Goal: Book appointment/travel/reservation

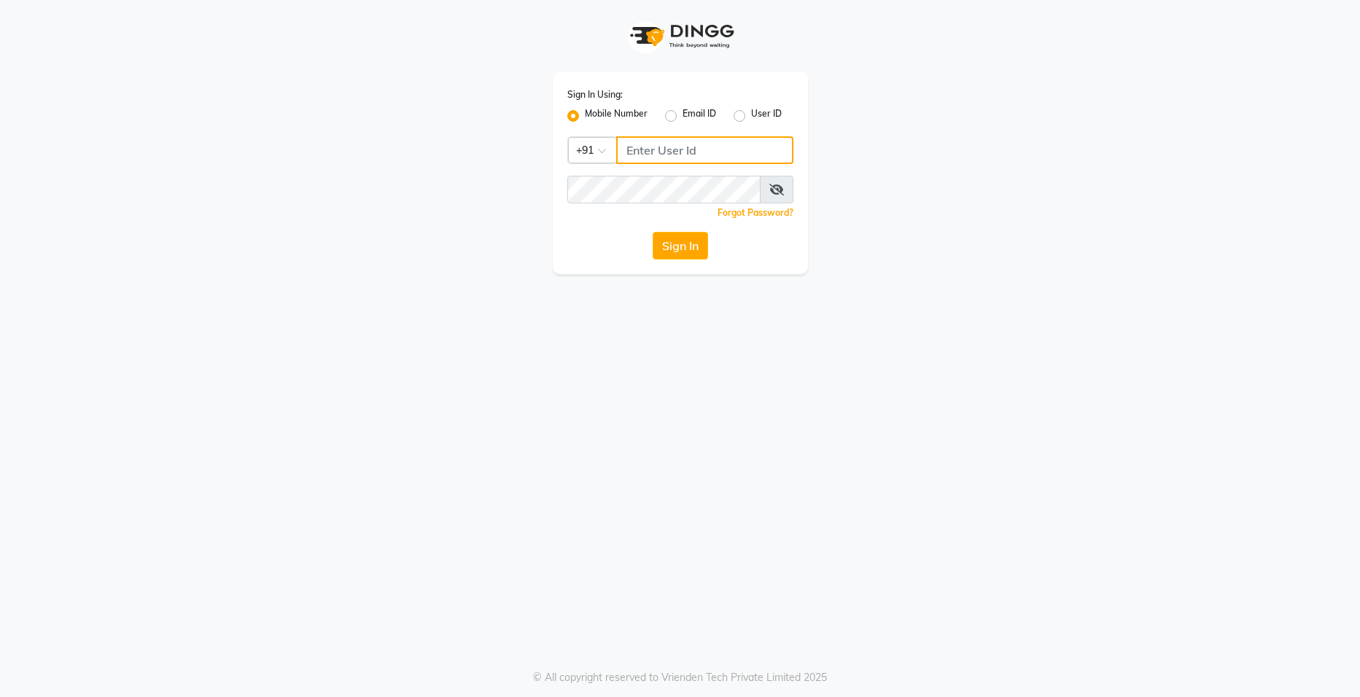
click at [725, 158] on input "Username" at bounding box center [704, 150] width 177 height 28
click at [684, 238] on button "Sign In" at bounding box center [679, 246] width 55 height 28
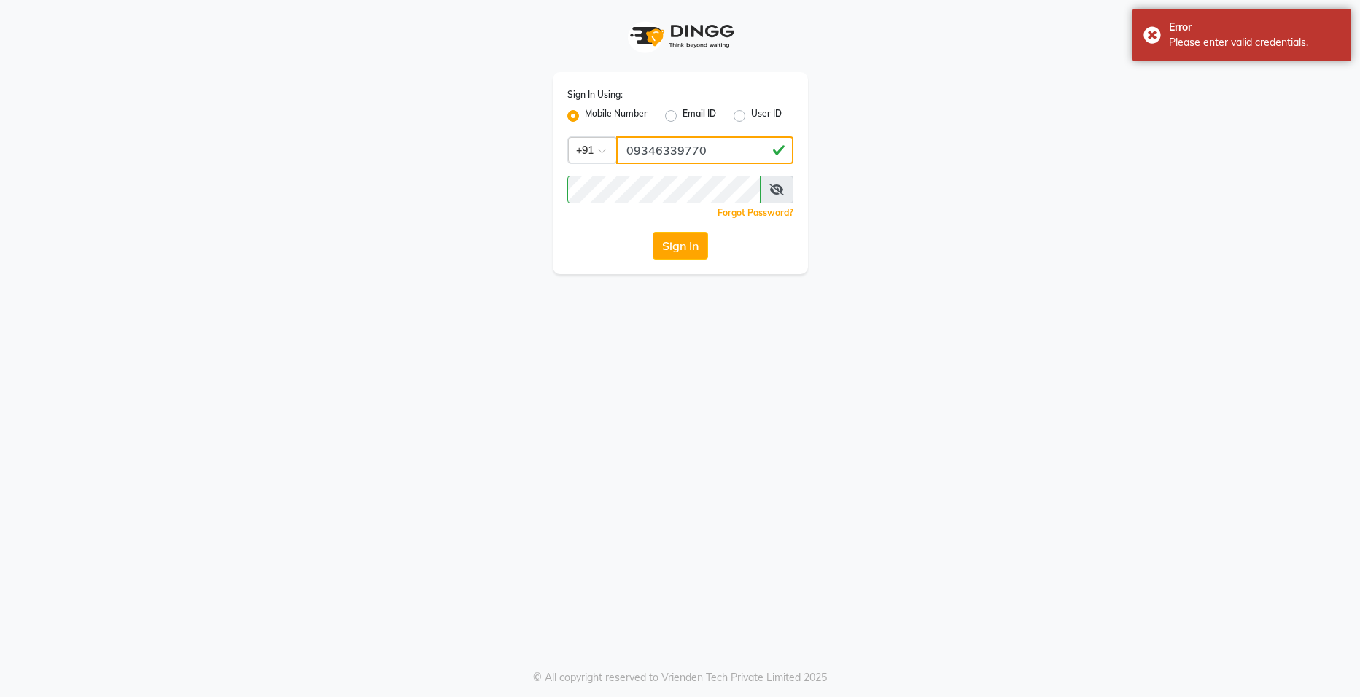
click at [636, 147] on input "09346339770" at bounding box center [704, 150] width 177 height 28
type input "9346339770"
click at [693, 248] on button "Sign In" at bounding box center [679, 246] width 55 height 28
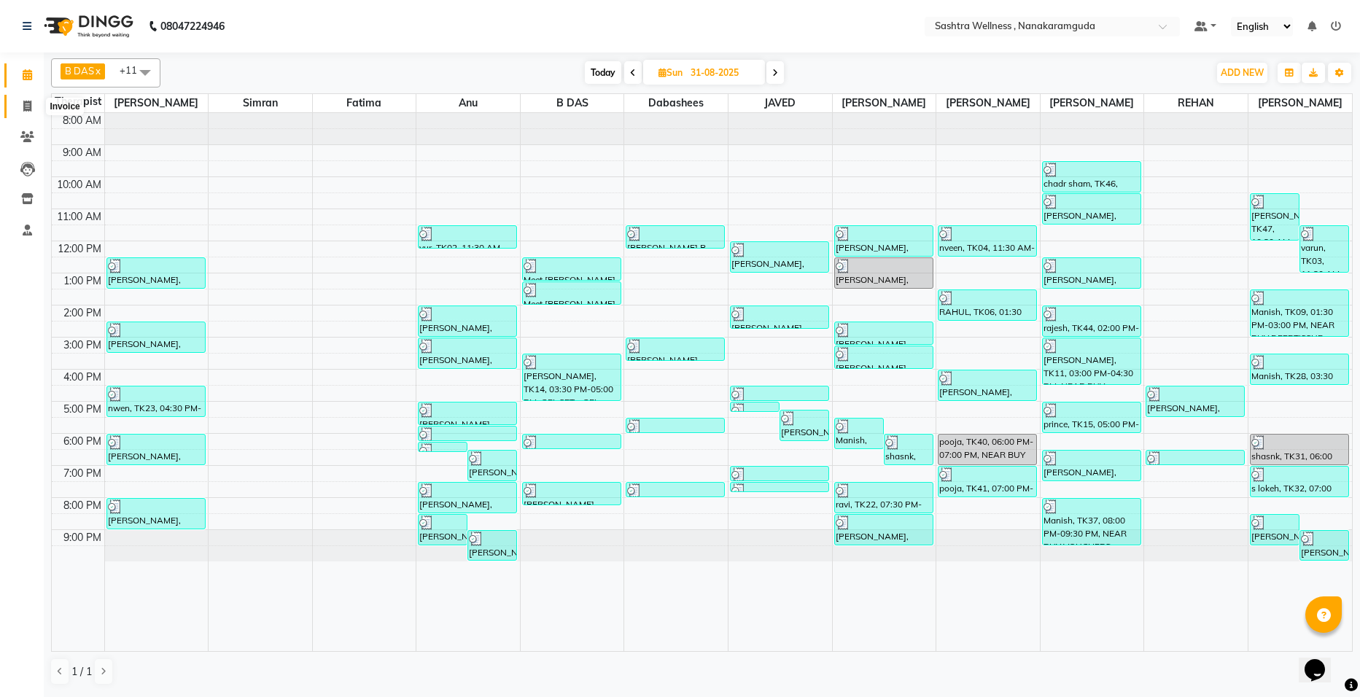
click at [24, 105] on icon at bounding box center [27, 106] width 8 height 11
select select "service"
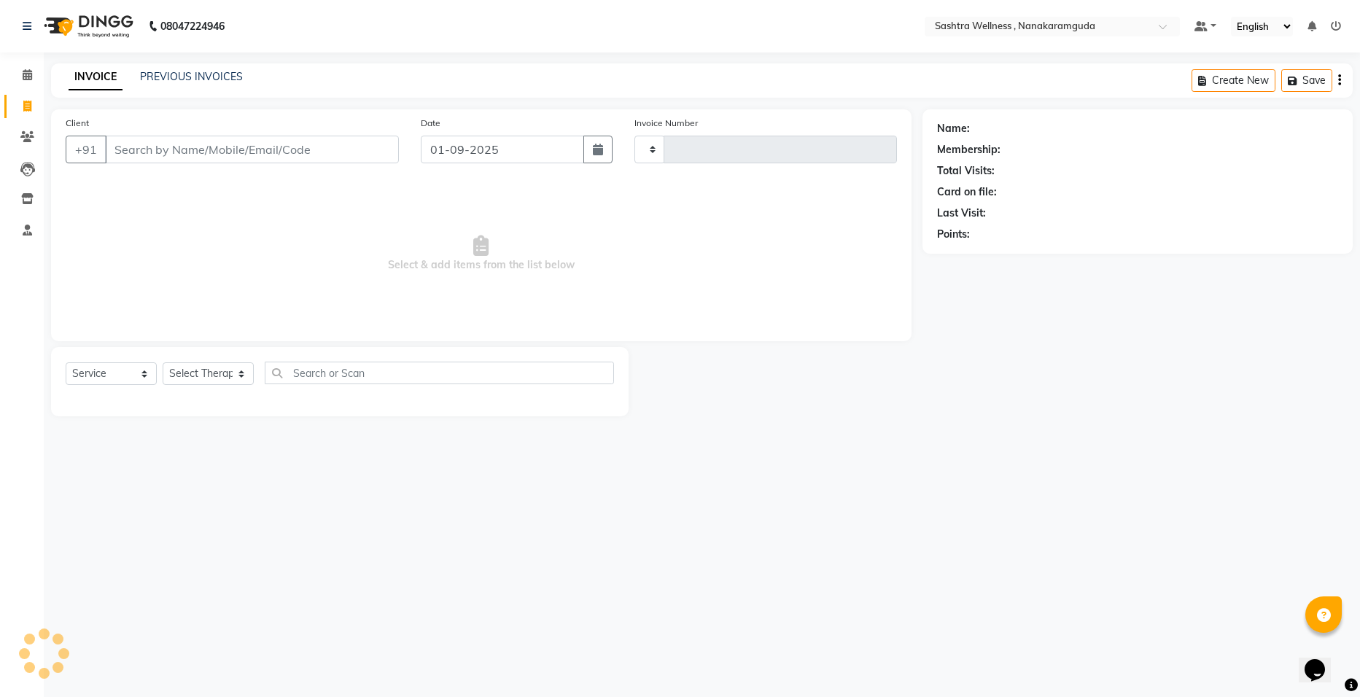
type input "0132"
select select "6669"
select select "package"
select select "82473"
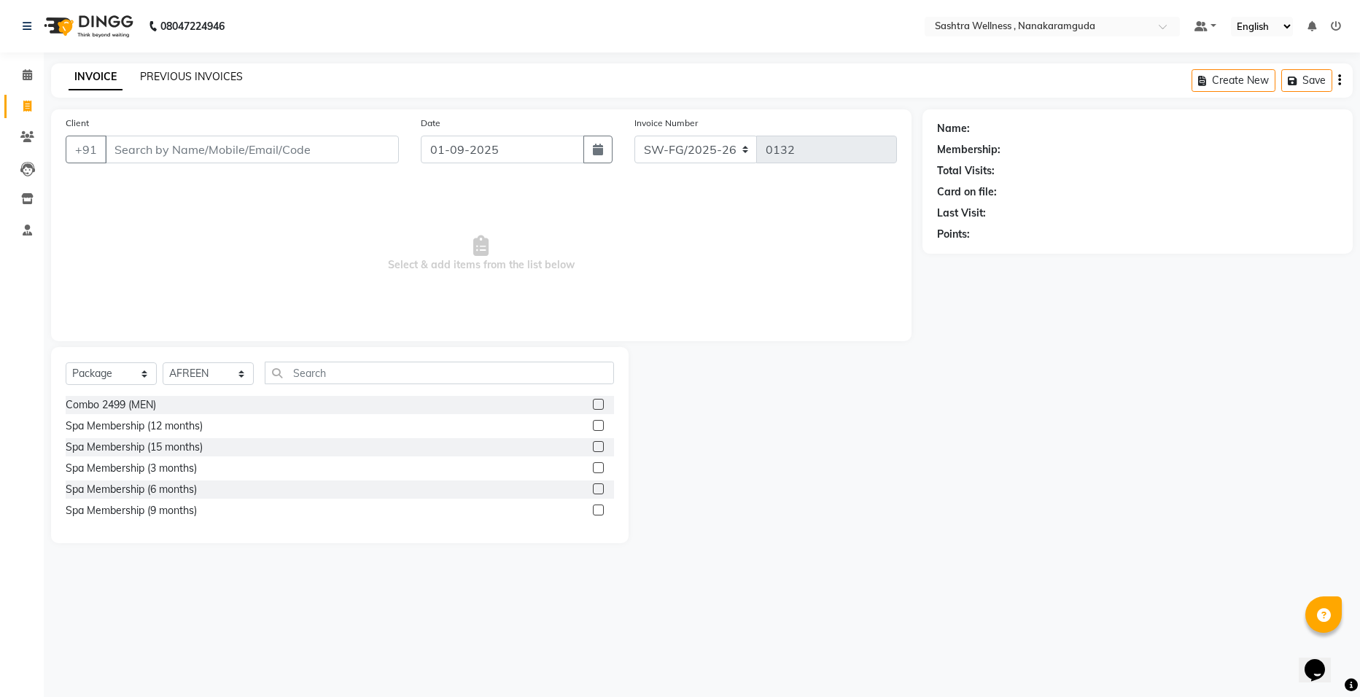
click at [212, 77] on link "PREVIOUS INVOICES" at bounding box center [191, 76] width 103 height 13
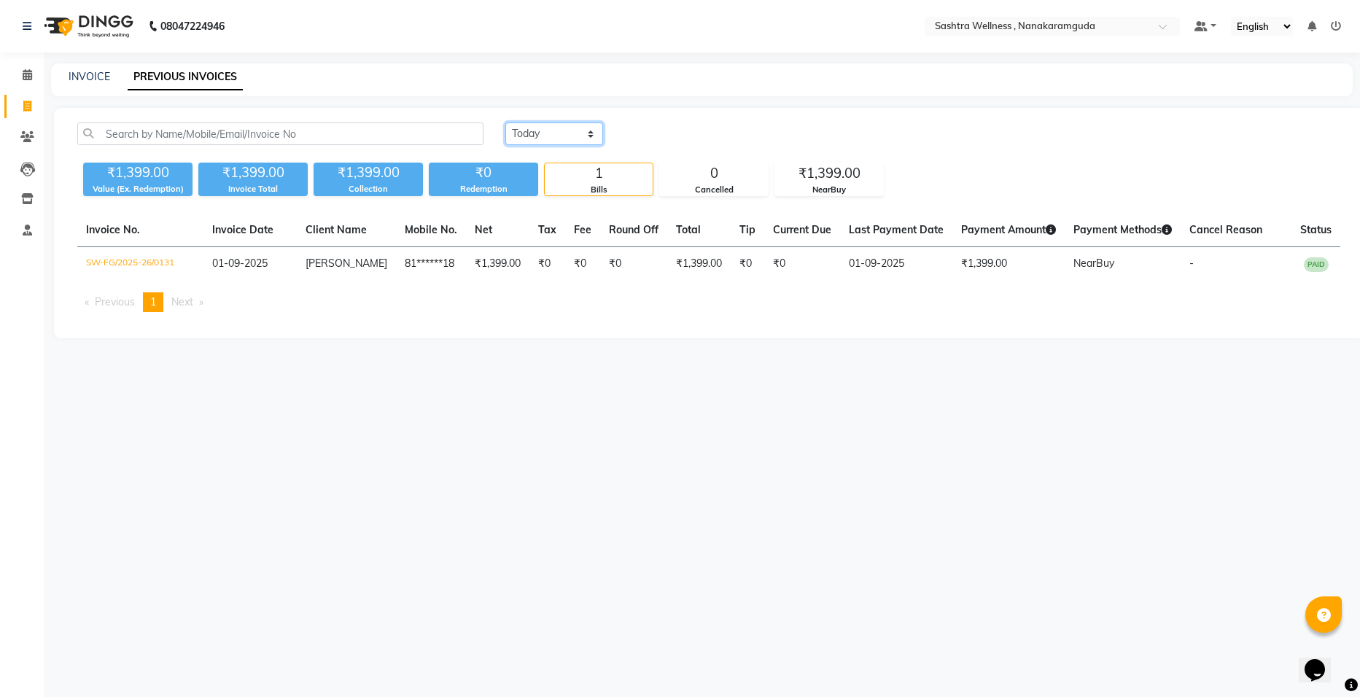
click at [590, 136] on select "[DATE] [DATE] Custom Range" at bounding box center [554, 133] width 98 height 23
click at [505, 122] on select "[DATE] [DATE] Custom Range" at bounding box center [554, 133] width 98 height 23
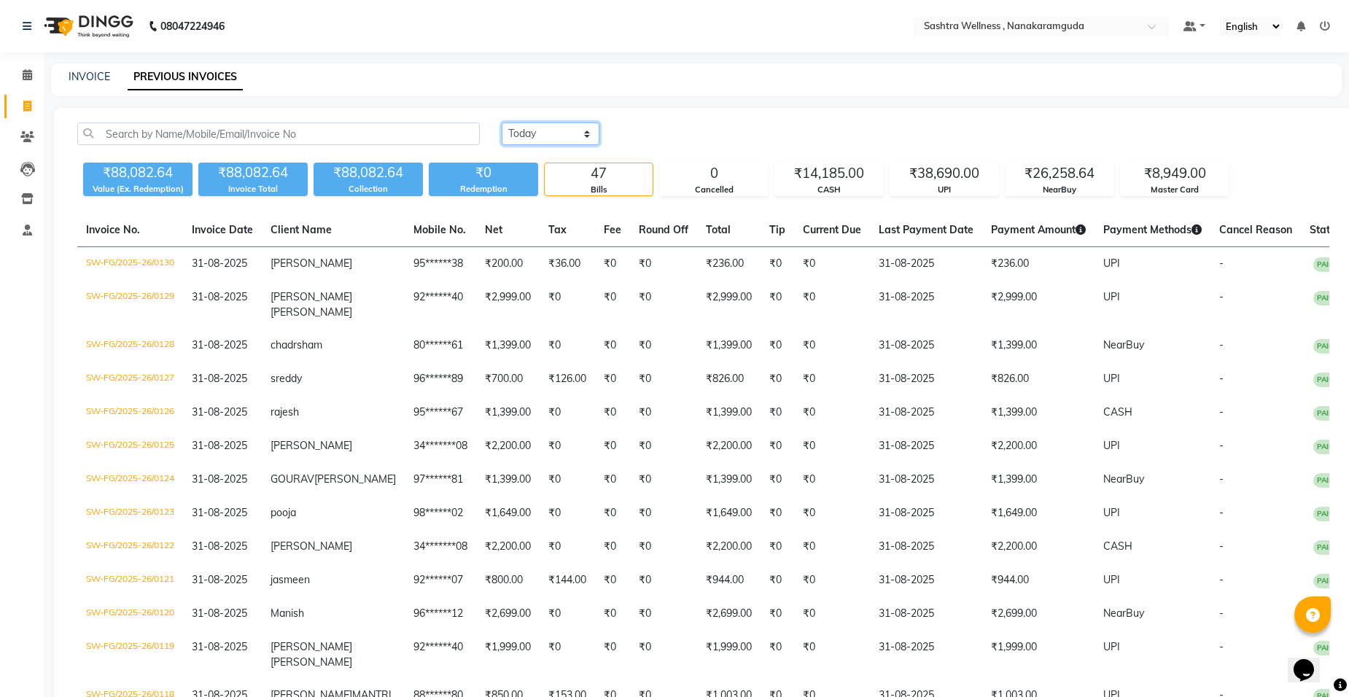
click at [595, 133] on select "[DATE] [DATE] Custom Range" at bounding box center [551, 133] width 98 height 23
select select "range"
click at [502, 122] on select "[DATE] [DATE] Custom Range" at bounding box center [551, 133] width 98 height 23
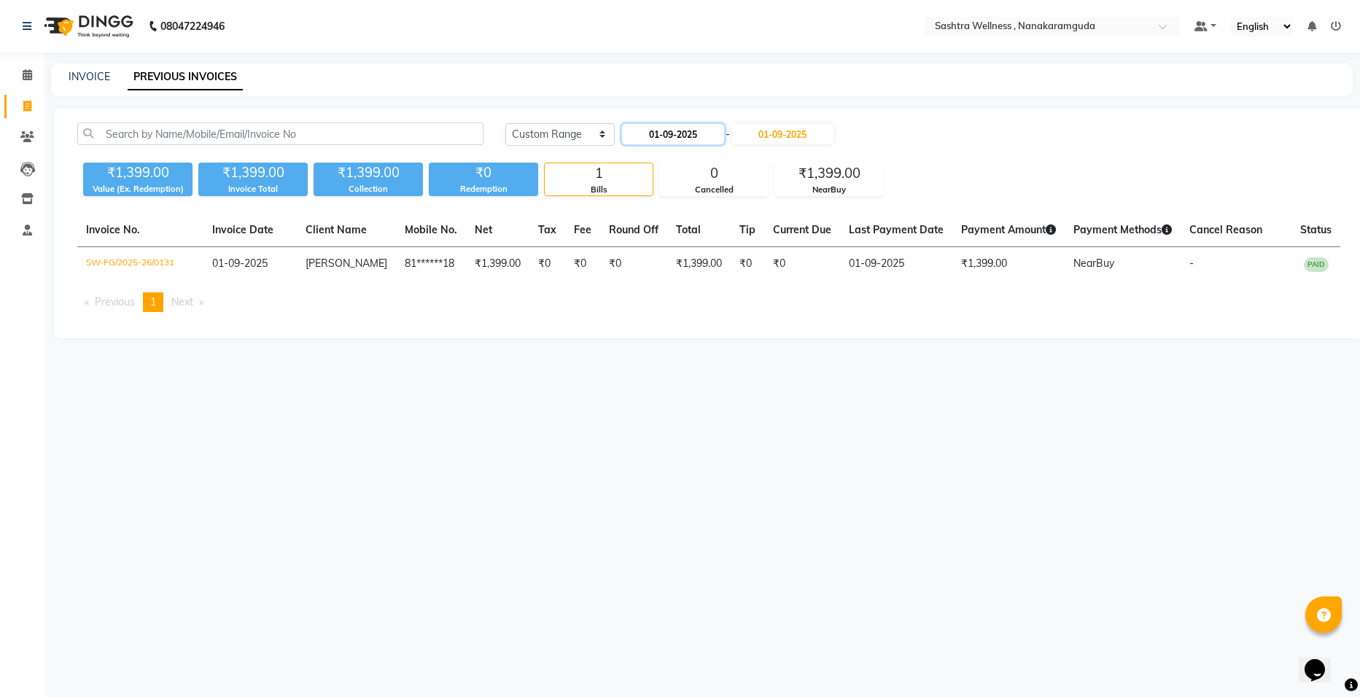
click at [679, 142] on input "01-09-2025" at bounding box center [673, 134] width 102 height 20
select select "9"
select select "2025"
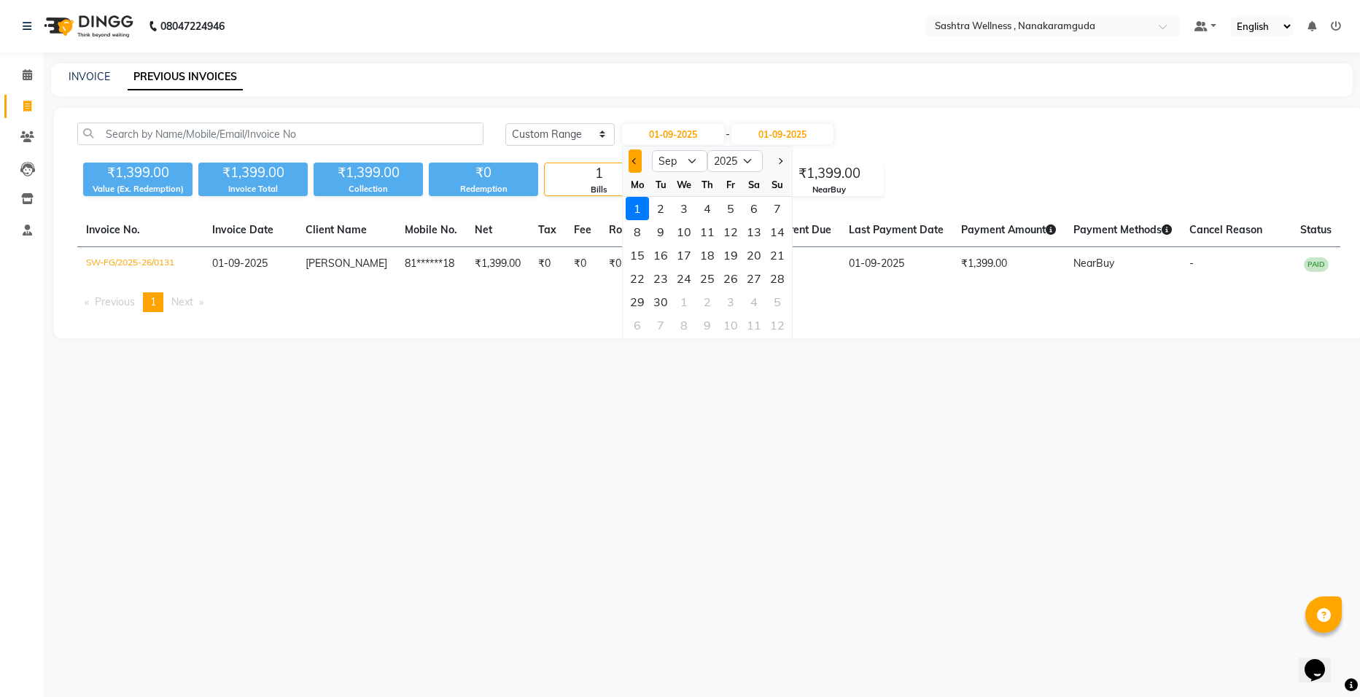
click at [634, 163] on span "Previous month" at bounding box center [635, 161] width 6 height 6
select select "8"
click at [731, 210] on div "1" at bounding box center [730, 208] width 23 height 23
type input "[DATE]"
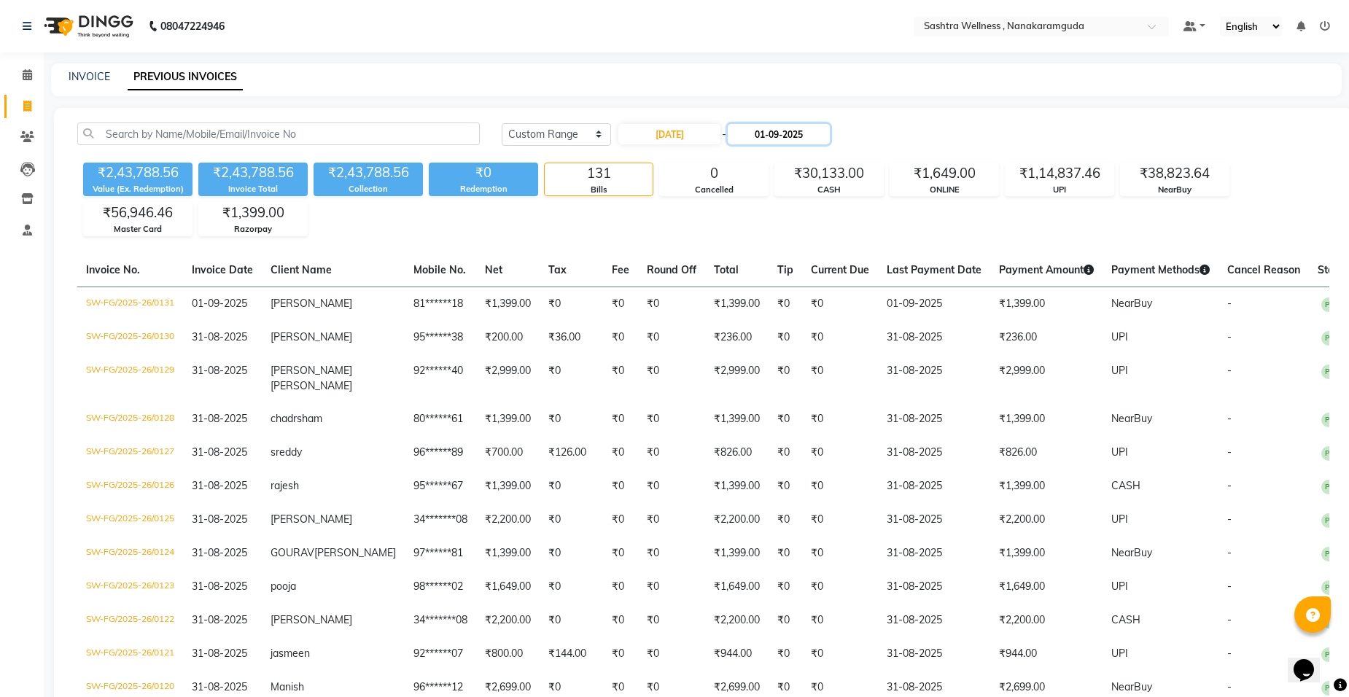
click at [776, 128] on input "01-09-2025" at bounding box center [779, 134] width 102 height 20
select select "9"
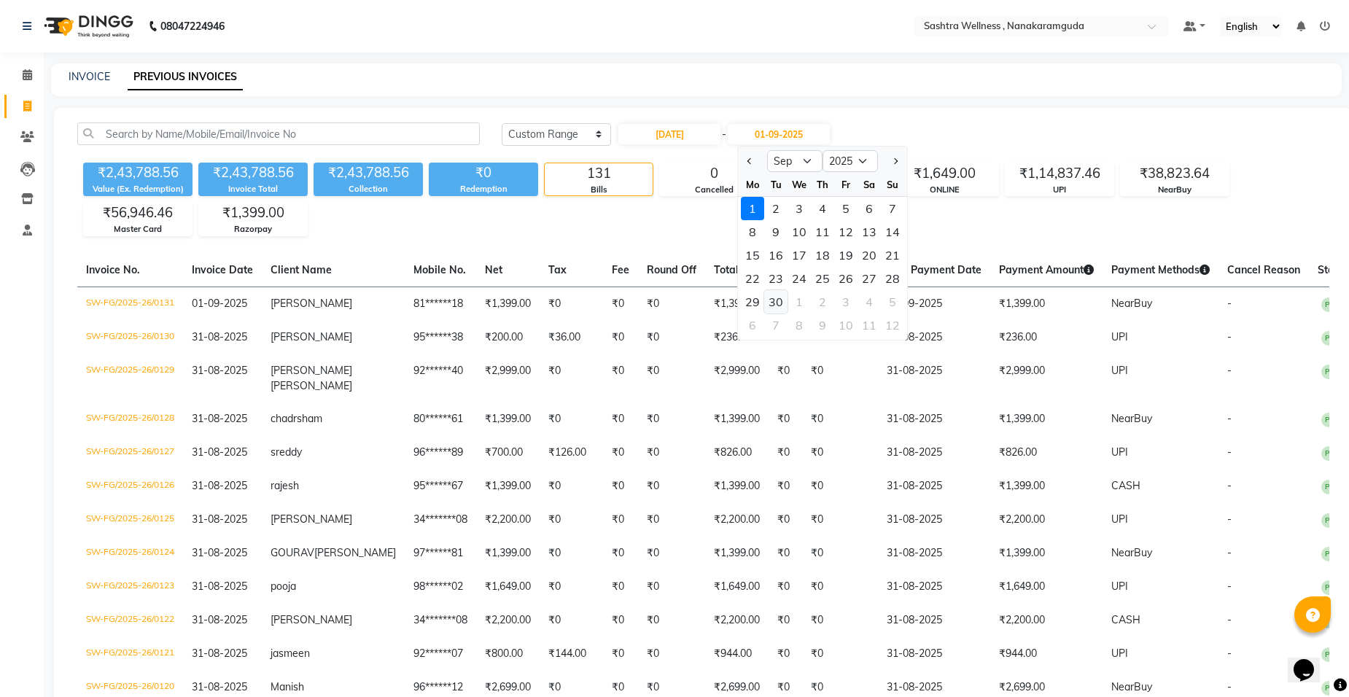
click at [783, 297] on div "30" at bounding box center [775, 301] width 23 height 23
type input "[DATE]"
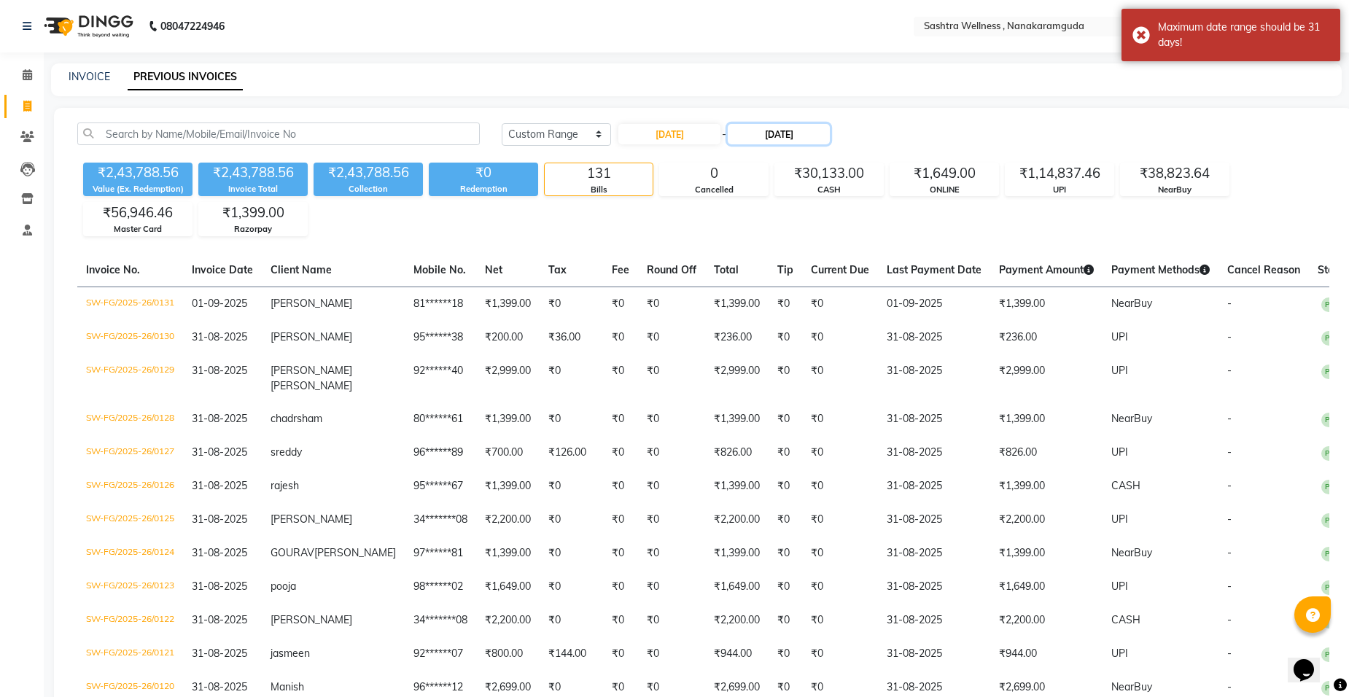
click at [799, 137] on input "[DATE]" at bounding box center [779, 134] width 102 height 20
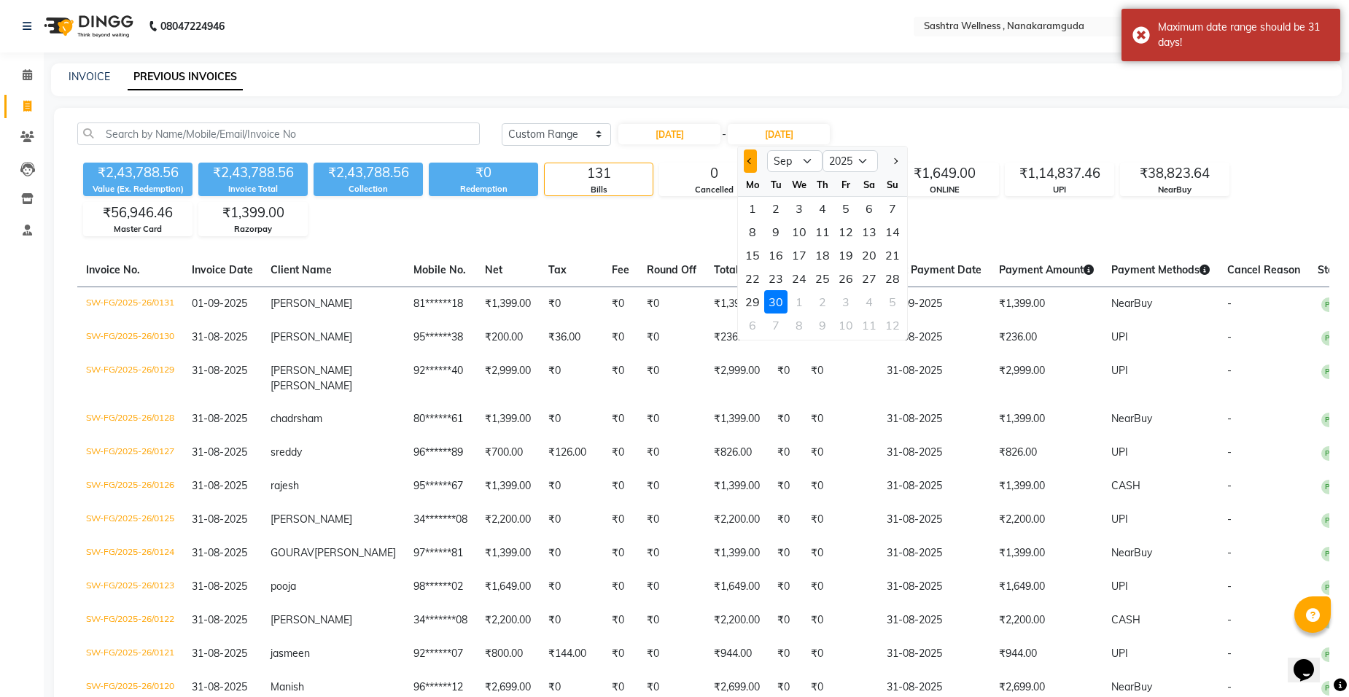
click at [755, 159] on button "Previous month" at bounding box center [750, 160] width 12 height 23
select select "8"
click at [888, 301] on div "31" at bounding box center [892, 301] width 23 height 23
type input "31-08-2025"
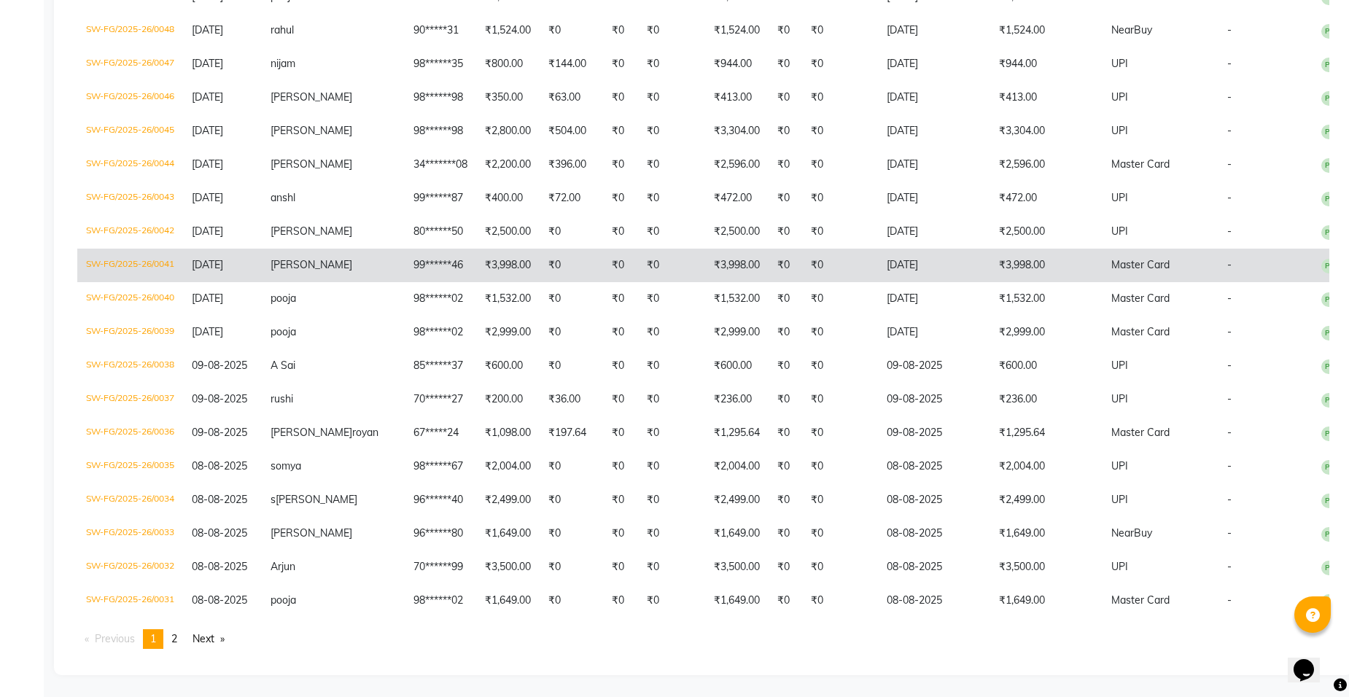
scroll to position [3184, 0]
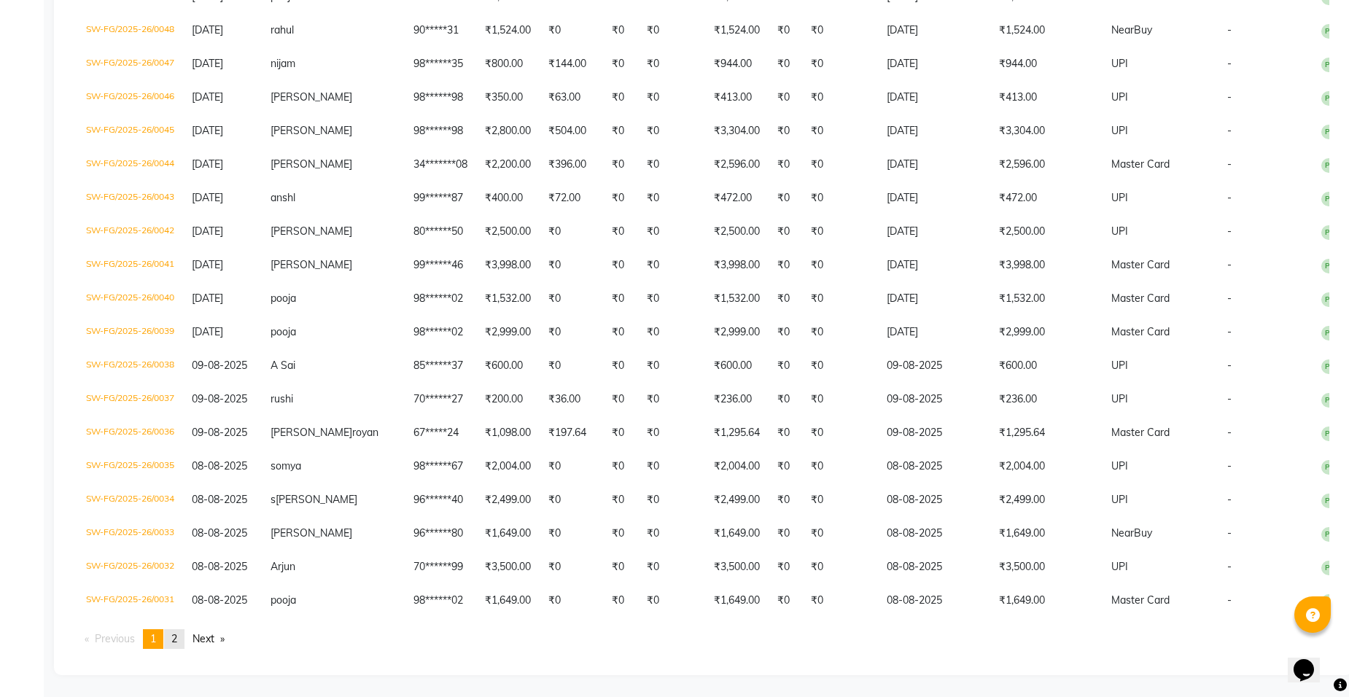
click at [176, 644] on span "2" at bounding box center [174, 638] width 6 height 13
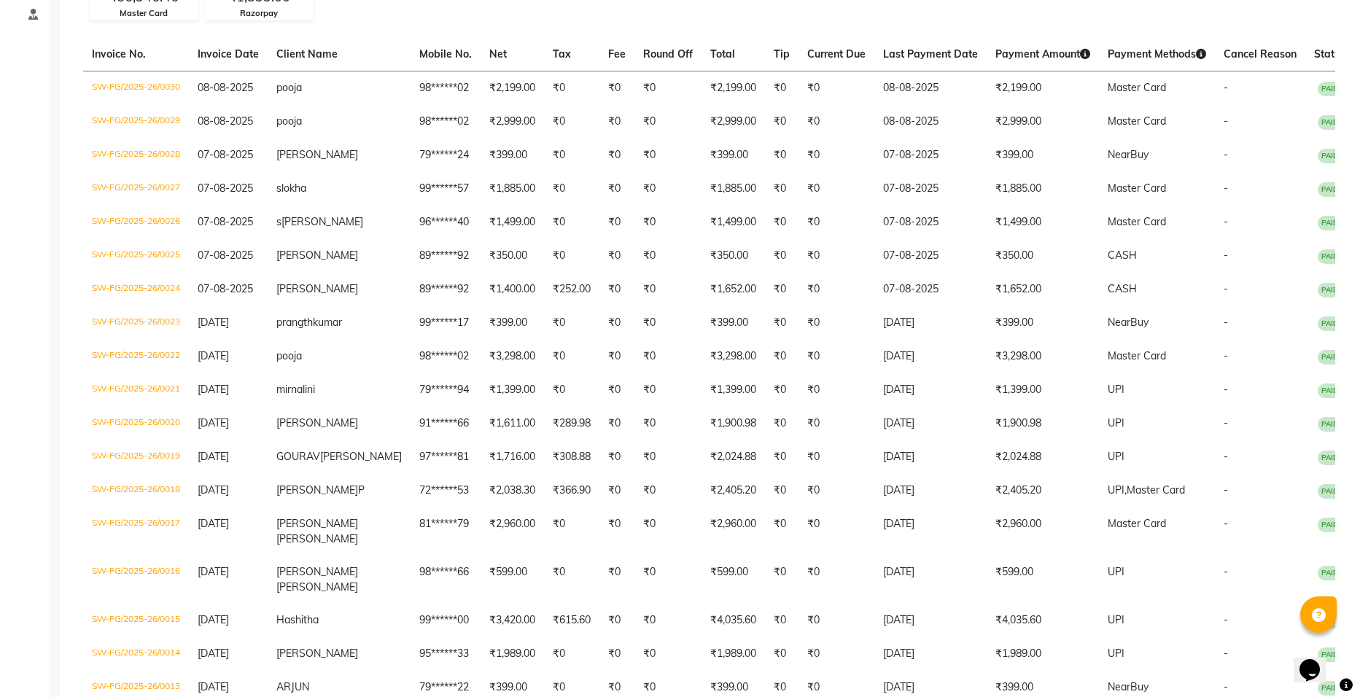
scroll to position [0, 0]
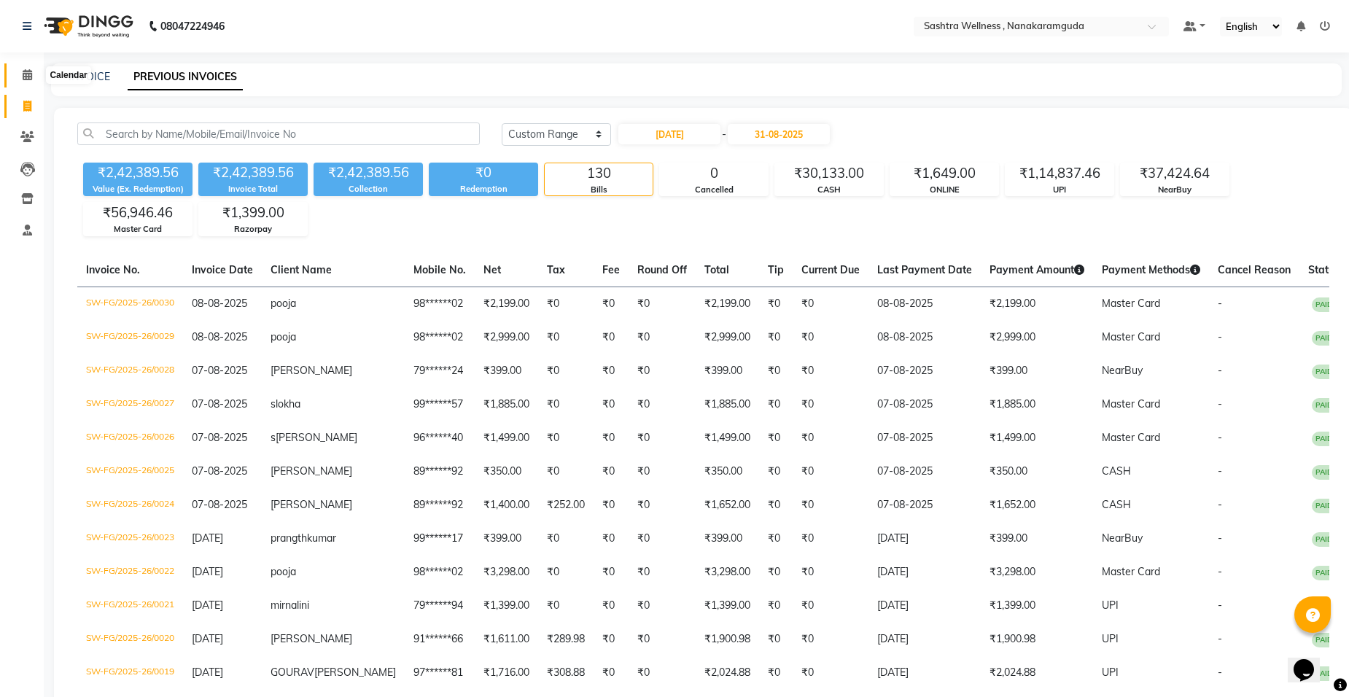
click at [26, 74] on icon at bounding box center [27, 74] width 9 height 11
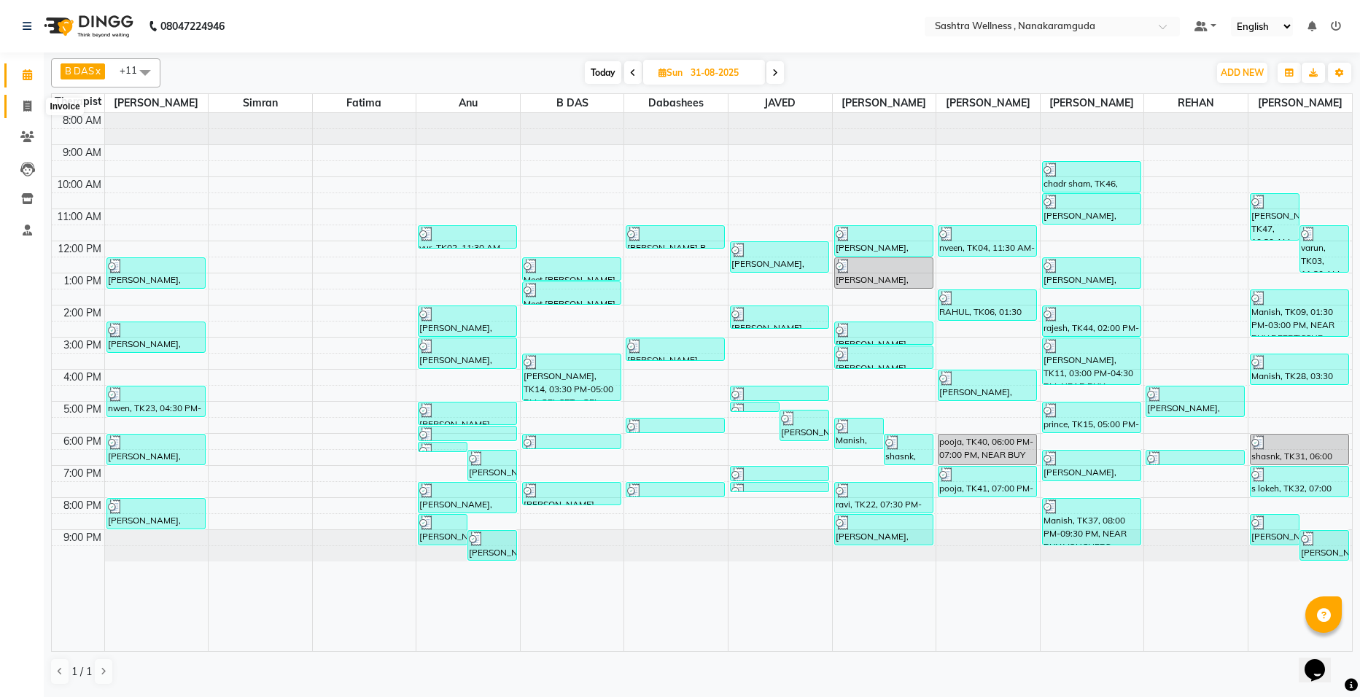
click at [27, 104] on icon at bounding box center [27, 106] width 8 height 11
select select "service"
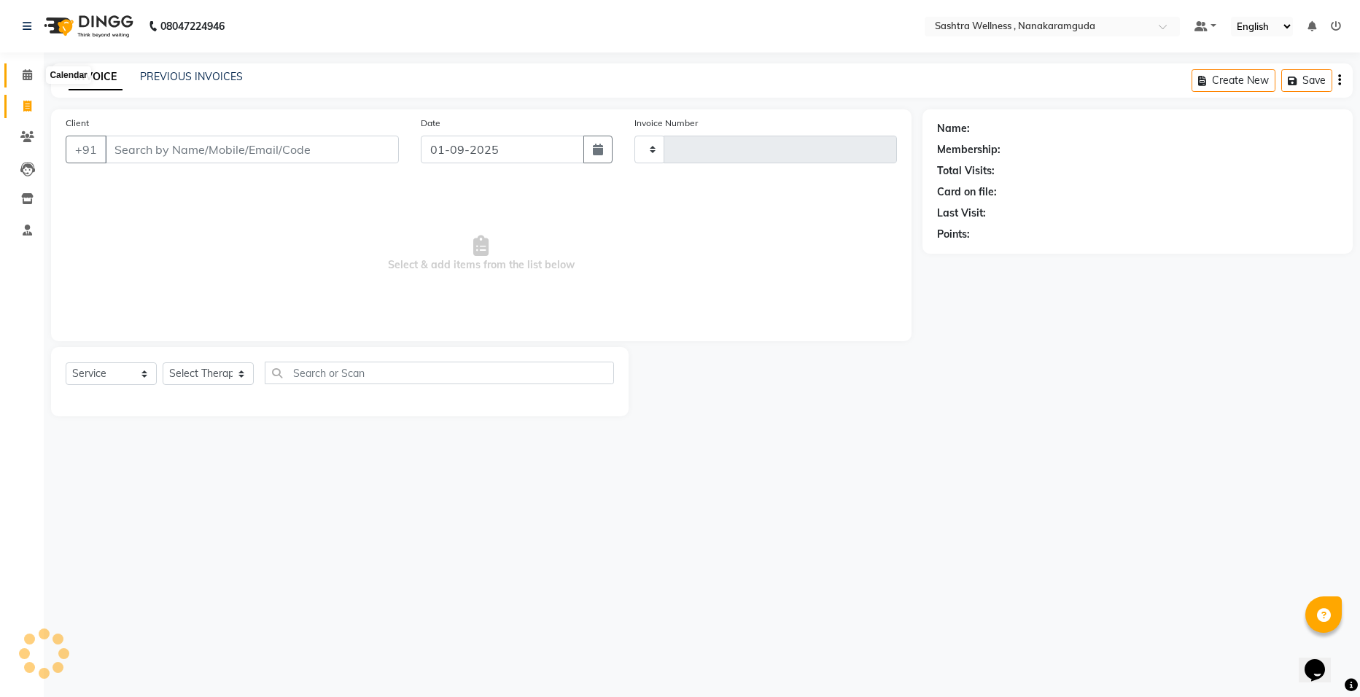
click at [28, 77] on icon at bounding box center [27, 74] width 9 height 11
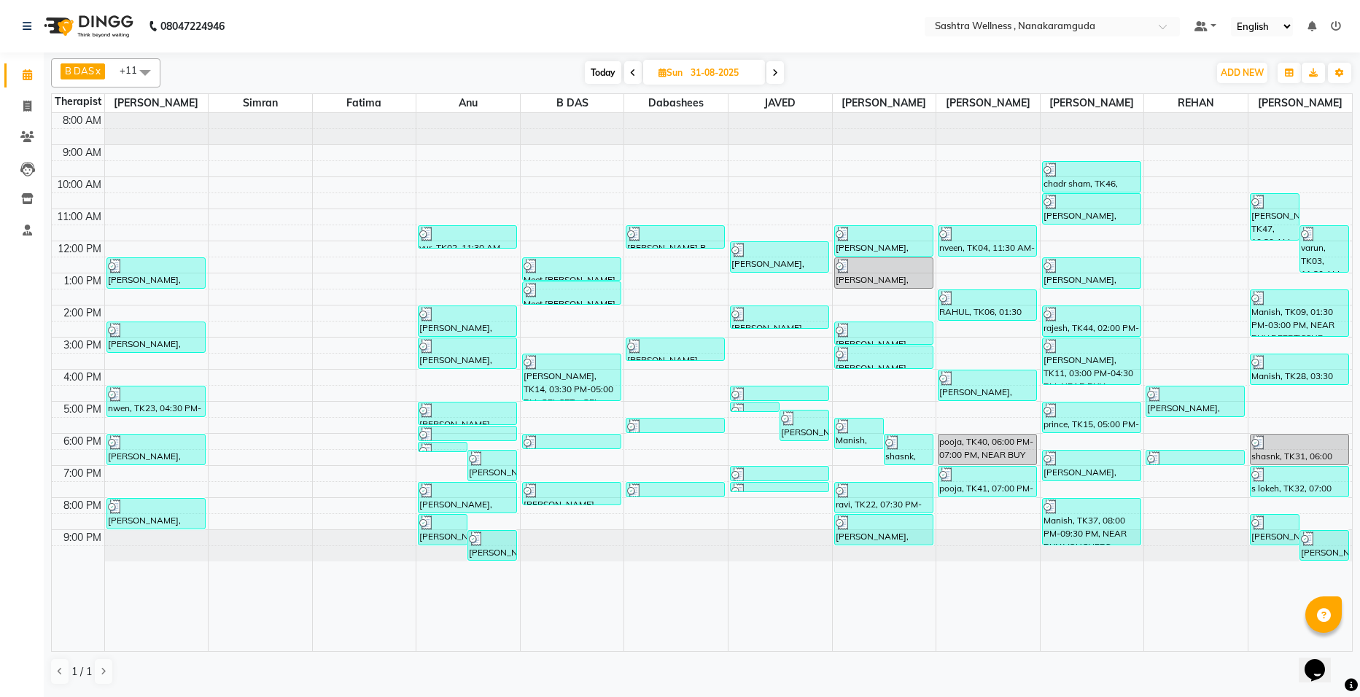
click at [780, 74] on span at bounding box center [774, 72] width 17 height 23
type input "01-09-2025"
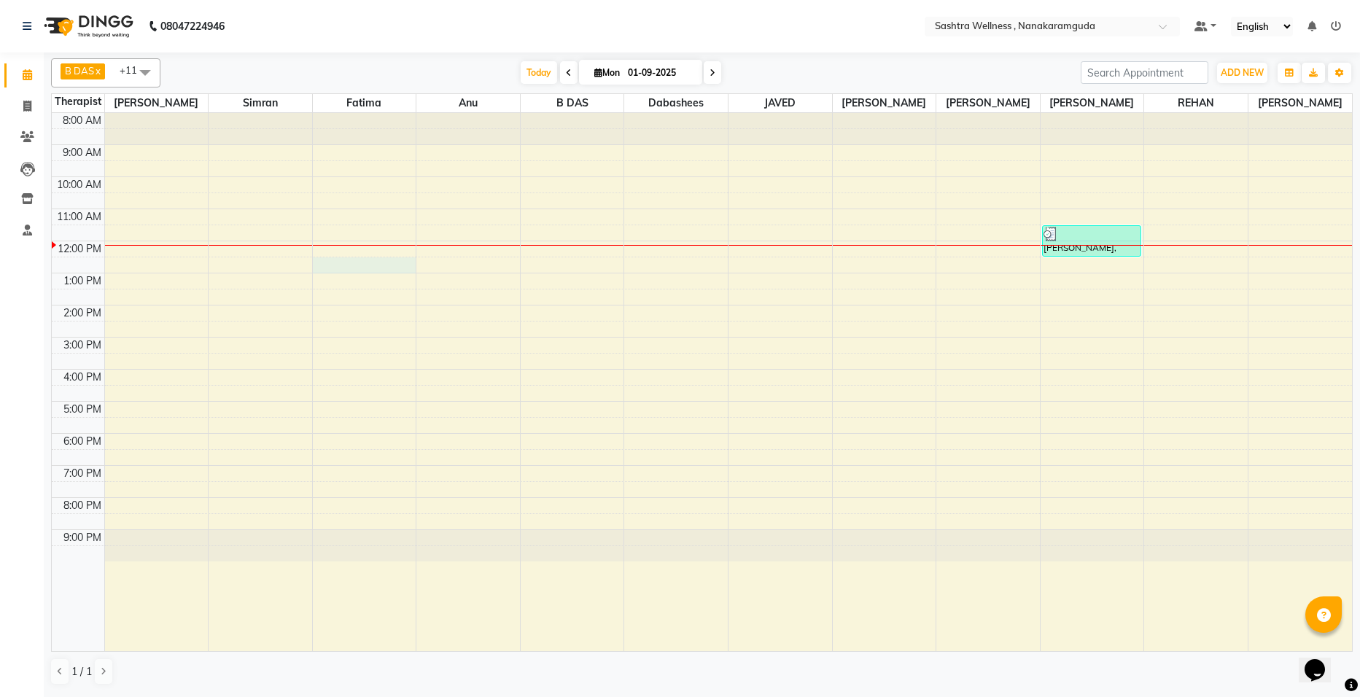
click at [323, 262] on div "8:00 AM 9:00 AM 10:00 AM 11:00 AM 12:00 PM 1:00 PM 2:00 PM 3:00 PM 4:00 PM 5:00…" at bounding box center [702, 382] width 1300 height 538
select select "62536"
select select "tentative"
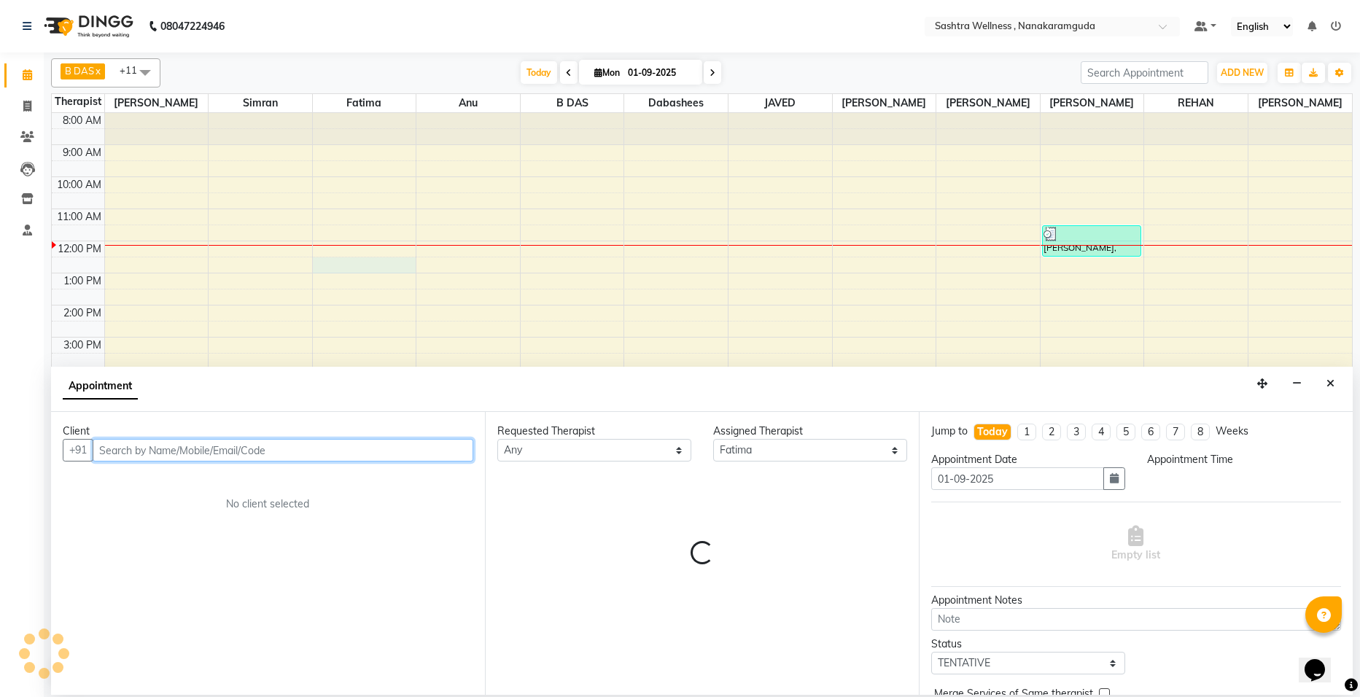
select select "750"
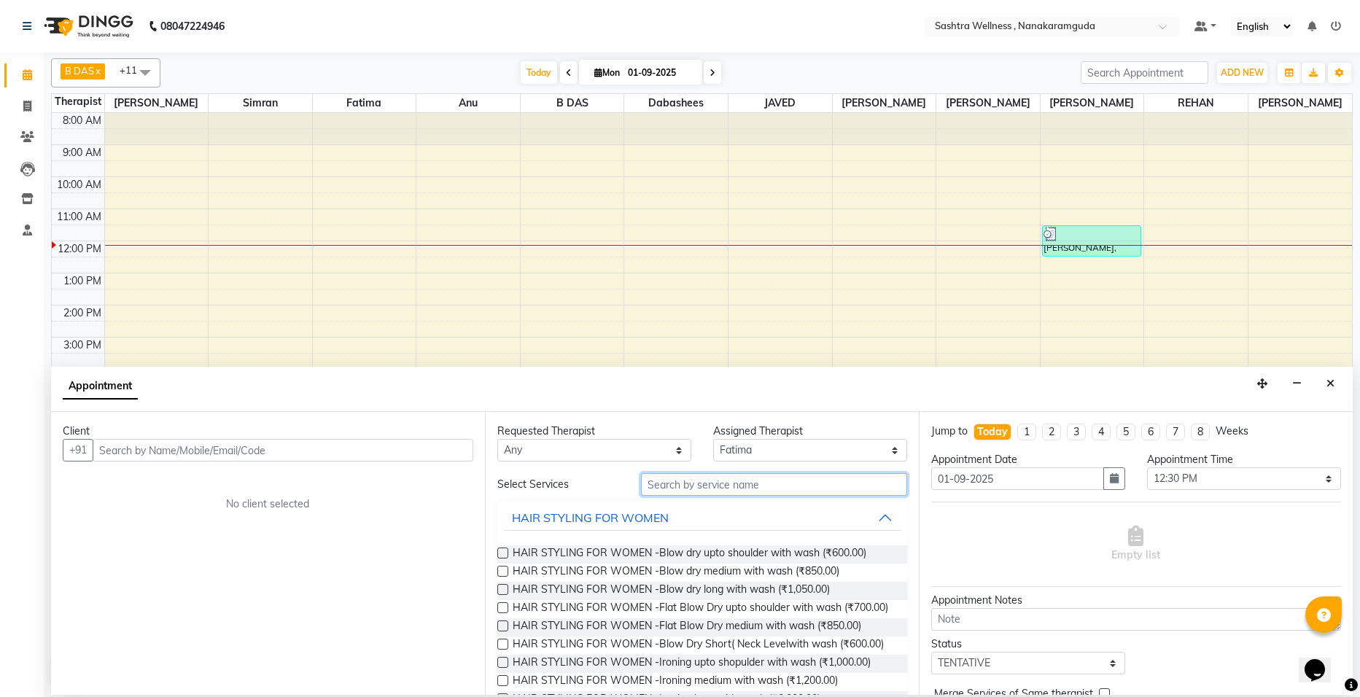
click at [744, 480] on input "text" at bounding box center [774, 484] width 266 height 23
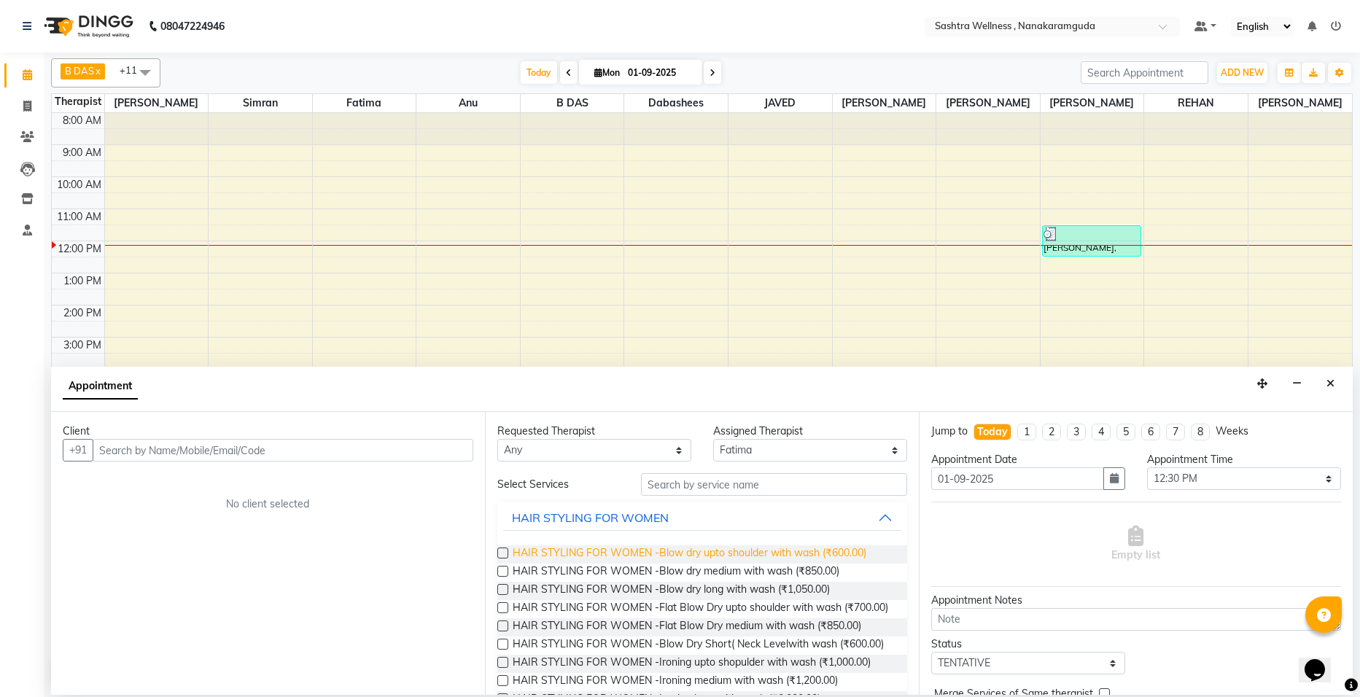
click at [590, 546] on span "HAIR STYLING FOR WOMEN -Blow dry upto shoulder with wash (₹600.00)" at bounding box center [689, 554] width 354 height 18
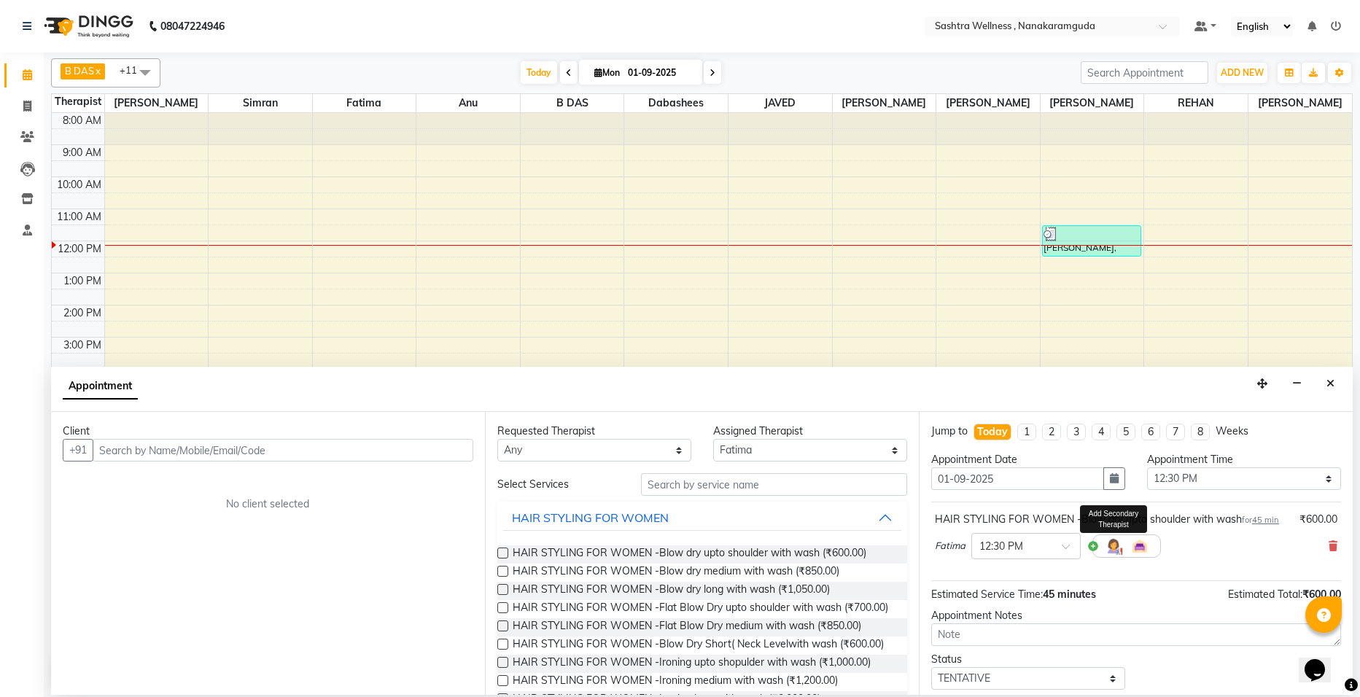
click at [1113, 545] on img at bounding box center [1112, 545] width 17 height 17
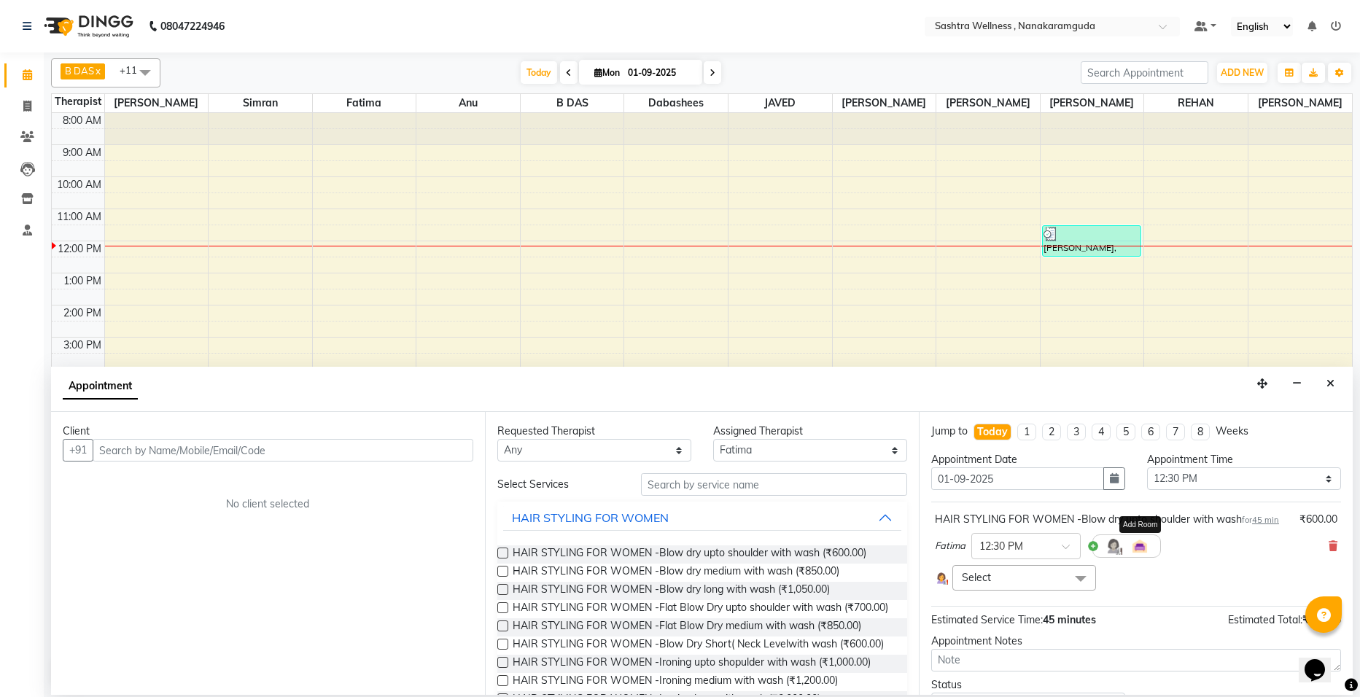
click at [1136, 552] on img at bounding box center [1139, 545] width 17 height 17
click at [1077, 582] on span at bounding box center [1080, 579] width 29 height 28
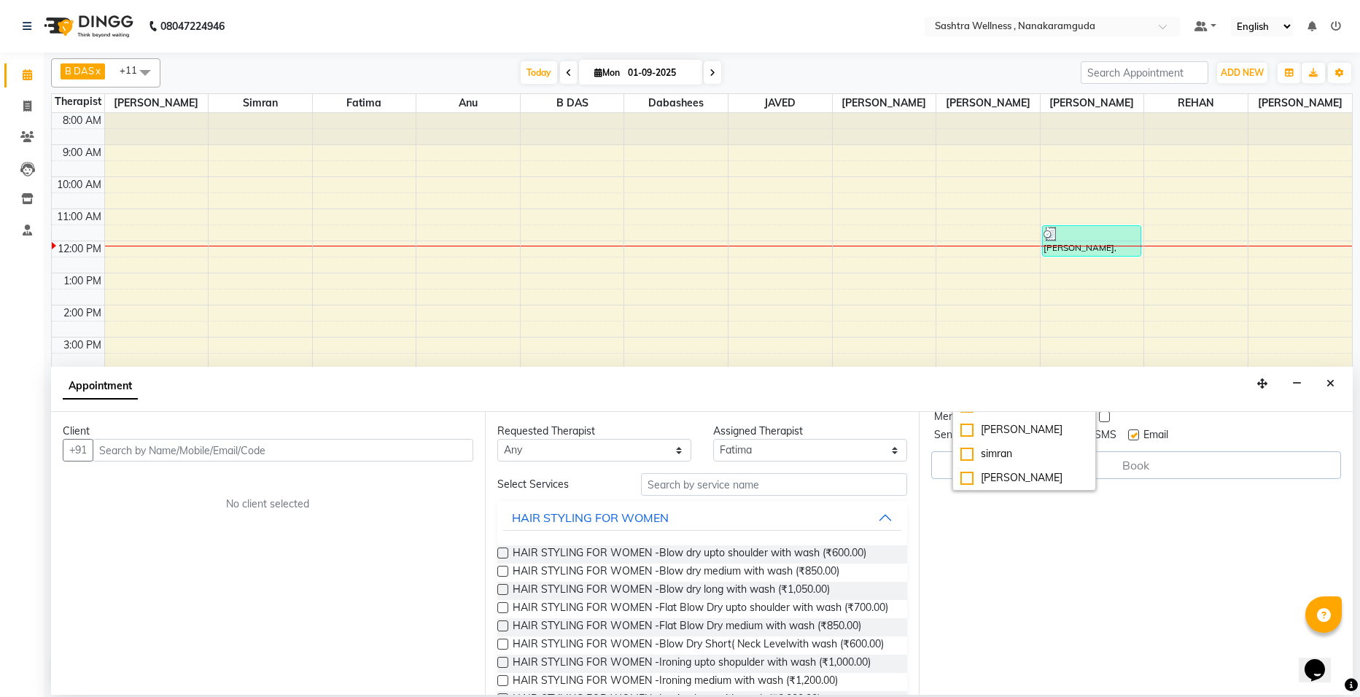
scroll to position [335, 0]
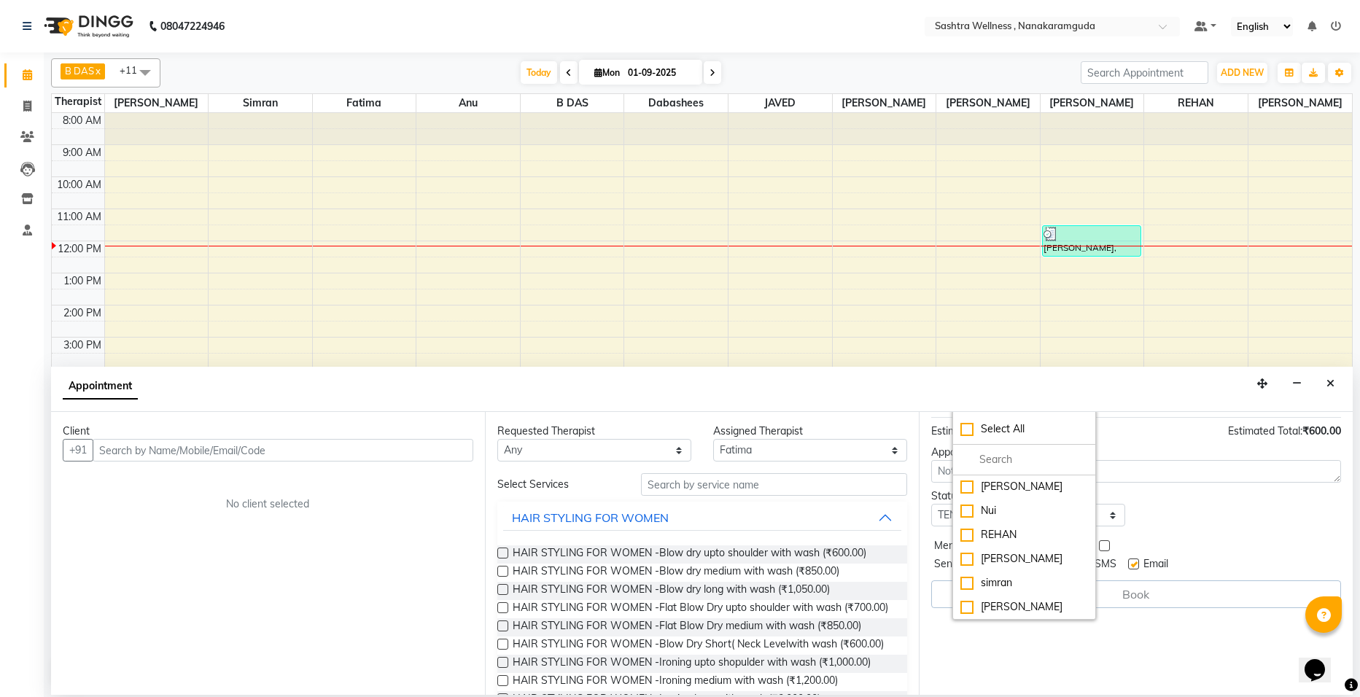
click at [1219, 500] on div "Status Select TENTATIVE CONFIRM CHECK-IN UPCOMING" at bounding box center [1136, 507] width 432 height 38
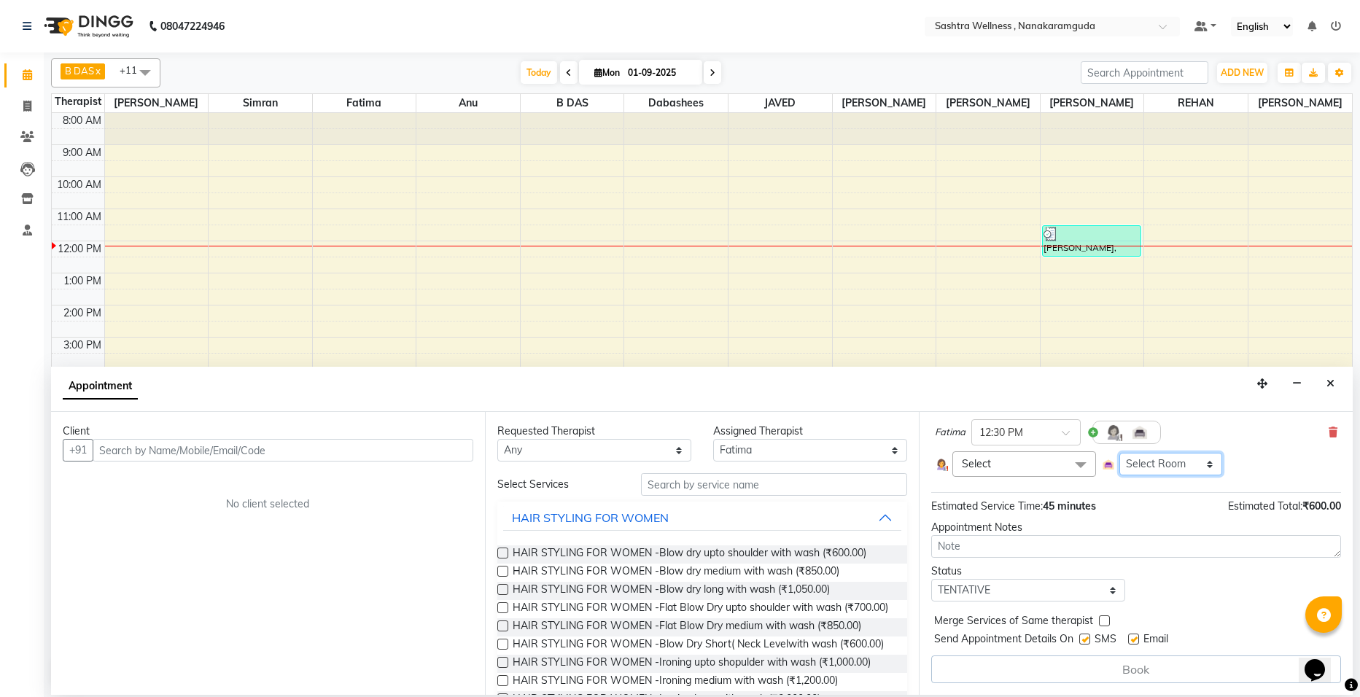
click at [1195, 467] on select "Select Room Floor" at bounding box center [1171, 464] width 104 height 23
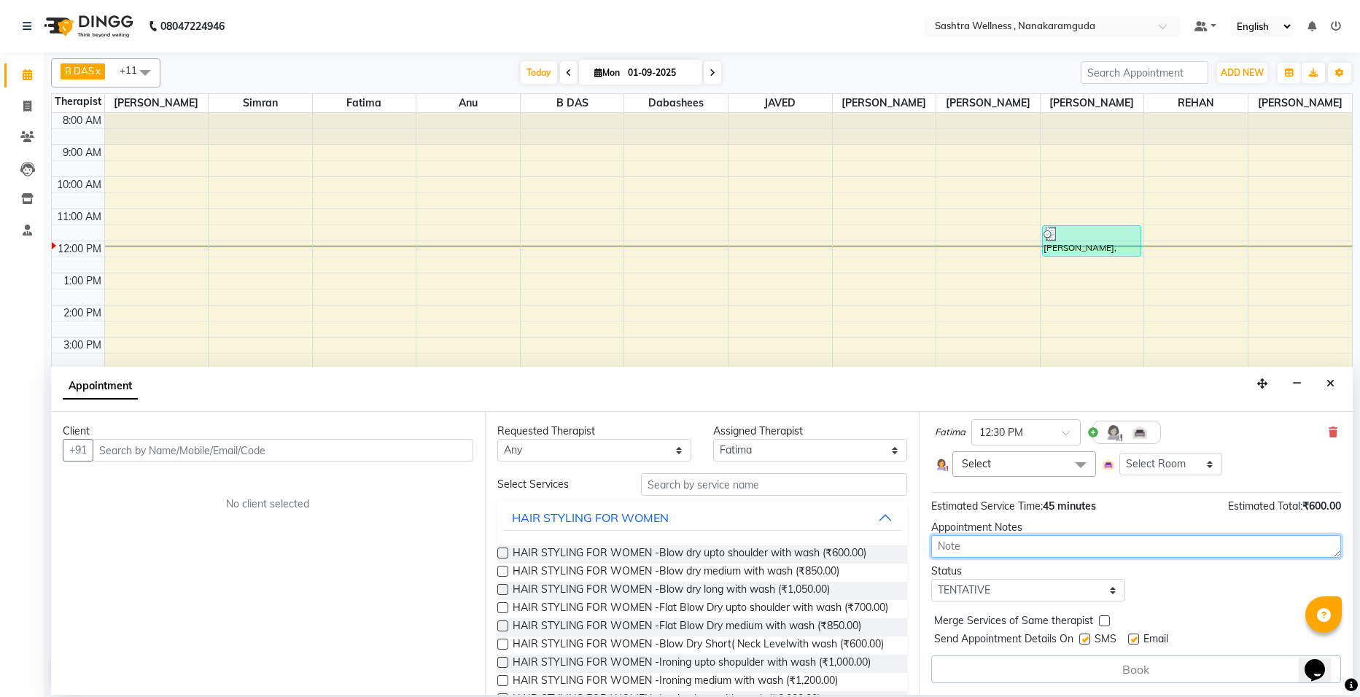
click at [1115, 537] on textarea at bounding box center [1136, 546] width 410 height 23
click at [1111, 589] on select "Select TENTATIVE CONFIRM CHECK-IN UPCOMING" at bounding box center [1028, 590] width 194 height 23
drag, startPoint x: 1346, startPoint y: 561, endPoint x: 8, endPoint y: 12, distance: 1446.3
click at [1102, 666] on div "Book" at bounding box center [1136, 669] width 410 height 28
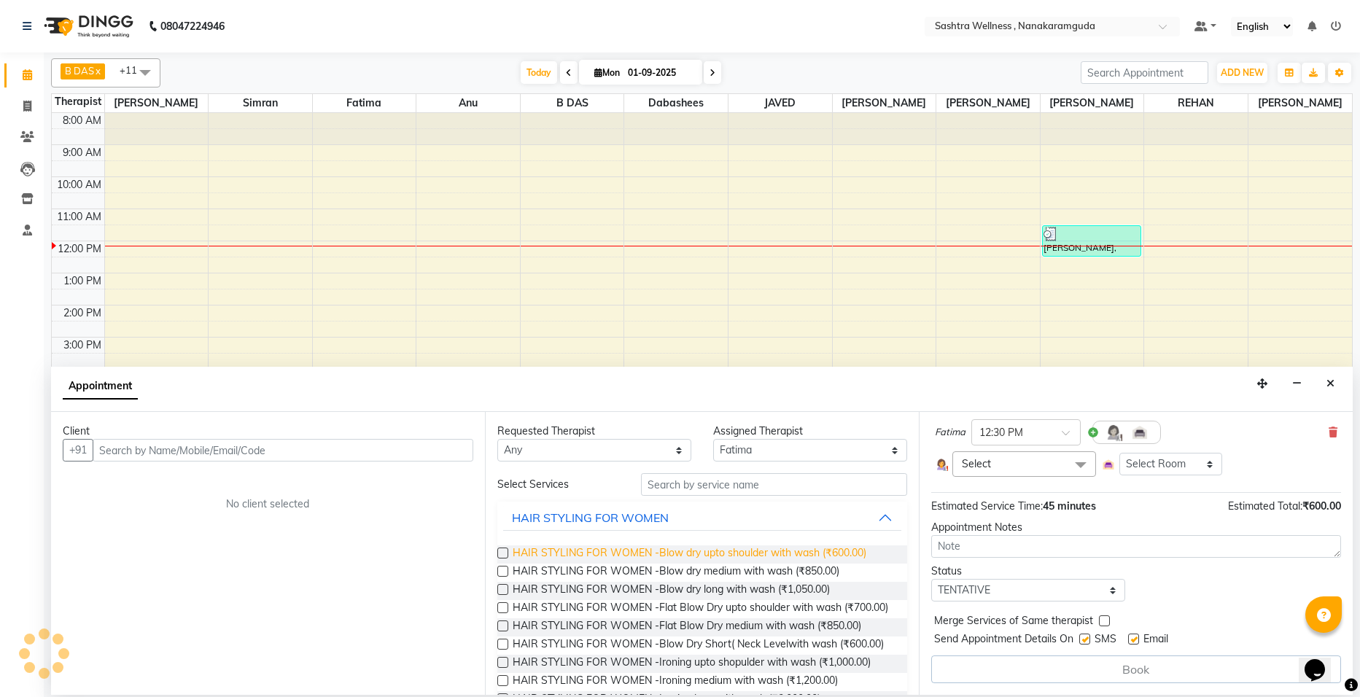
click at [755, 558] on span "HAIR STYLING FOR WOMEN -Blow dry upto shoulder with wash (₹600.00)" at bounding box center [689, 554] width 354 height 18
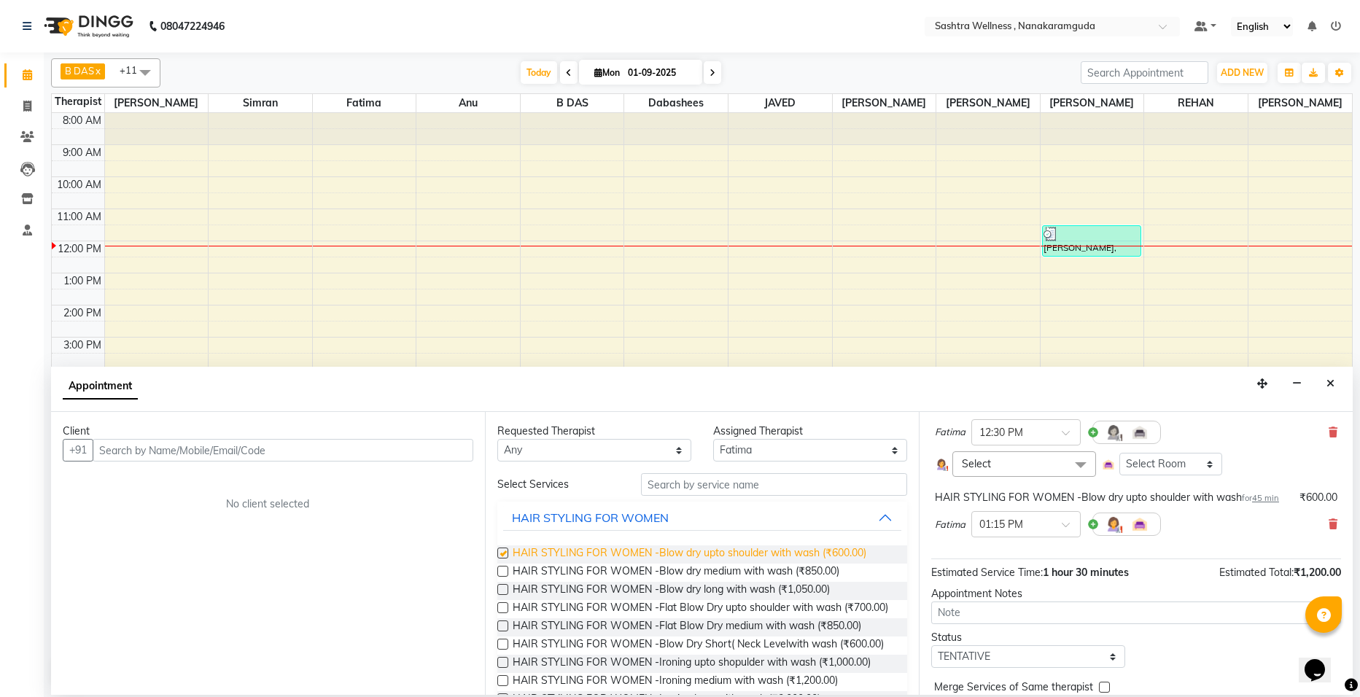
checkbox input "false"
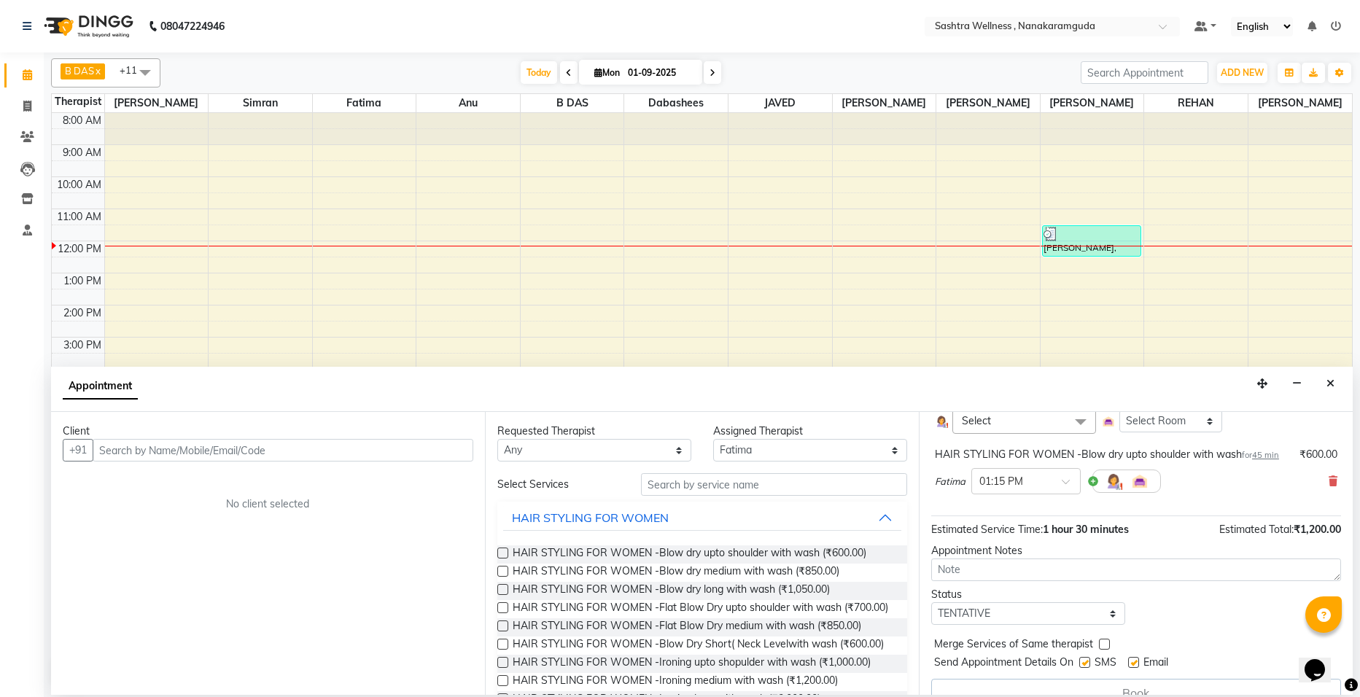
scroll to position [180, 0]
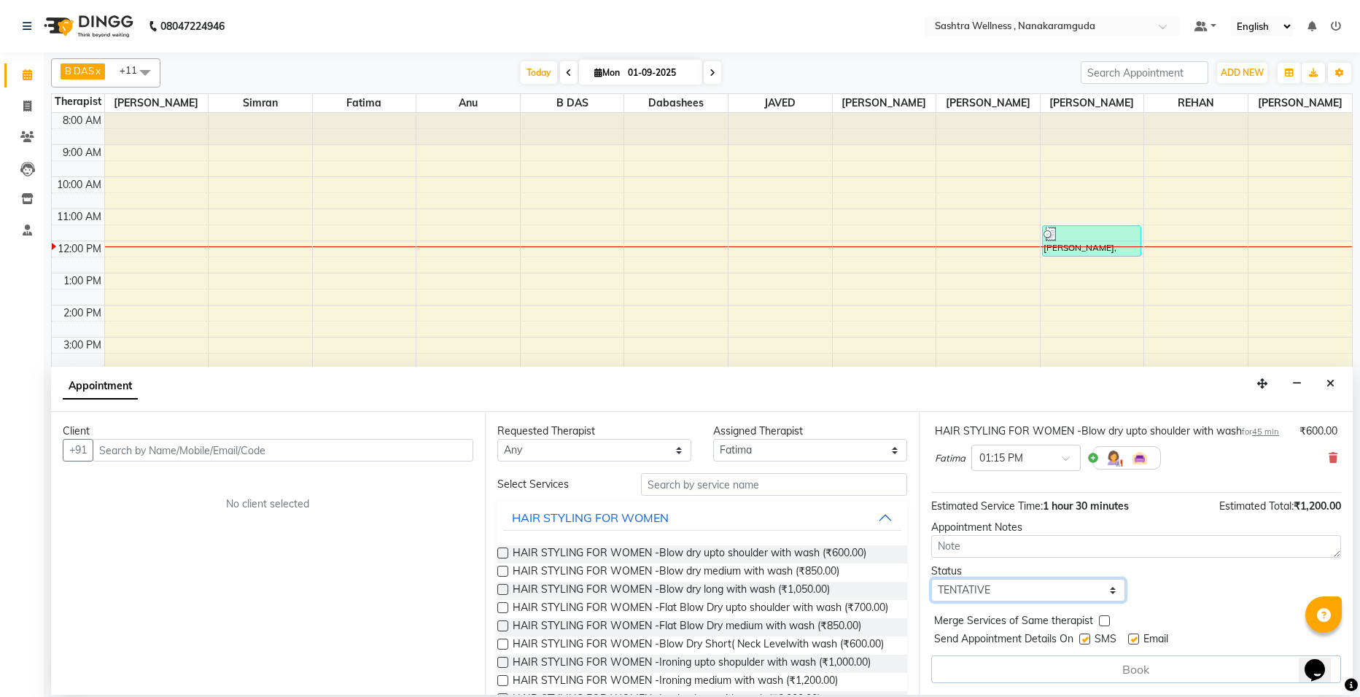
click at [1104, 599] on select "Select TENTATIVE CONFIRM CHECK-IN UPCOMING" at bounding box center [1028, 590] width 194 height 23
select select "confirm booking"
click at [931, 579] on select "Select TENTATIVE CONFIRM CHECK-IN UPCOMING" at bounding box center [1028, 590] width 194 height 23
click at [1209, 593] on div "Status Select TENTATIVE CONFIRM CHECK-IN UPCOMING" at bounding box center [1136, 583] width 432 height 38
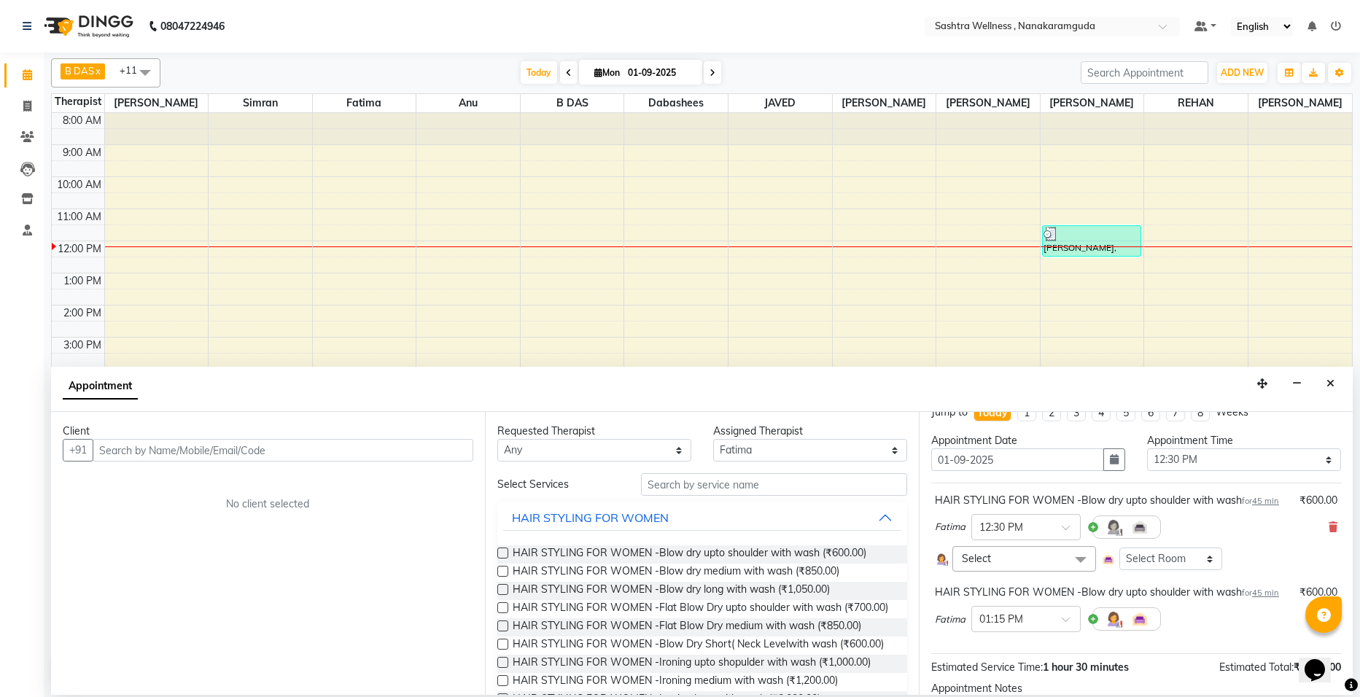
scroll to position [0, 0]
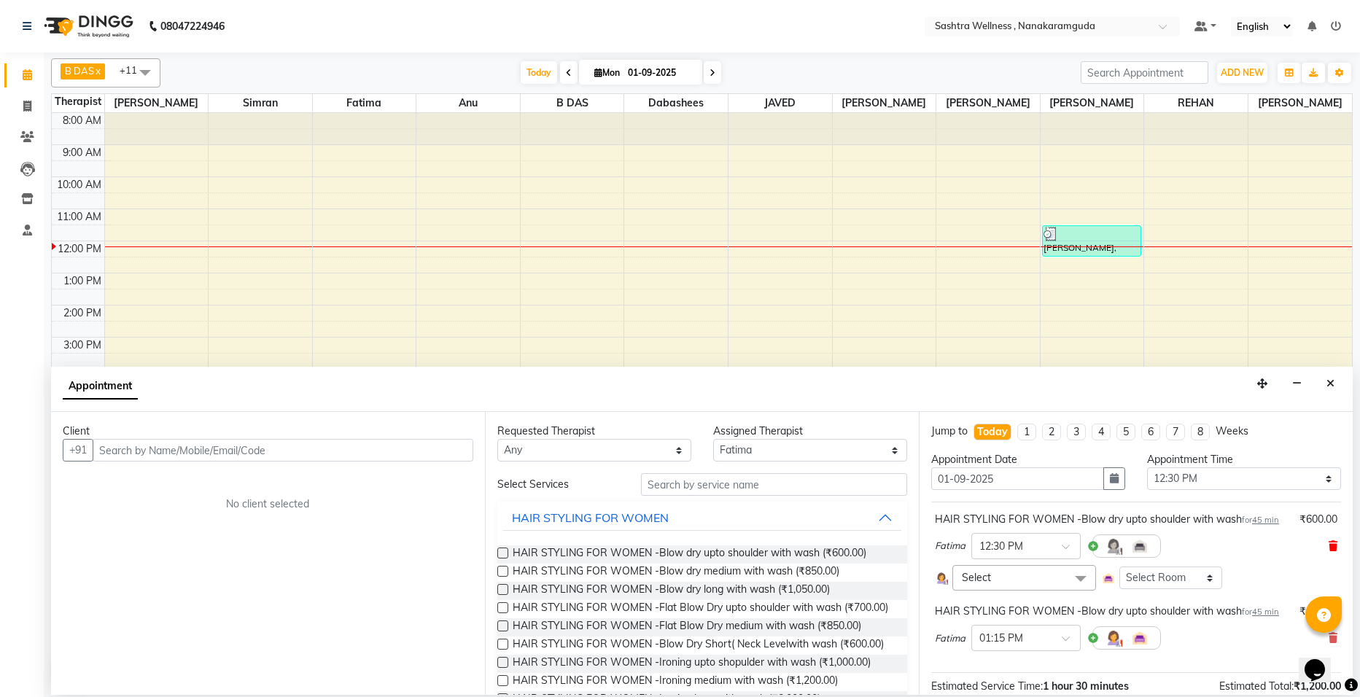
click at [1328, 550] on icon at bounding box center [1332, 546] width 9 height 10
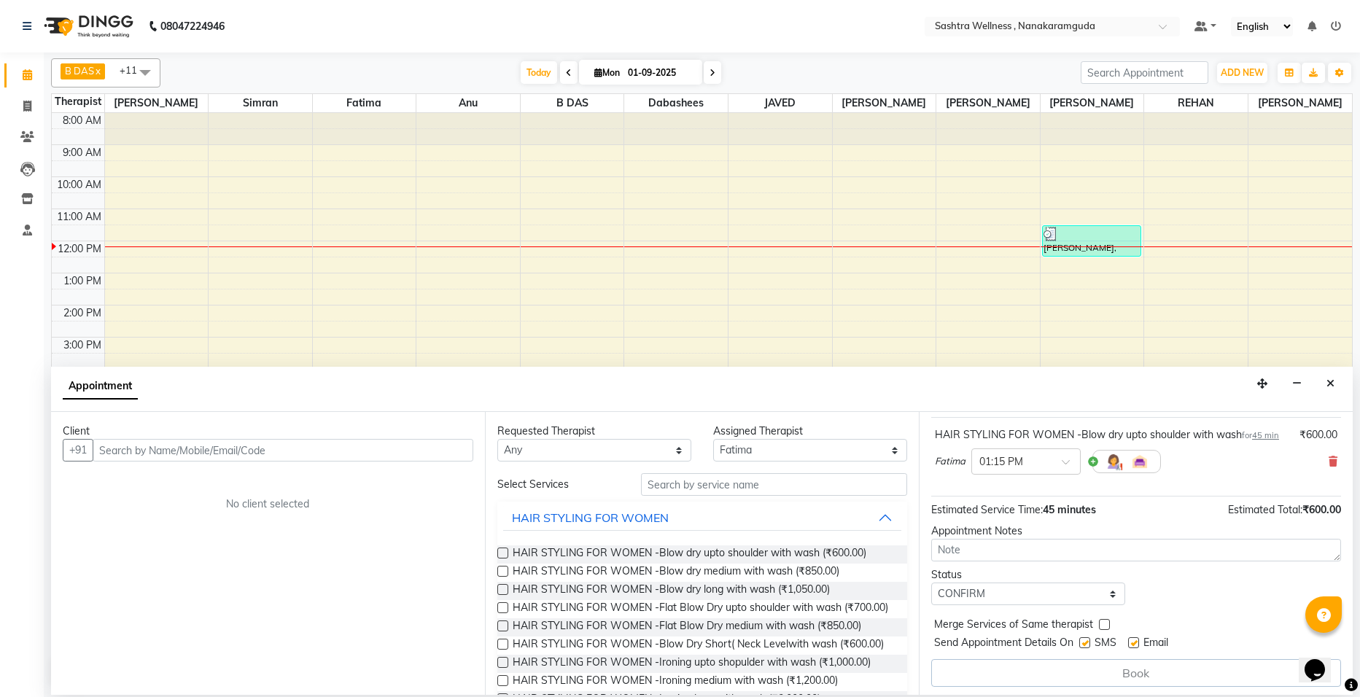
scroll to position [88, 0]
click at [1105, 621] on label at bounding box center [1104, 620] width 11 height 11
click at [1105, 621] on input "checkbox" at bounding box center [1103, 621] width 9 height 9
checkbox input "true"
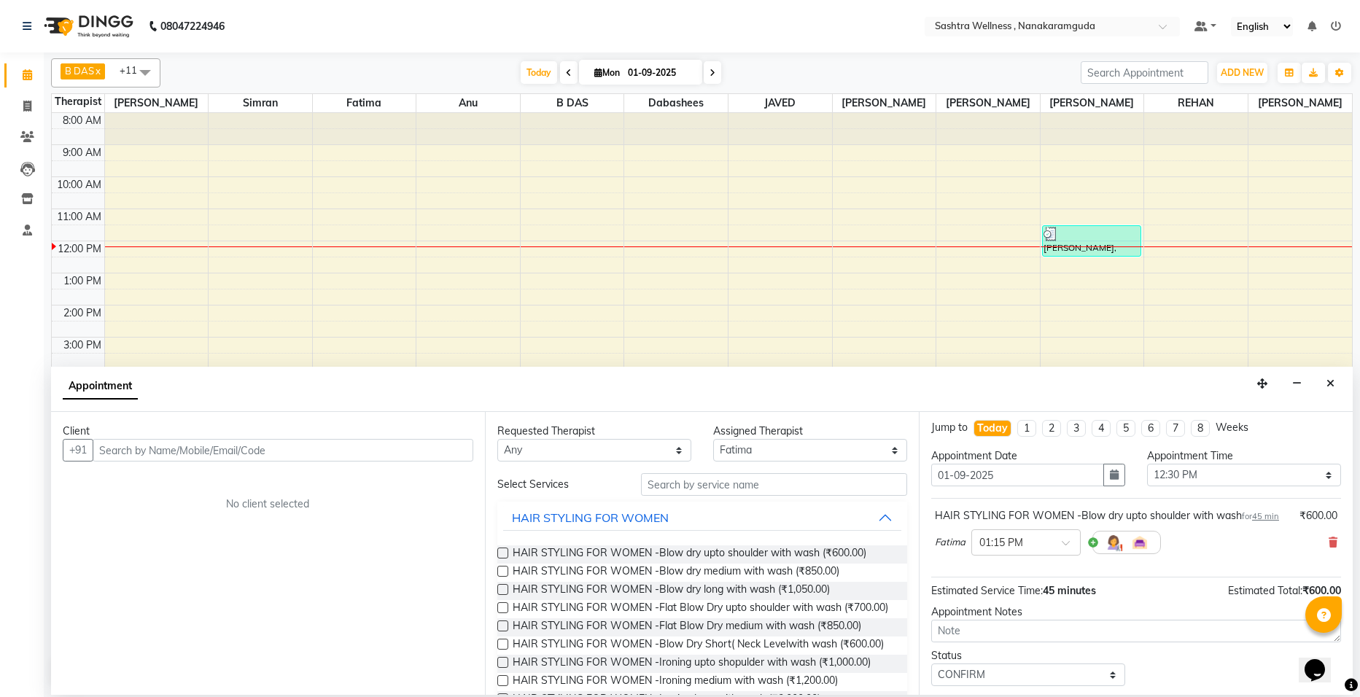
scroll to position [0, 0]
click at [221, 446] on input "text" at bounding box center [283, 450] width 381 height 23
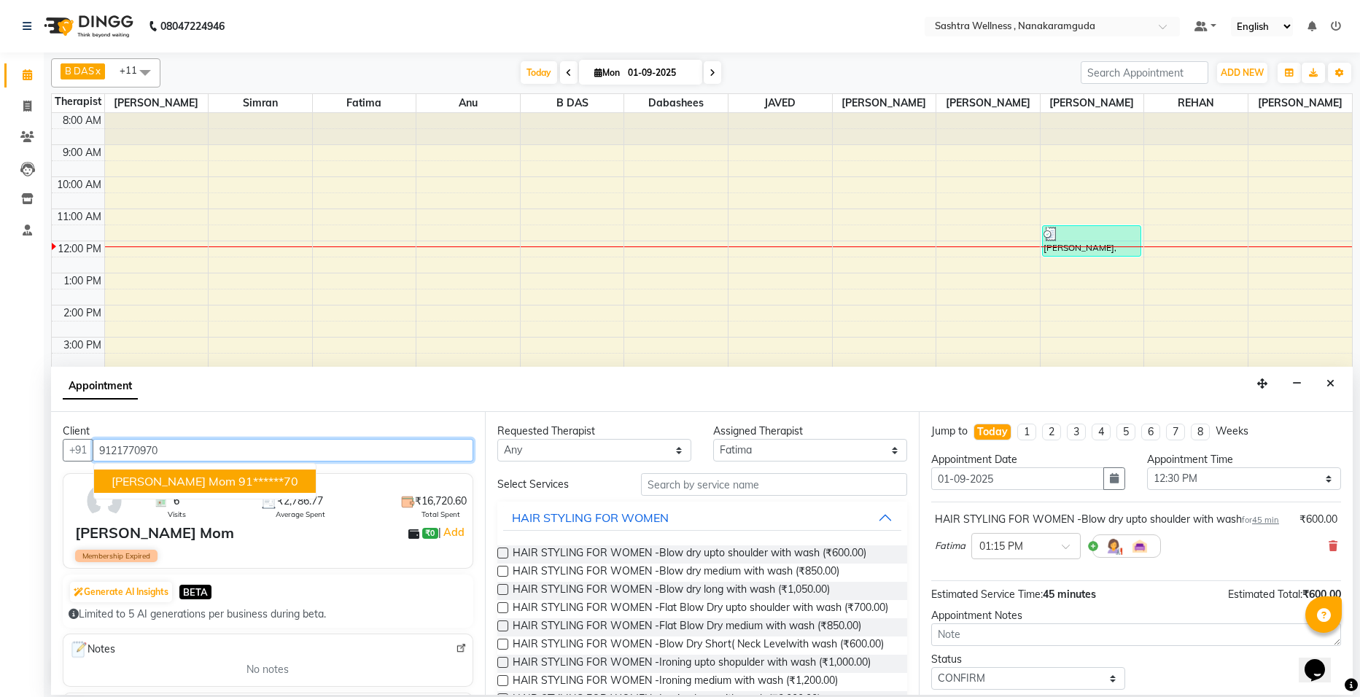
click at [209, 443] on input "9121770970" at bounding box center [283, 450] width 381 height 23
click at [182, 451] on input "9121770970" at bounding box center [283, 450] width 381 height 23
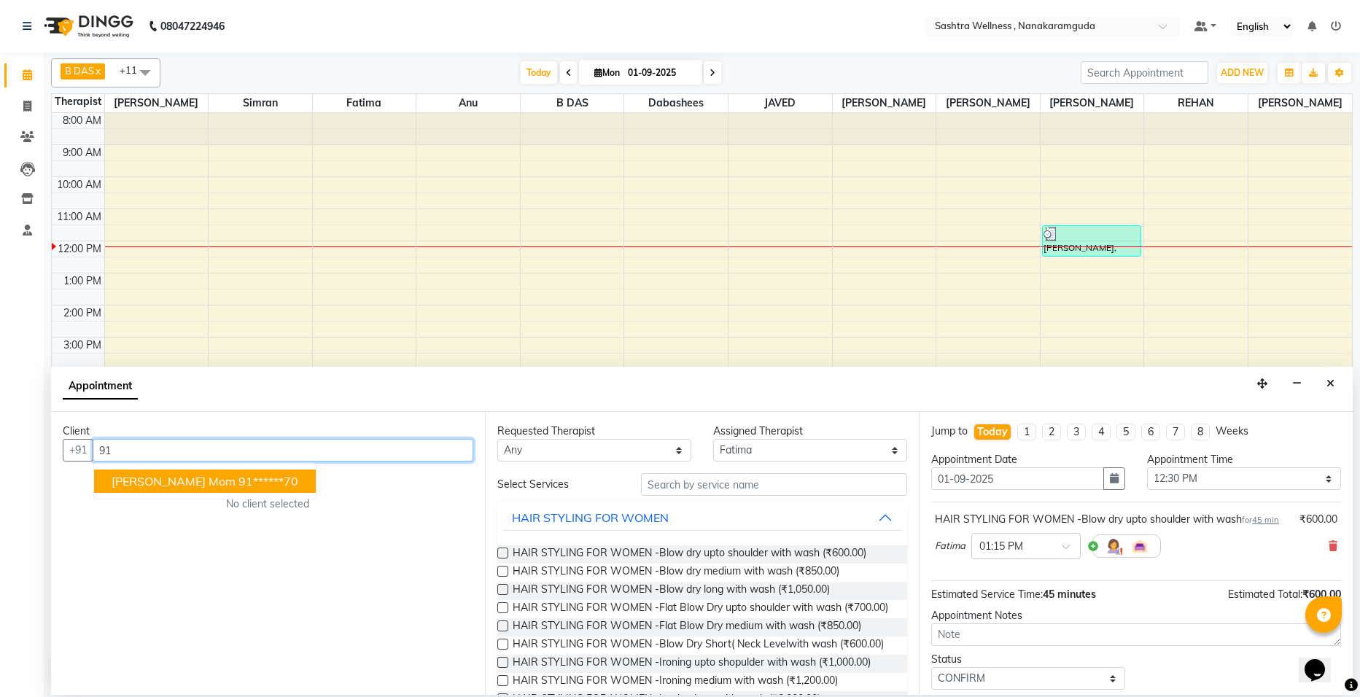
type input "9"
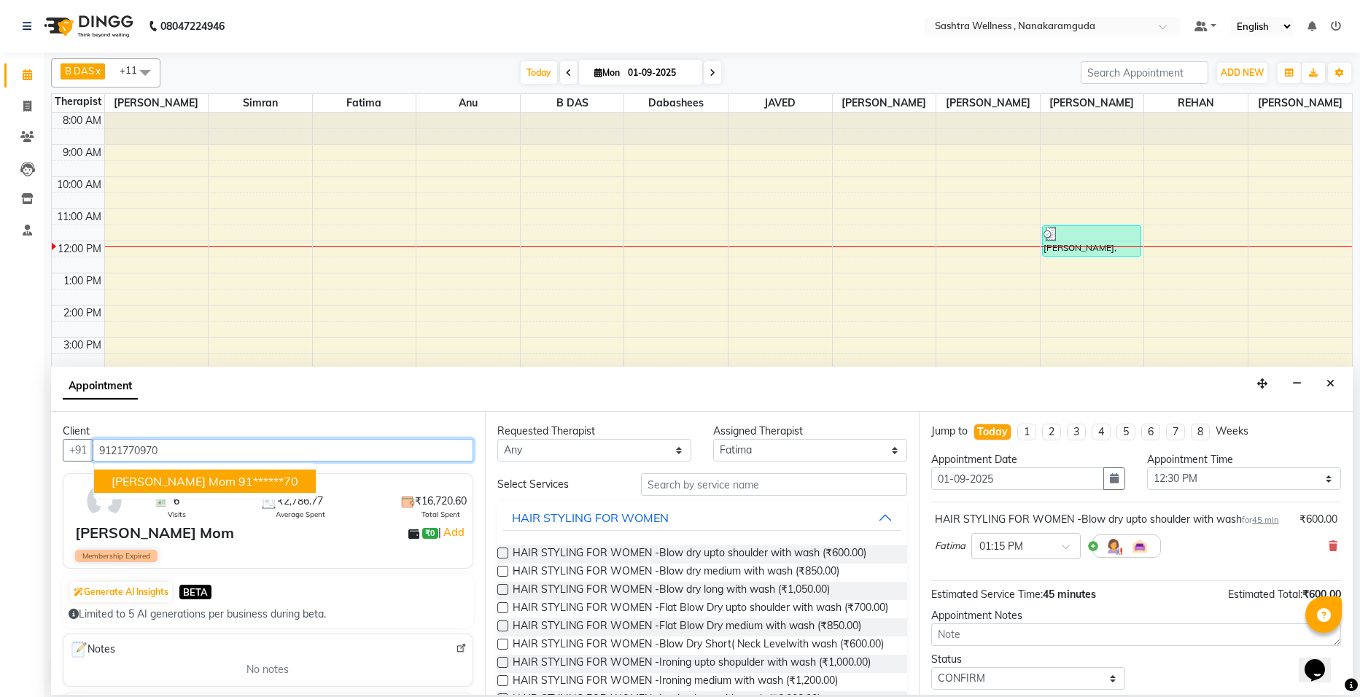
click at [257, 446] on input "9121770970" at bounding box center [283, 450] width 381 height 23
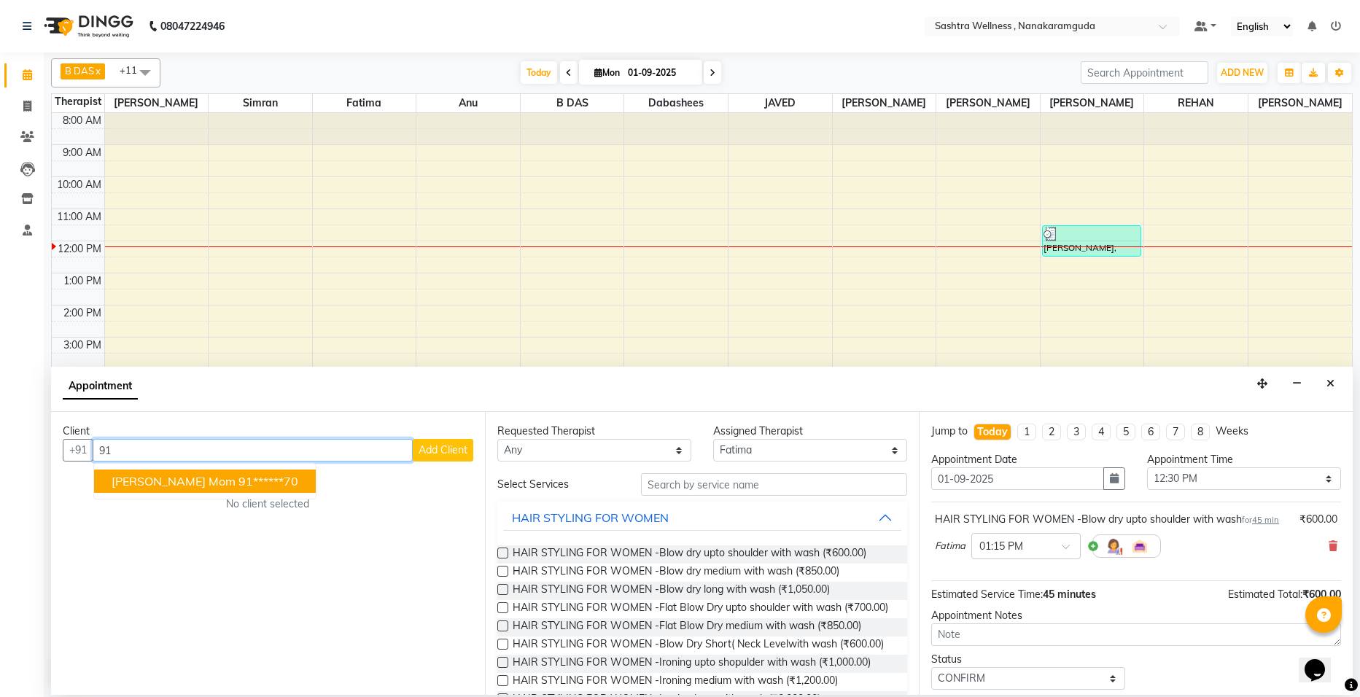
type input "9"
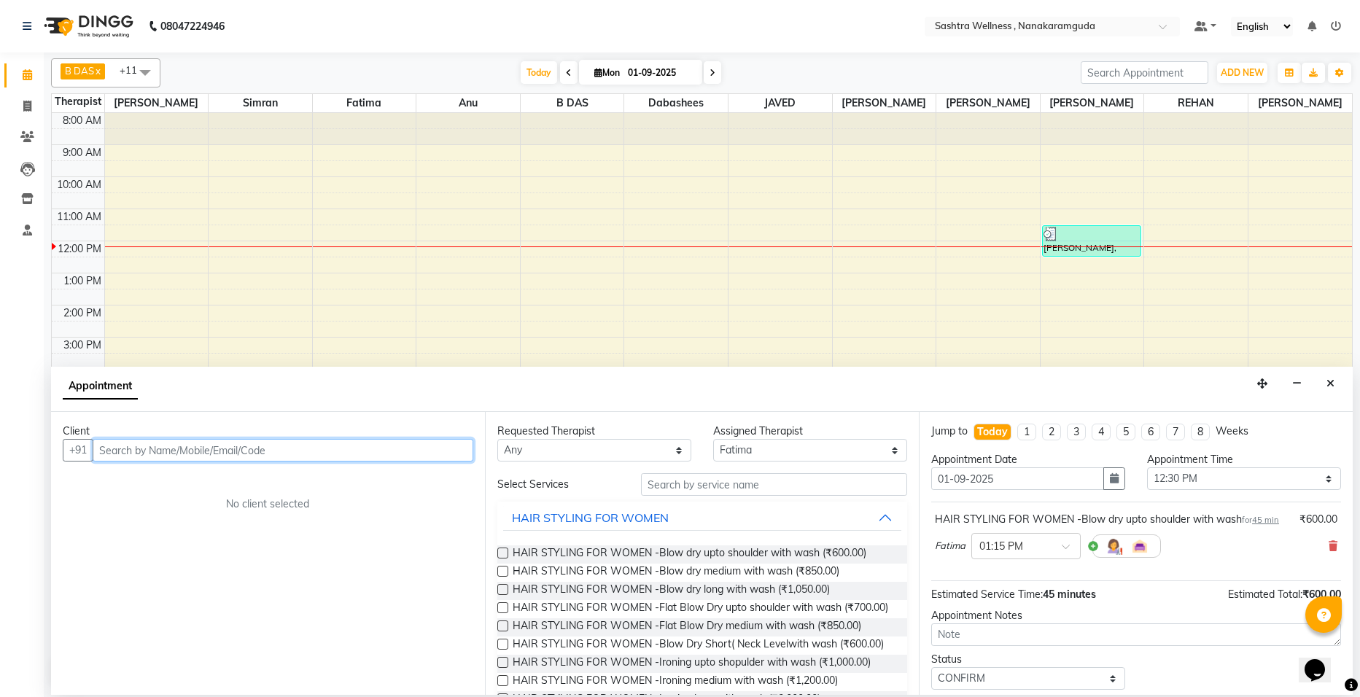
click at [257, 446] on input "text" at bounding box center [283, 450] width 381 height 23
click at [200, 447] on input "test" at bounding box center [253, 450] width 320 height 23
type input "t"
type input "9346339770"
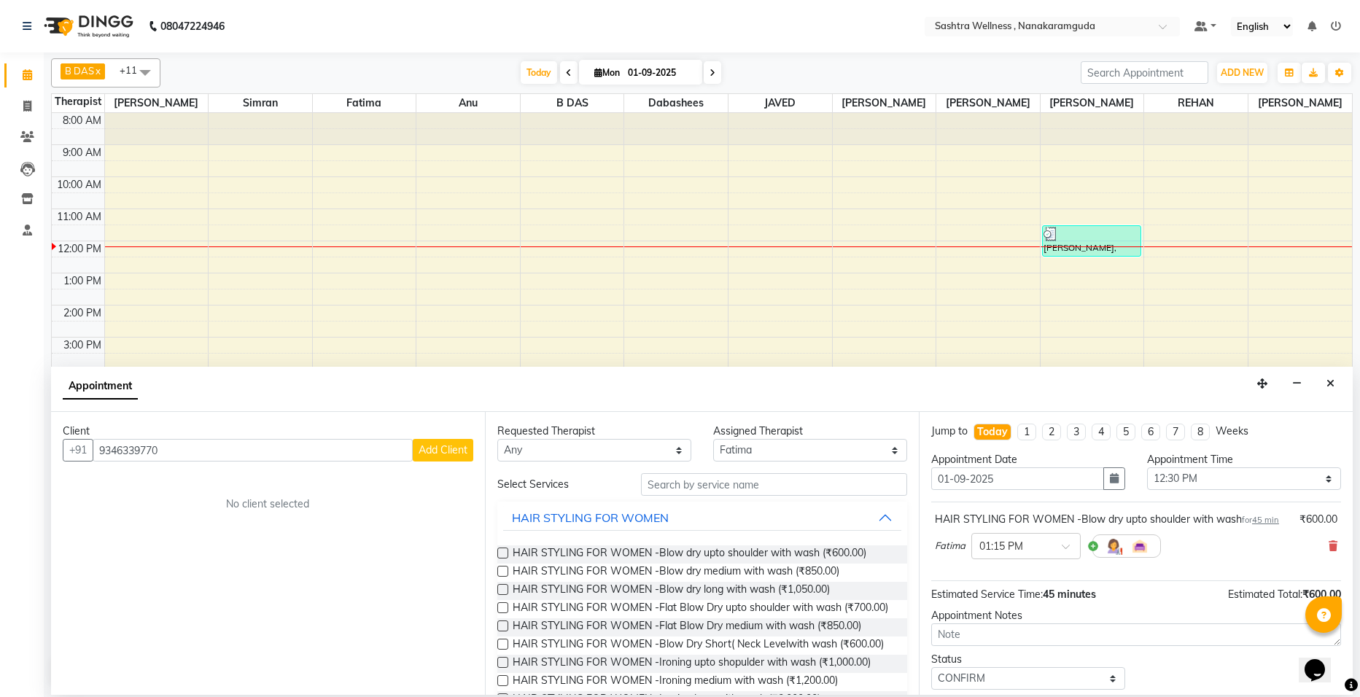
click at [431, 455] on span "Add Client" at bounding box center [442, 449] width 49 height 13
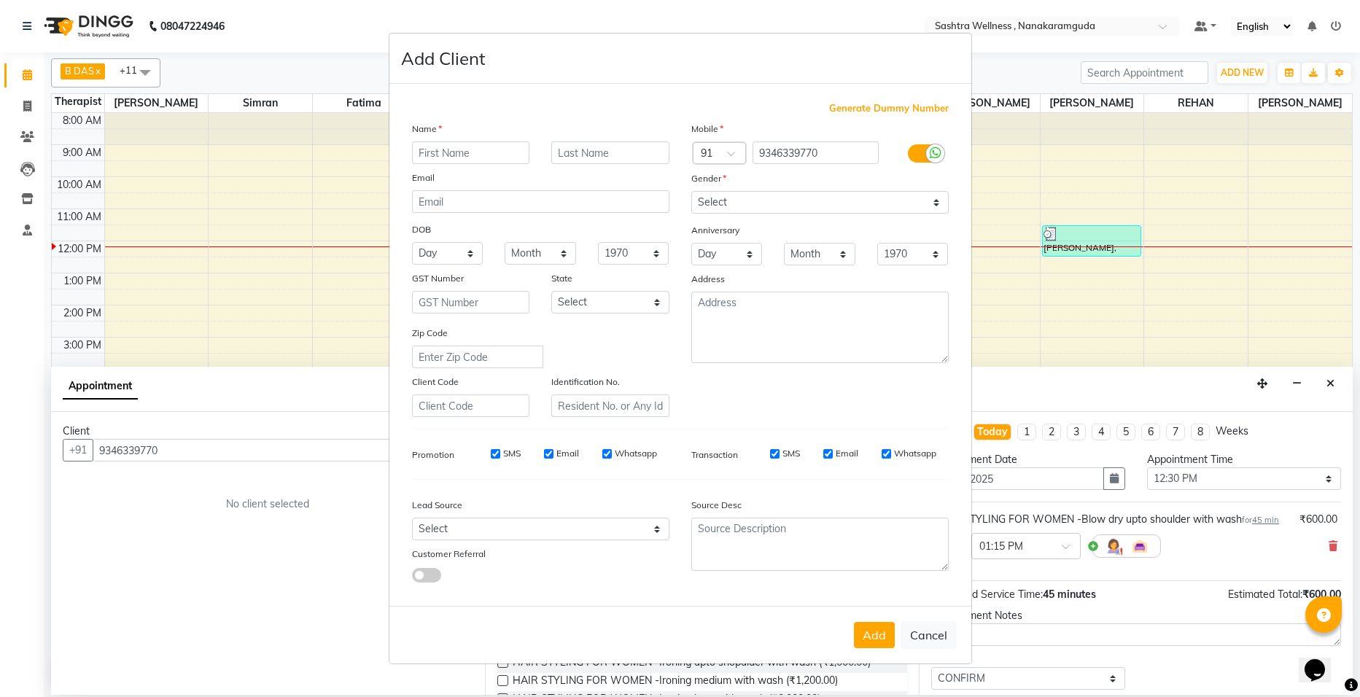
click at [507, 151] on input "text" at bounding box center [471, 152] width 118 height 23
type input "fatima"
click at [946, 206] on select "Select [DEMOGRAPHIC_DATA] [DEMOGRAPHIC_DATA] Other Prefer Not To Say" at bounding box center [819, 202] width 257 height 23
select select "[DEMOGRAPHIC_DATA]"
click at [691, 191] on select "Select [DEMOGRAPHIC_DATA] [DEMOGRAPHIC_DATA] Other Prefer Not To Say" at bounding box center [819, 202] width 257 height 23
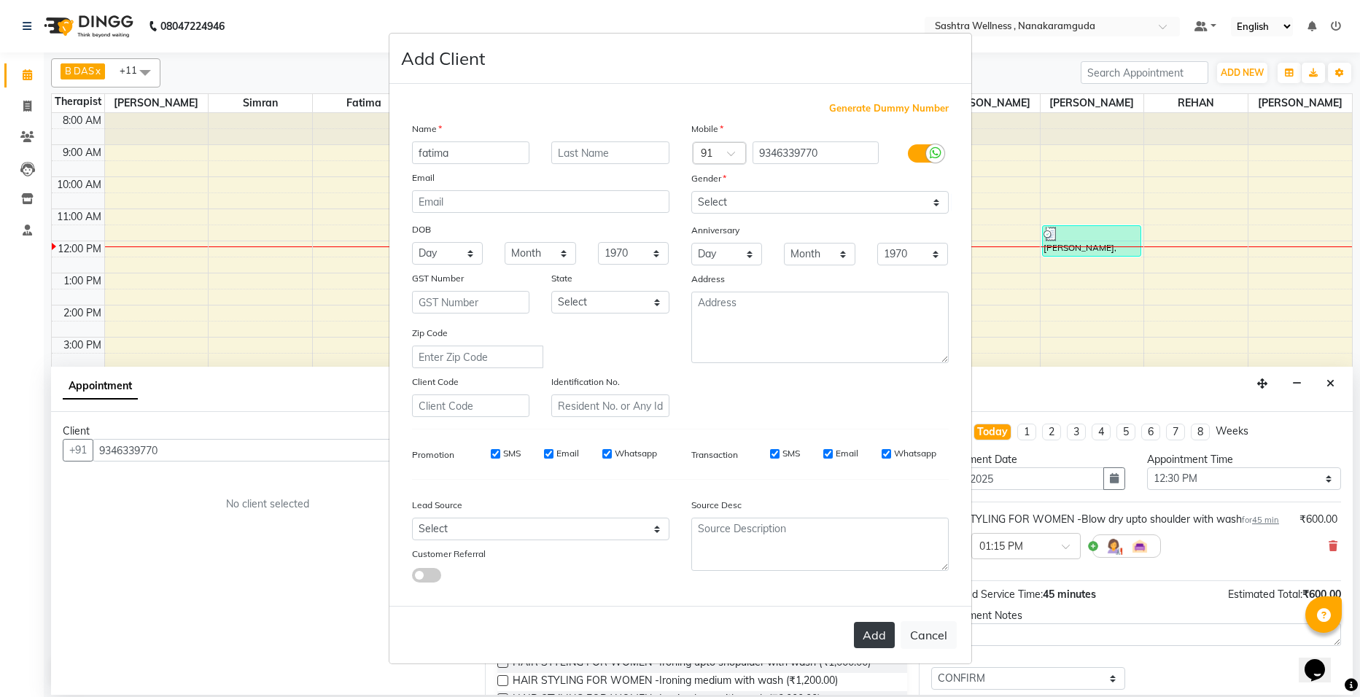
click at [870, 631] on button "Add" at bounding box center [874, 635] width 41 height 26
type input "93******70"
select select
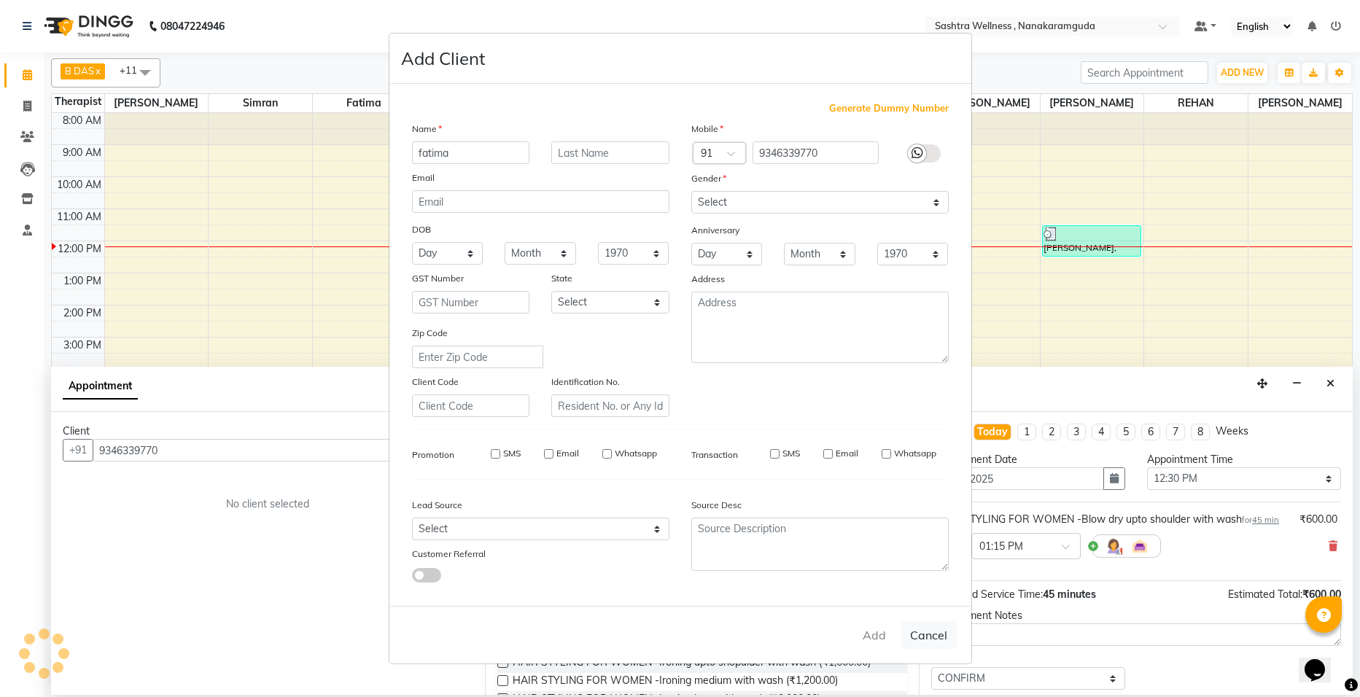
select select
checkbox input "false"
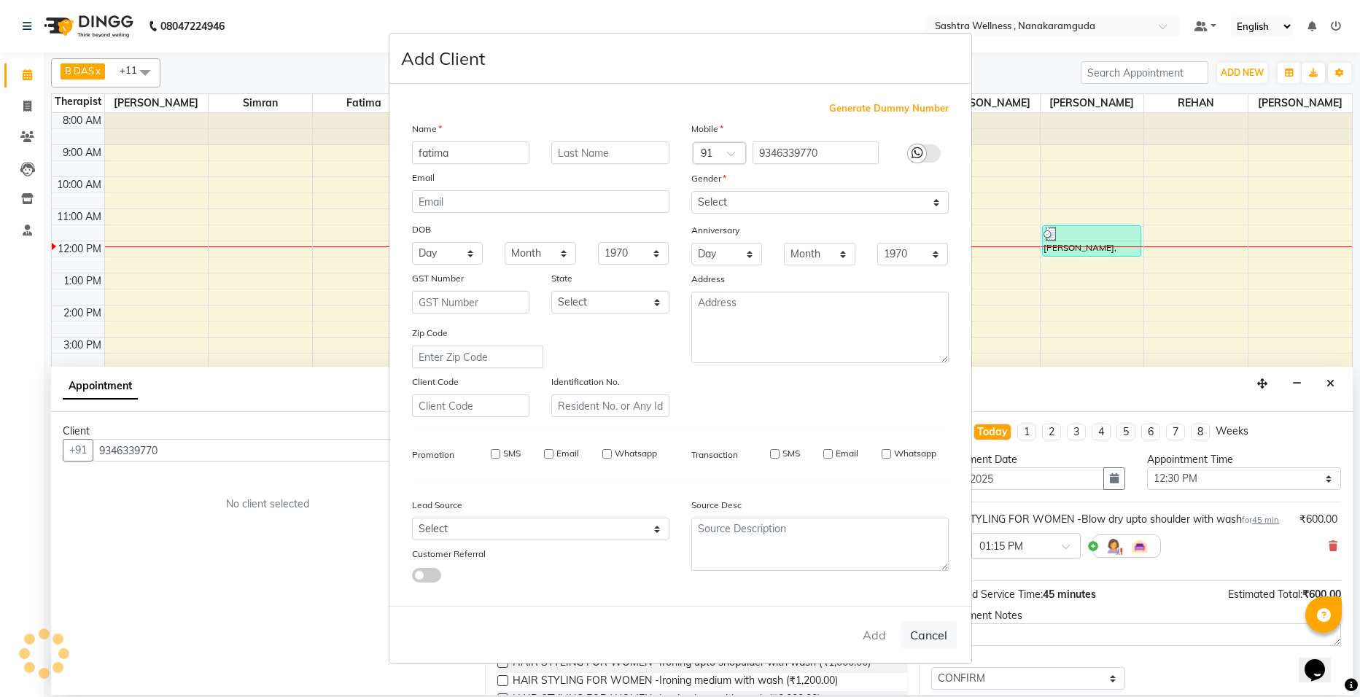
checkbox input "false"
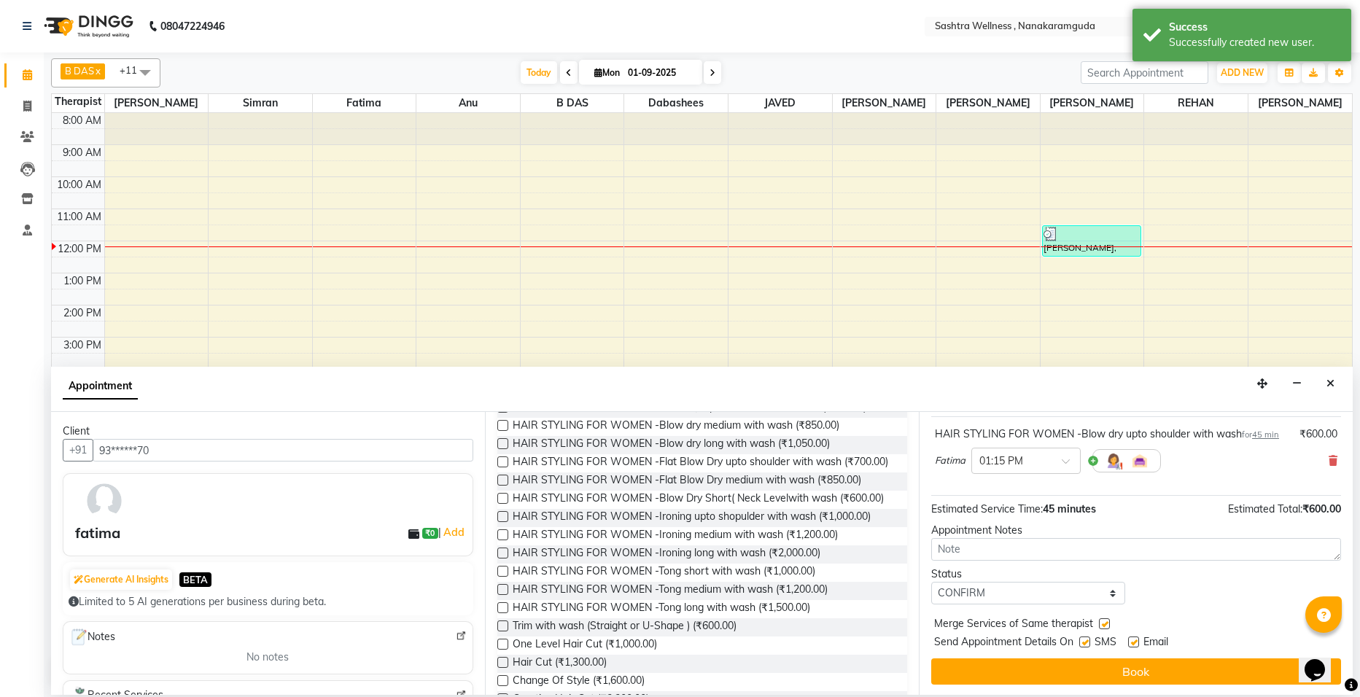
scroll to position [87, 0]
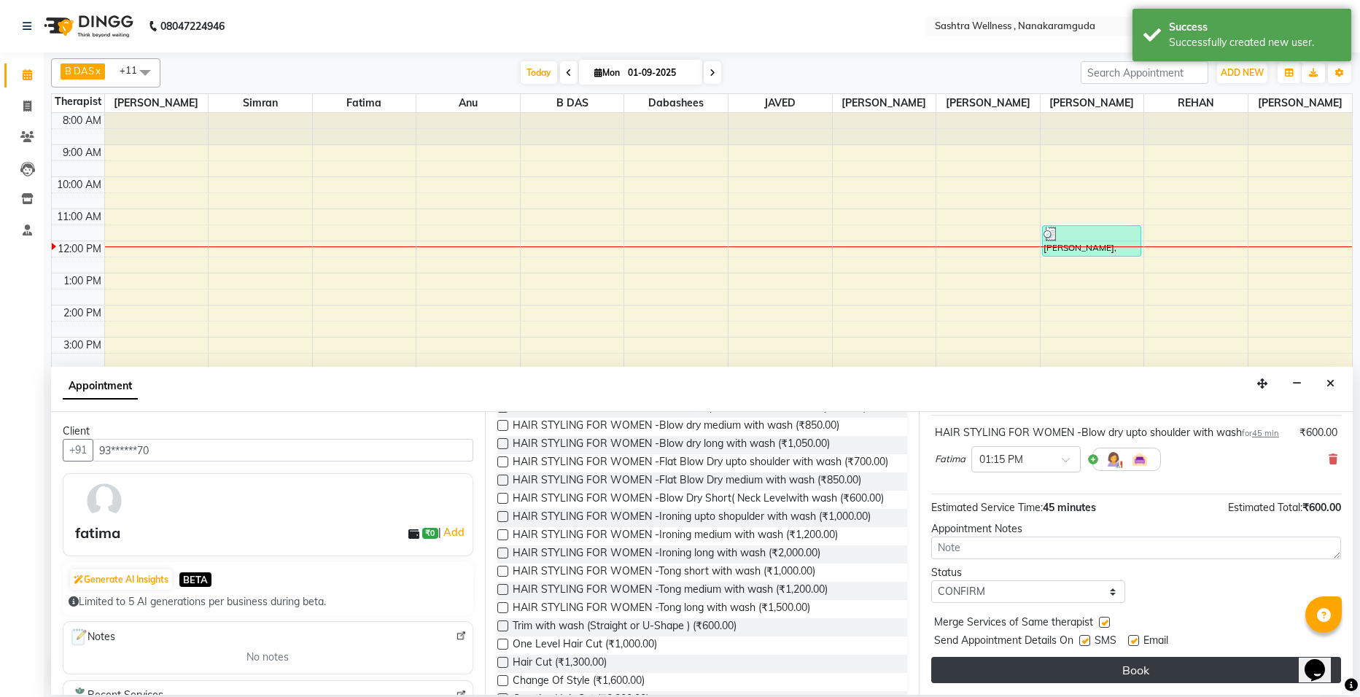
click at [1142, 669] on button "Book" at bounding box center [1136, 670] width 410 height 26
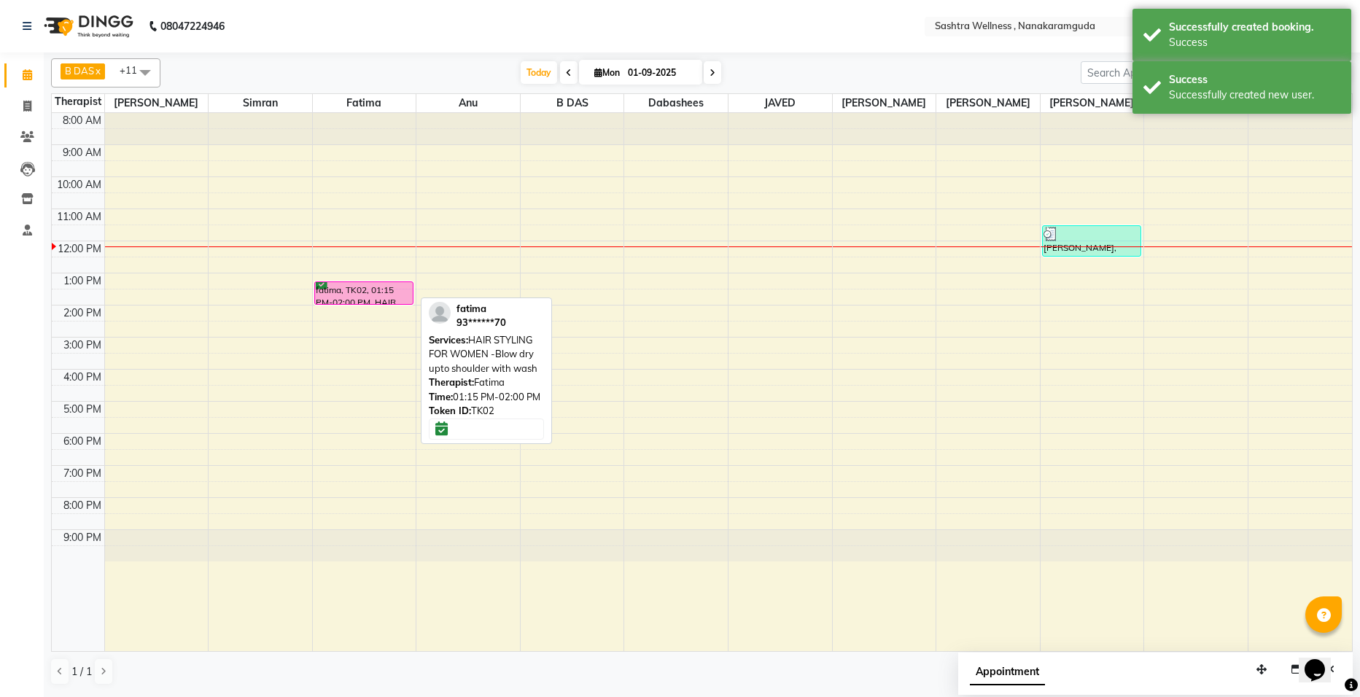
click at [365, 305] on div at bounding box center [364, 304] width 98 height 6
select select "6"
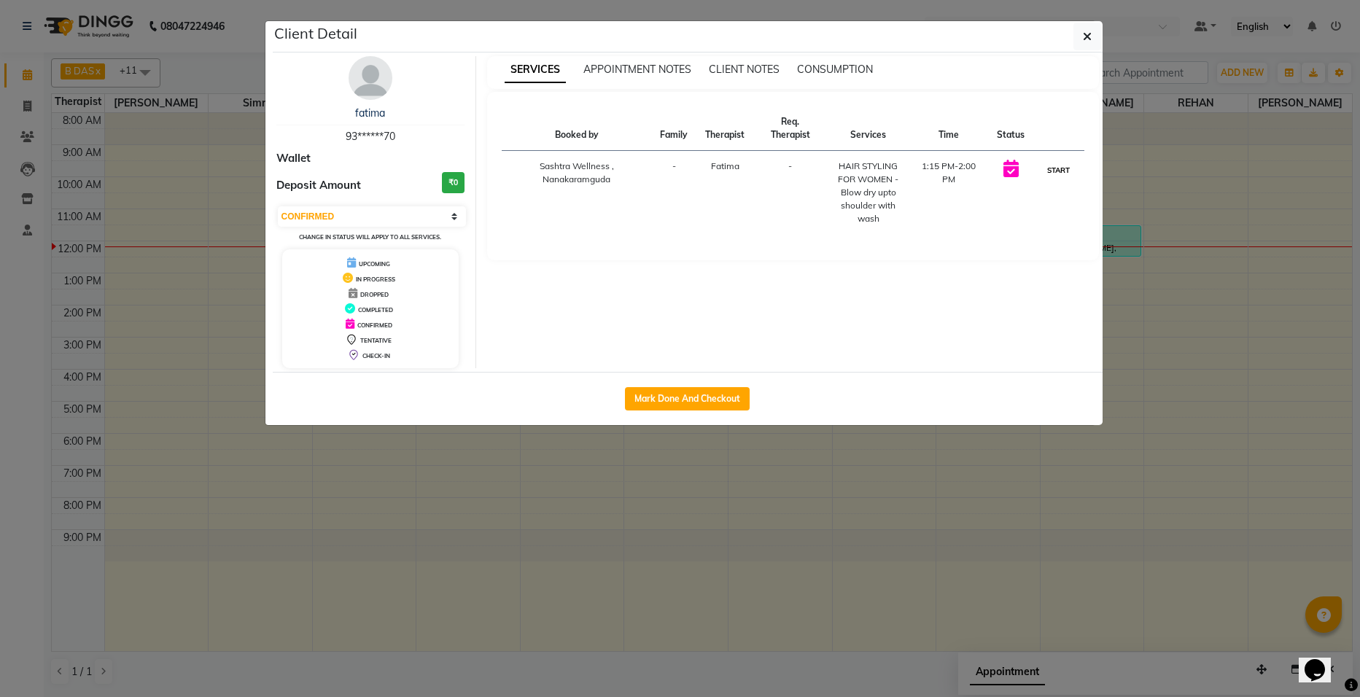
click at [1051, 168] on button "START" at bounding box center [1058, 170] width 30 height 18
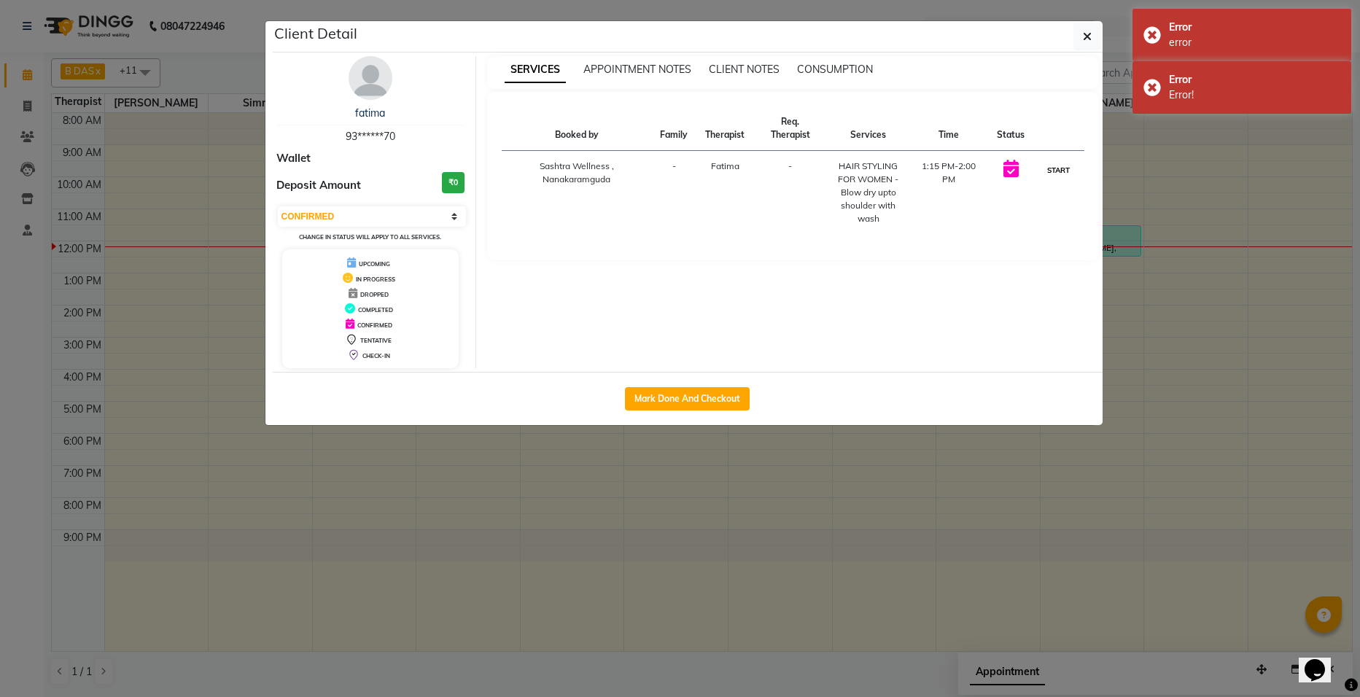
click at [1058, 170] on button "START" at bounding box center [1058, 170] width 30 height 18
click at [365, 353] on span "CHECK-IN" at bounding box center [376, 355] width 28 height 7
click at [722, 402] on button "Mark Done And Checkout" at bounding box center [687, 398] width 125 height 23
select select "service"
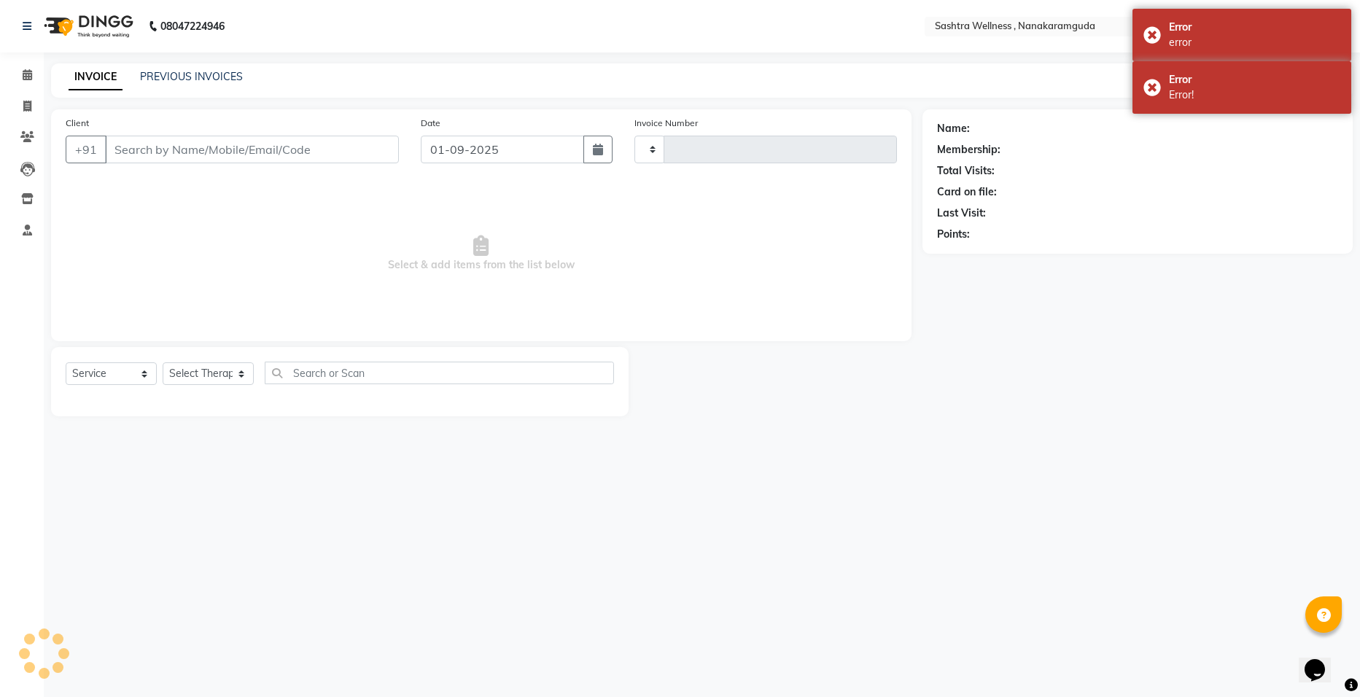
type input "0132"
select select "6669"
select select "package"
select select "82473"
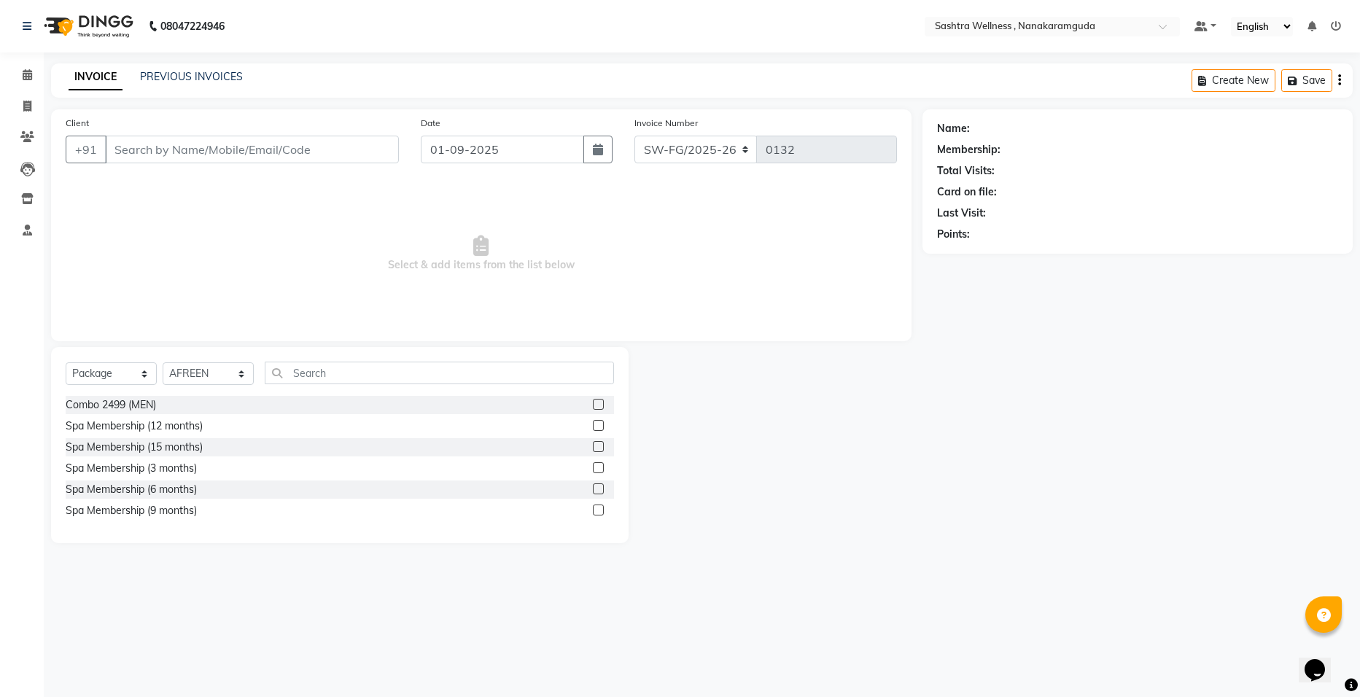
type input "93******70"
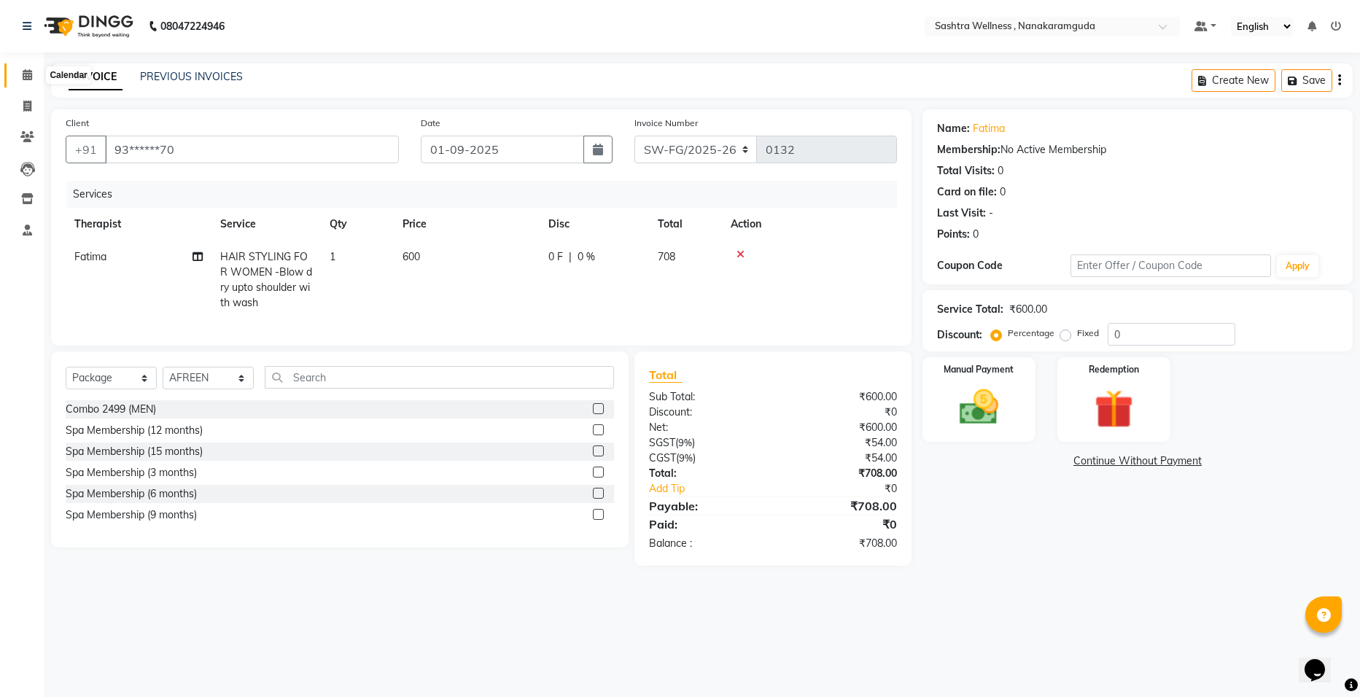
click at [30, 77] on icon at bounding box center [27, 74] width 9 height 11
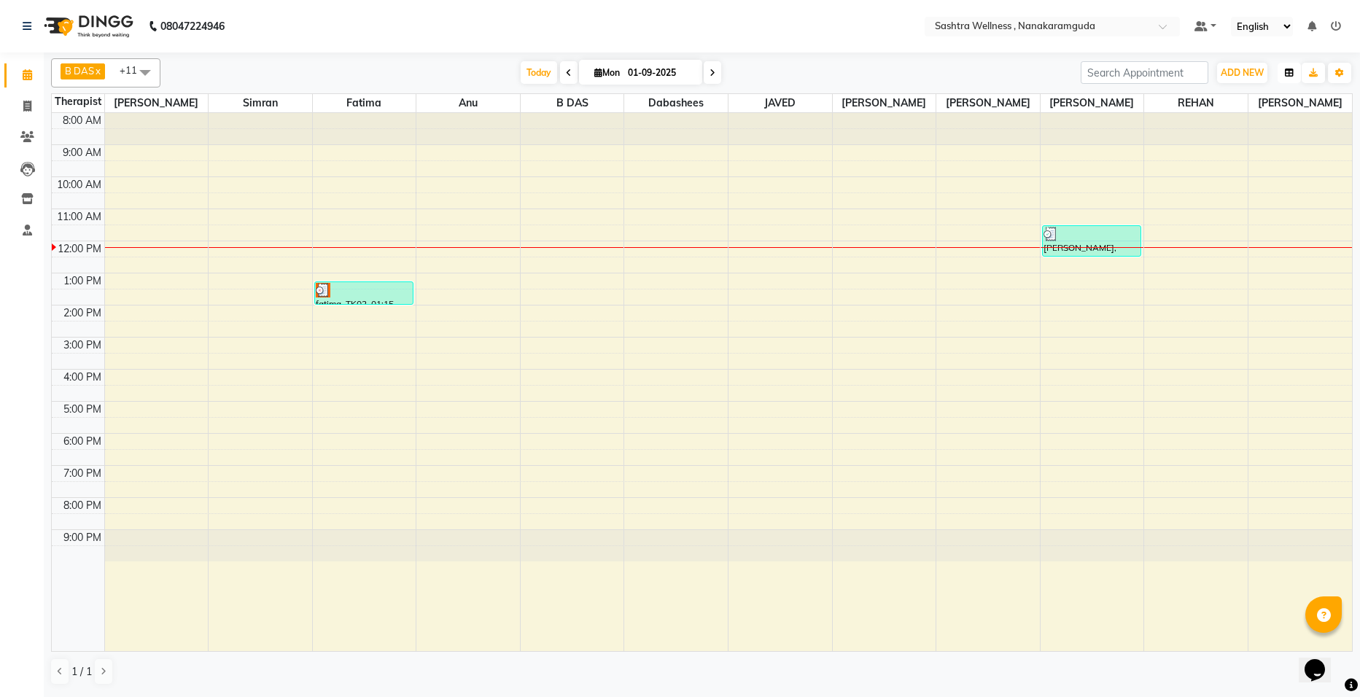
click at [1293, 71] on icon "button" at bounding box center [1289, 73] width 9 height 9
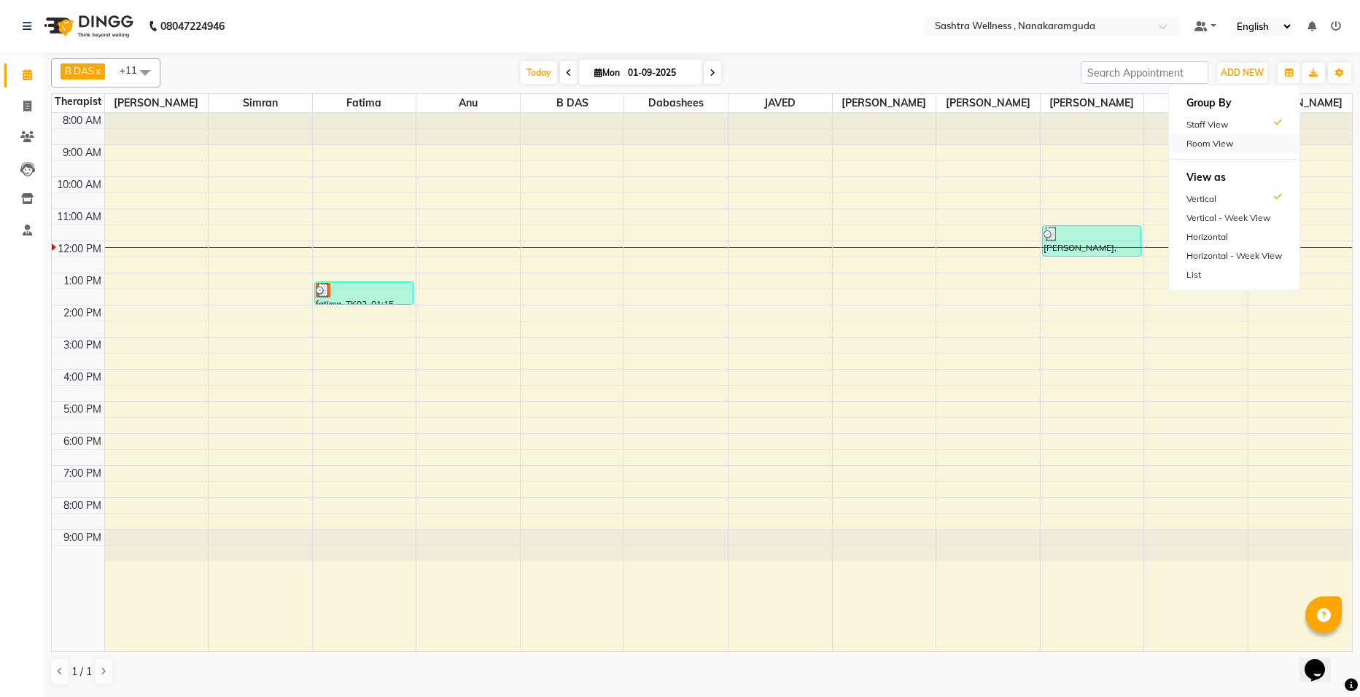
click at [1216, 142] on div "Room View" at bounding box center [1234, 143] width 130 height 19
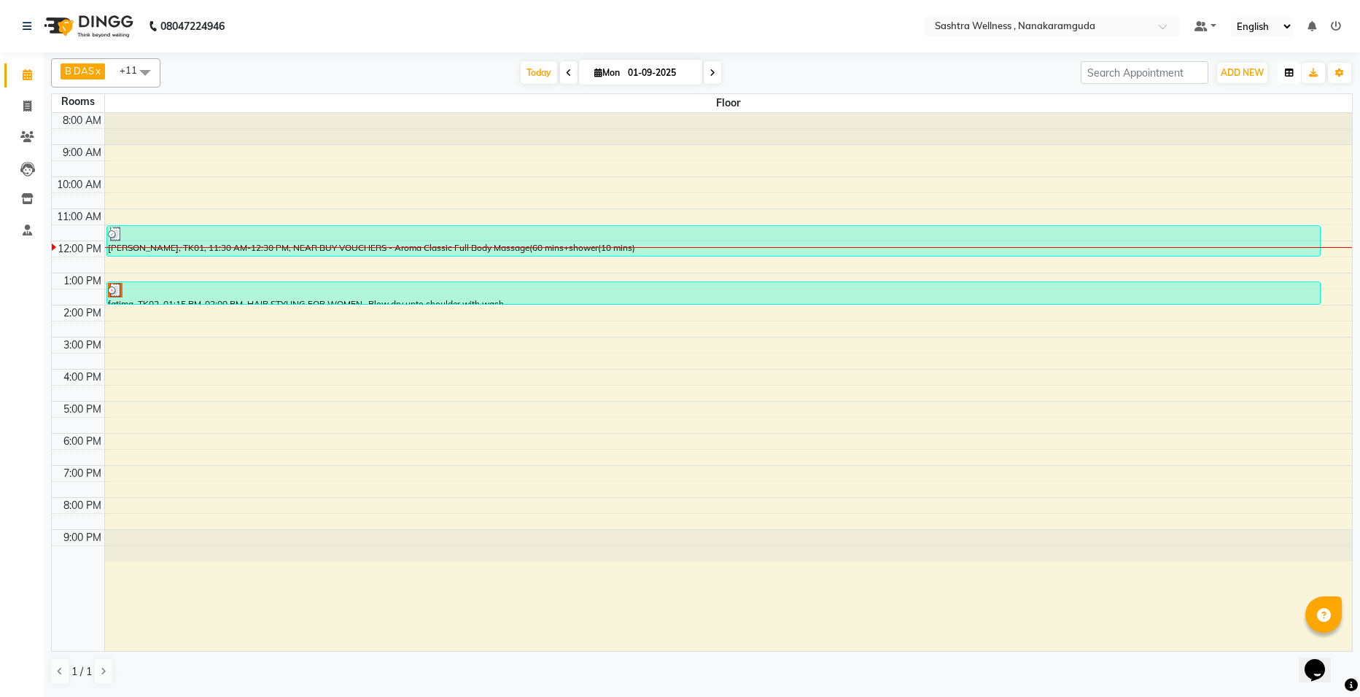
click at [1293, 77] on button "button" at bounding box center [1288, 73] width 23 height 20
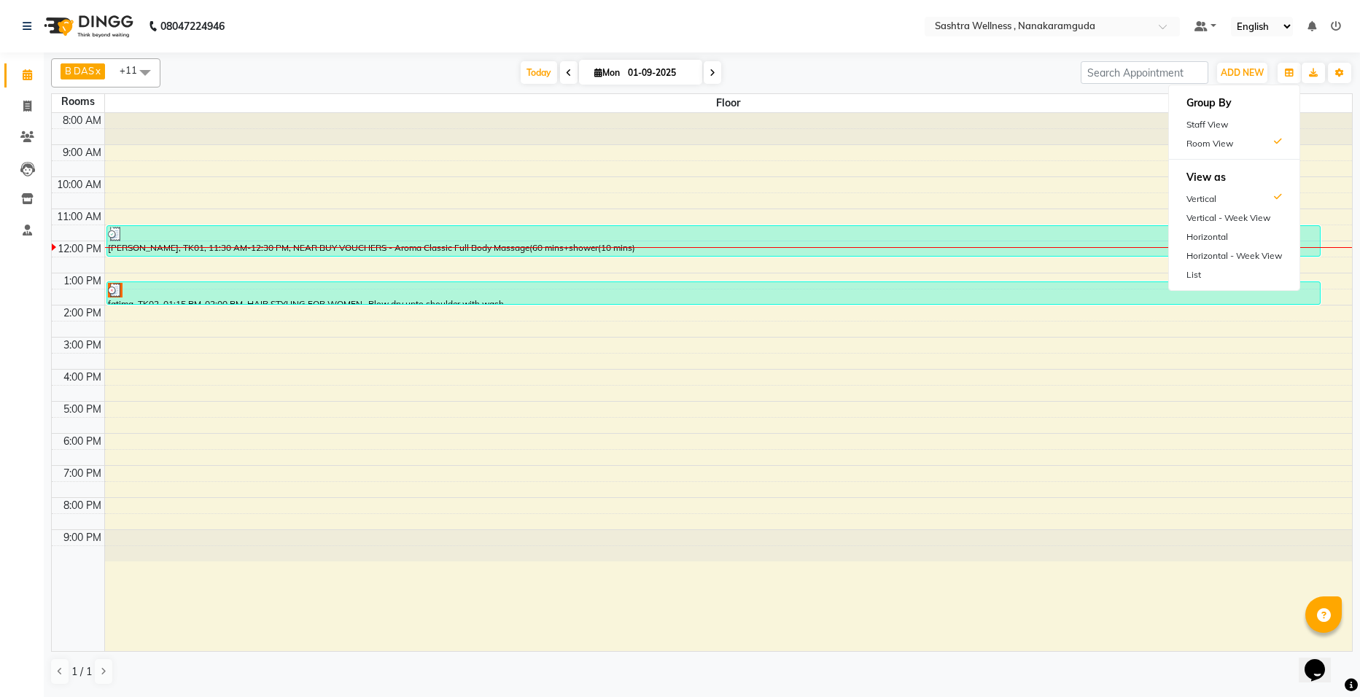
click at [1194, 104] on h6 "Group By" at bounding box center [1234, 103] width 130 height 24
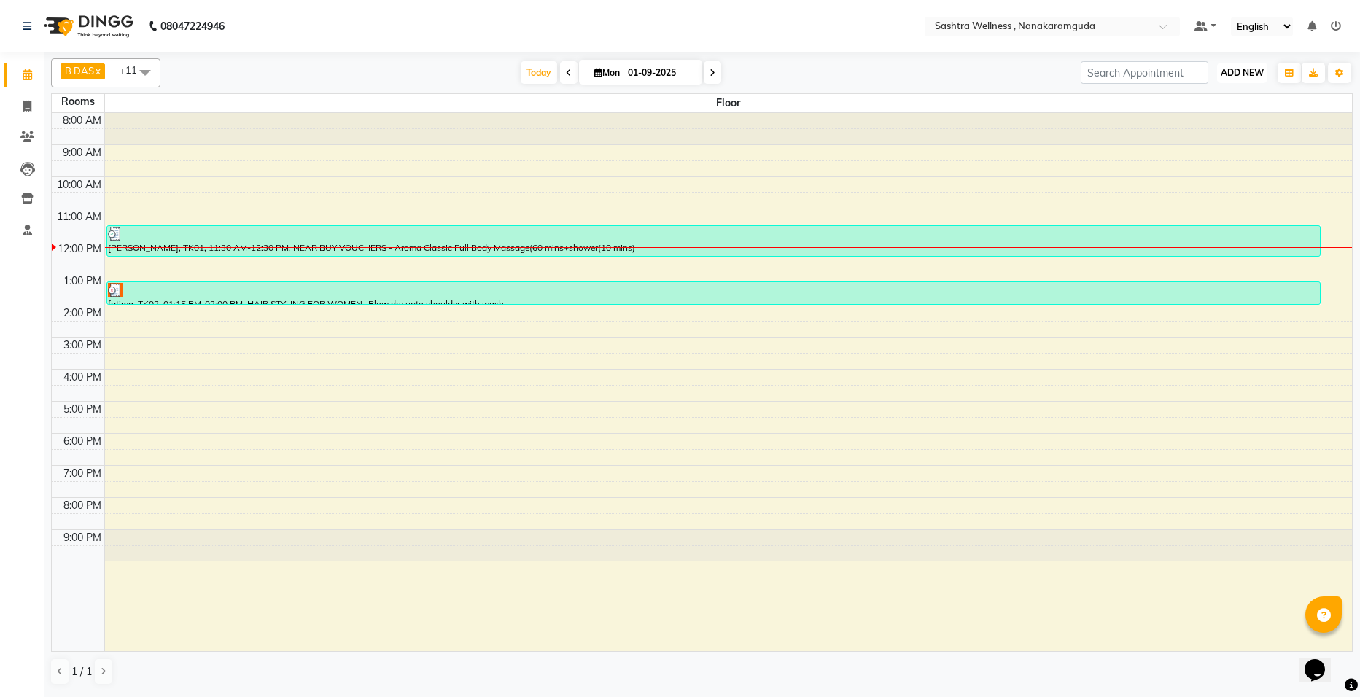
click at [1242, 73] on span "ADD NEW" at bounding box center [1241, 72] width 43 height 11
click at [1293, 72] on button "button" at bounding box center [1288, 73] width 23 height 20
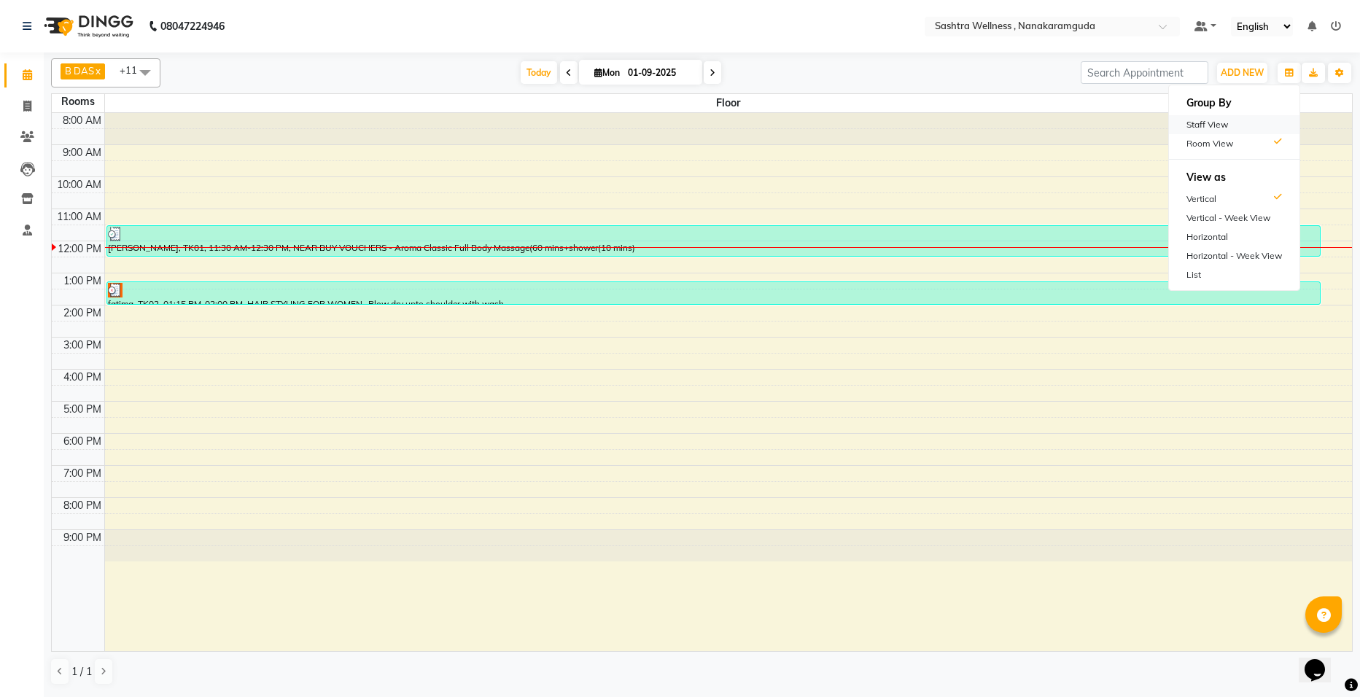
click at [1213, 123] on div "Staff View" at bounding box center [1234, 124] width 130 height 19
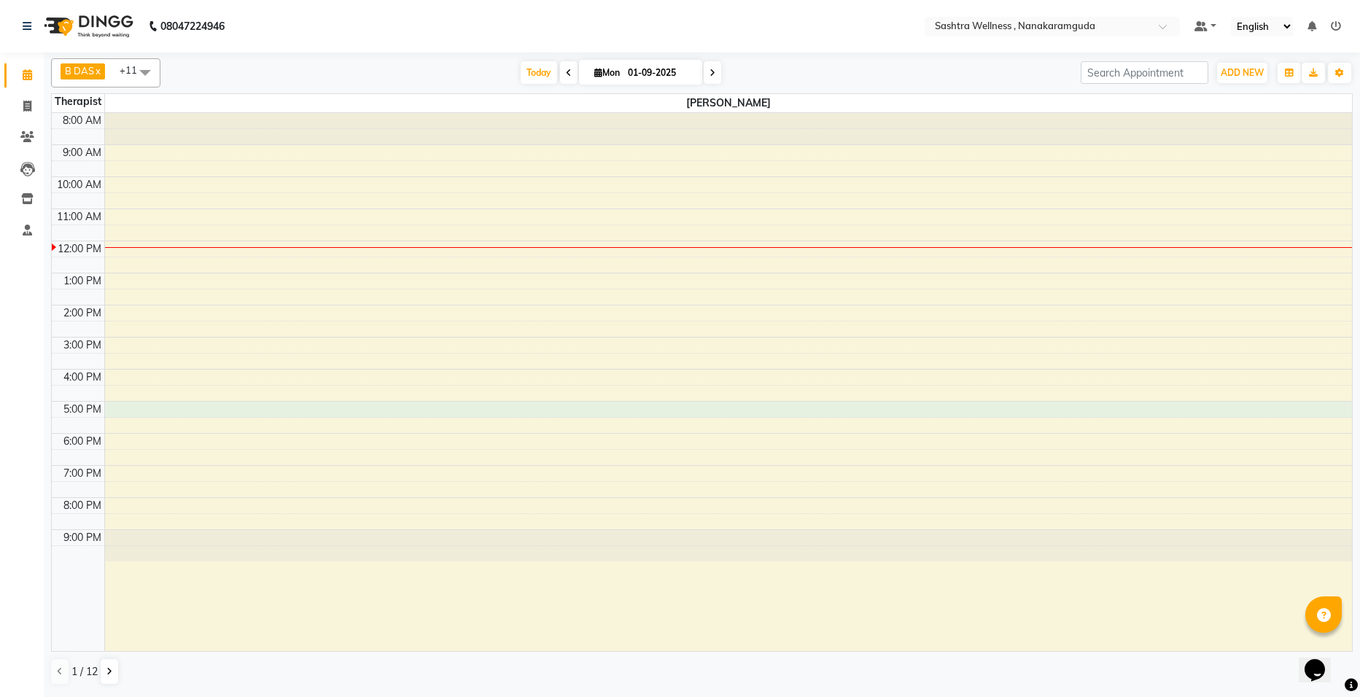
click at [1158, 403] on div "8:00 AM 9:00 AM 10:00 AM 11:00 AM 12:00 PM 1:00 PM 2:00 PM 3:00 PM 4:00 PM 5:00…" at bounding box center [702, 382] width 1300 height 538
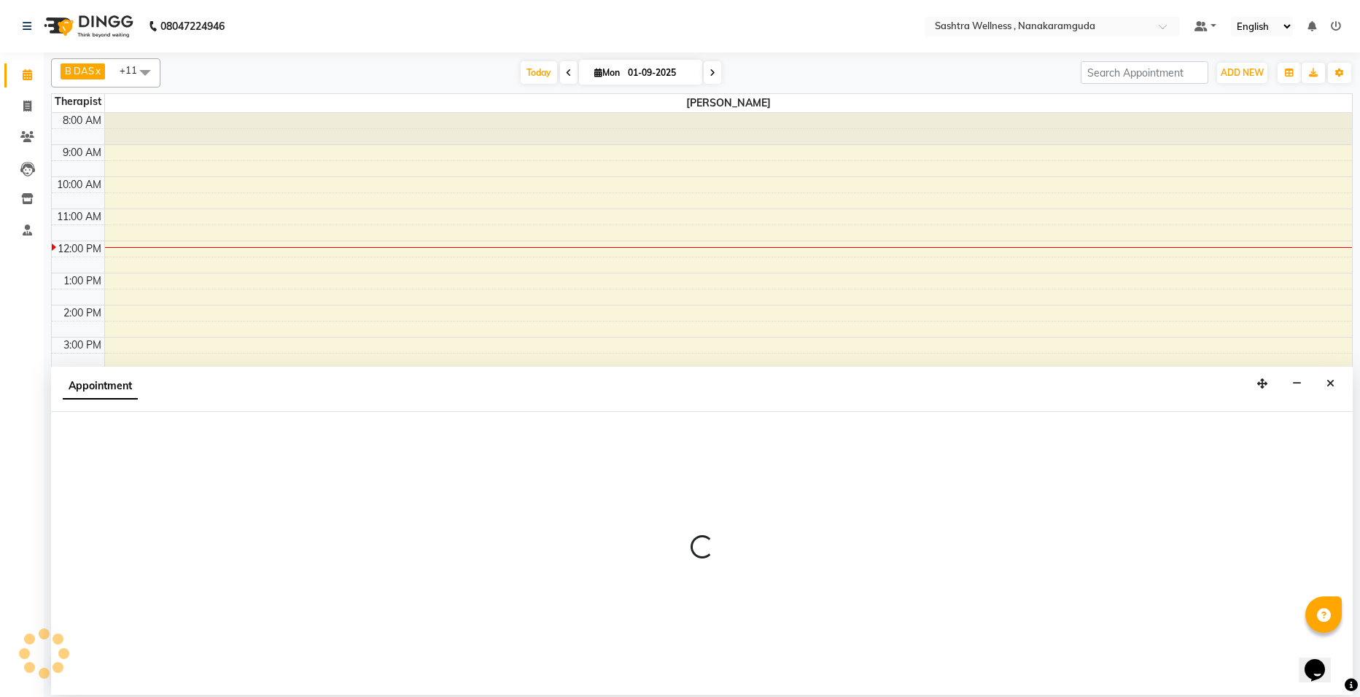
select select "66853"
select select "tentative"
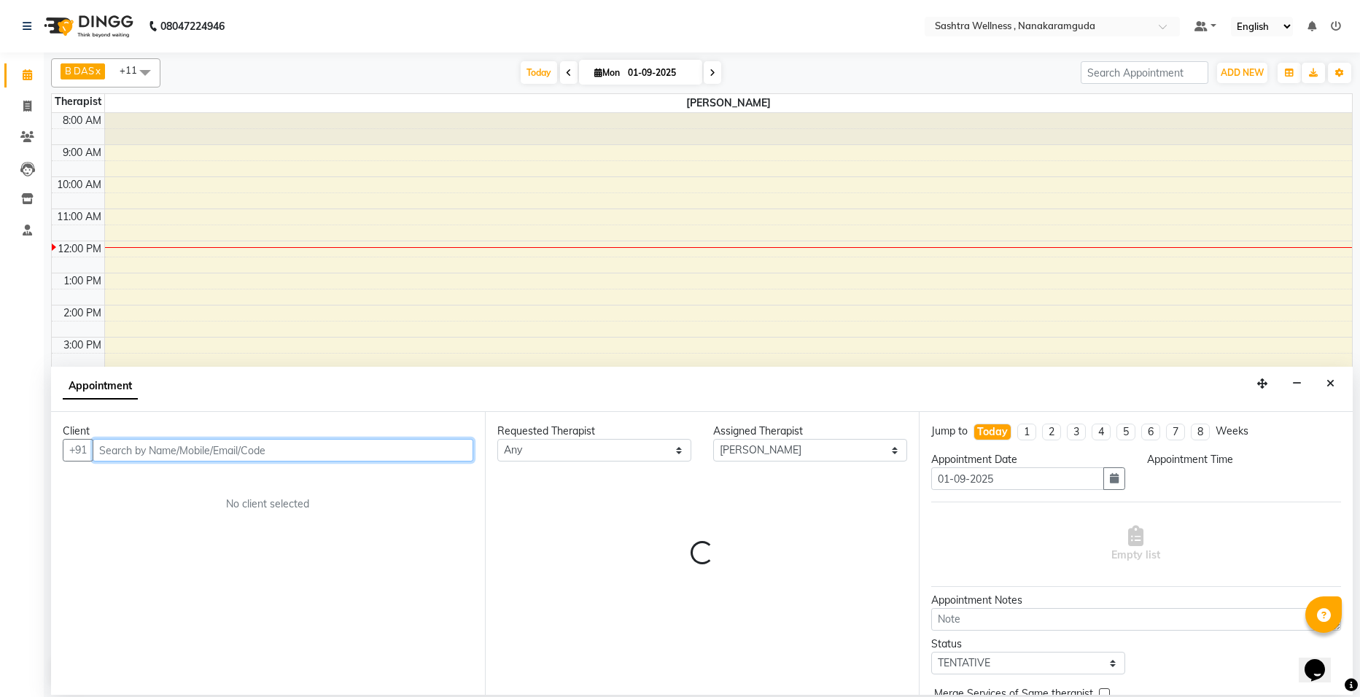
select select "1020"
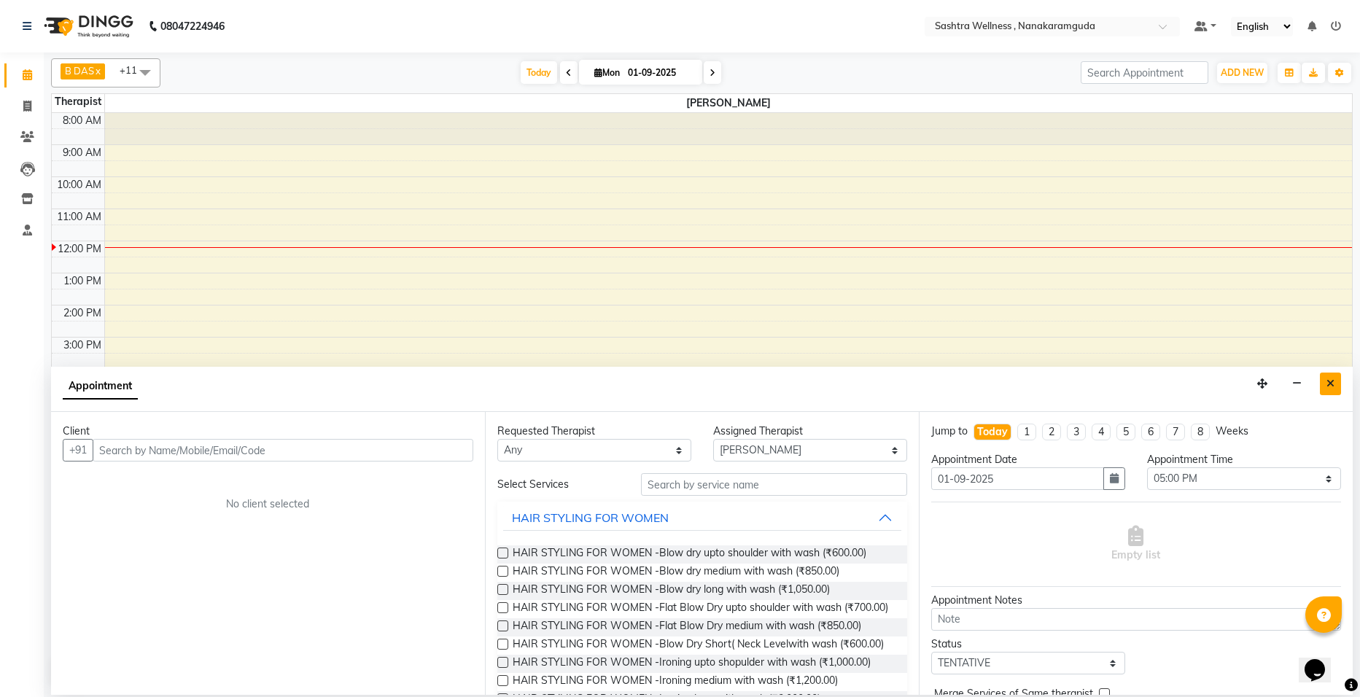
click at [1328, 380] on icon "Close" at bounding box center [1330, 383] width 8 height 10
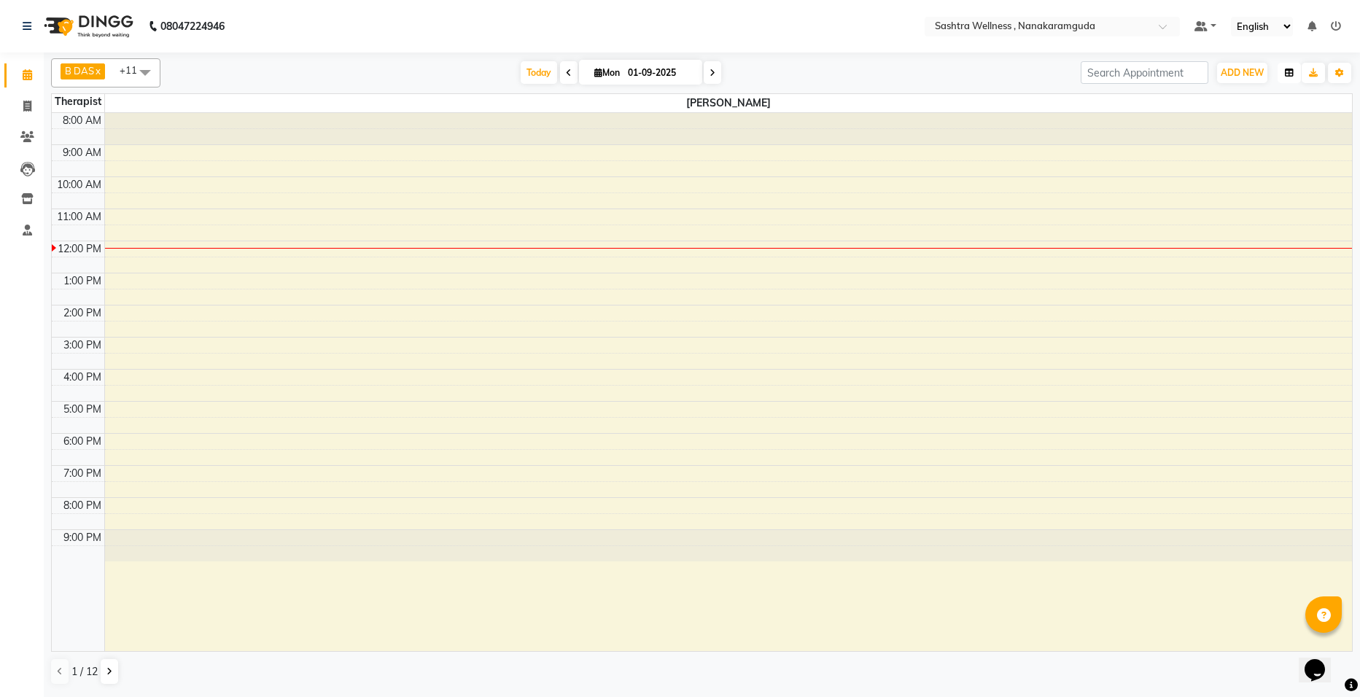
click at [1293, 72] on icon "button" at bounding box center [1289, 73] width 9 height 9
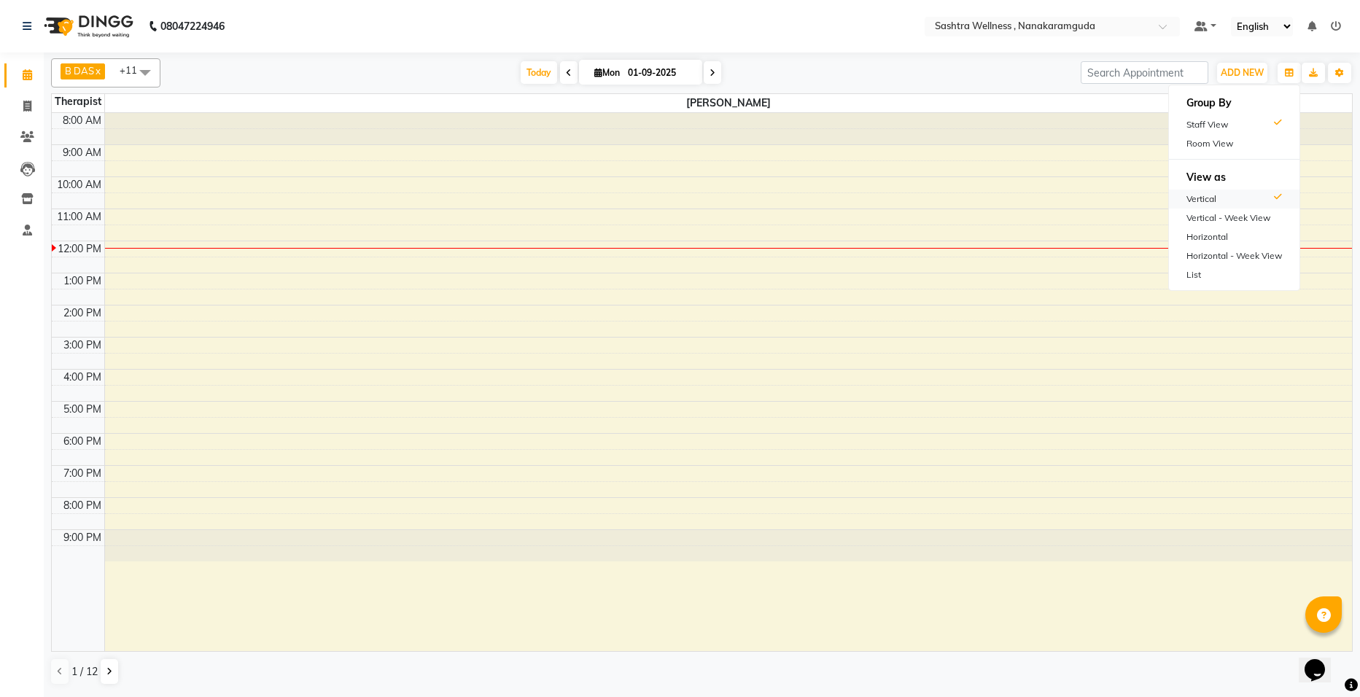
click at [1208, 195] on div "Vertical" at bounding box center [1234, 199] width 130 height 19
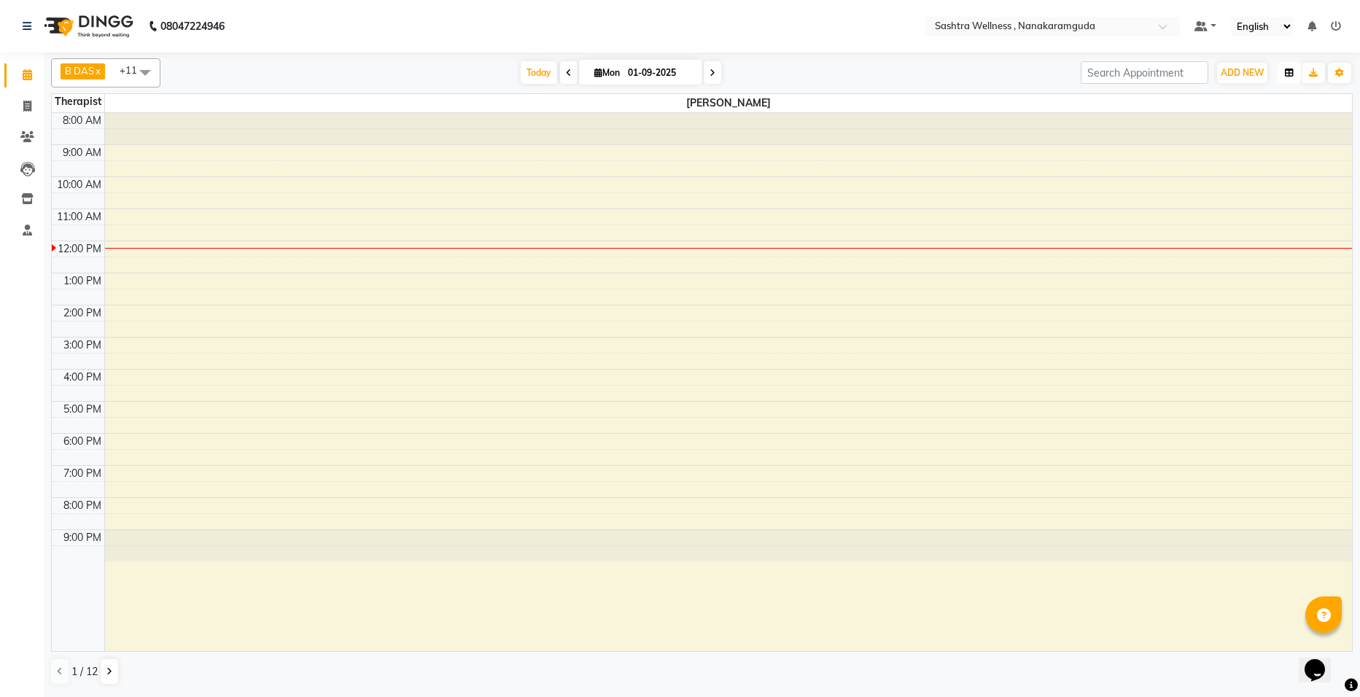
click at [1286, 71] on icon "button" at bounding box center [1289, 73] width 9 height 9
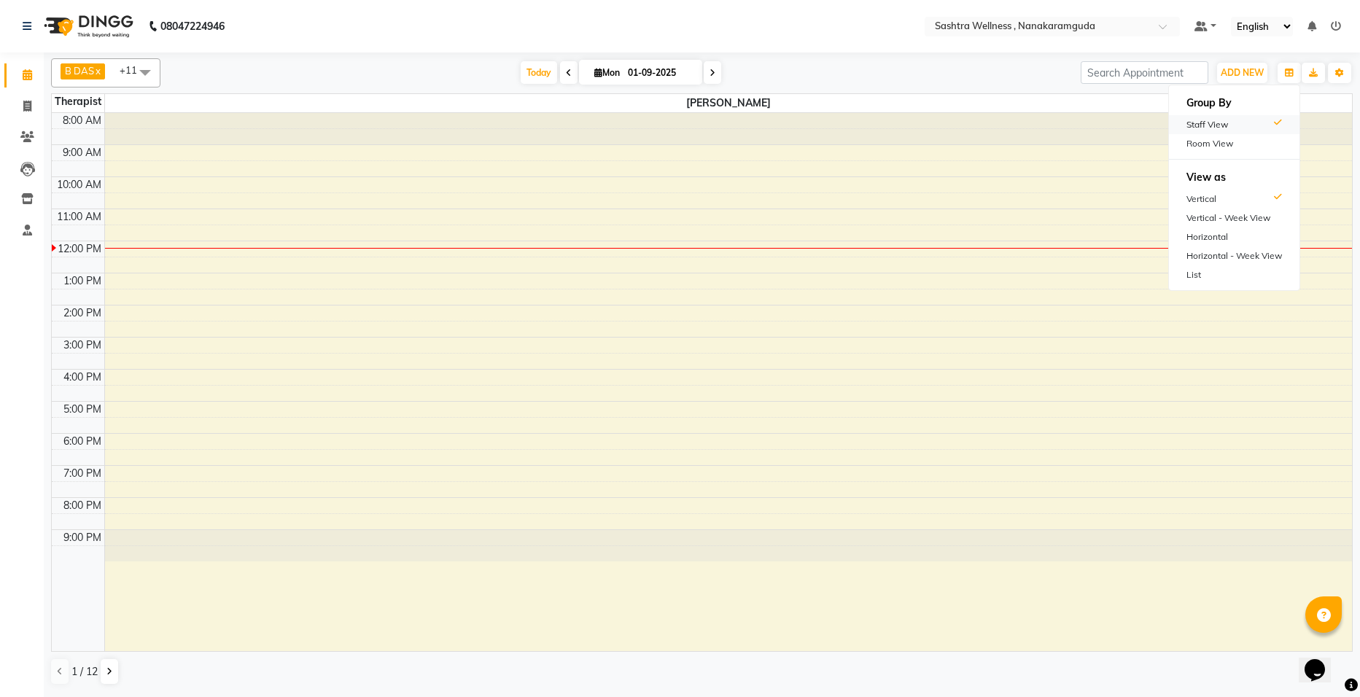
click at [1201, 121] on div "Staff View" at bounding box center [1234, 124] width 130 height 19
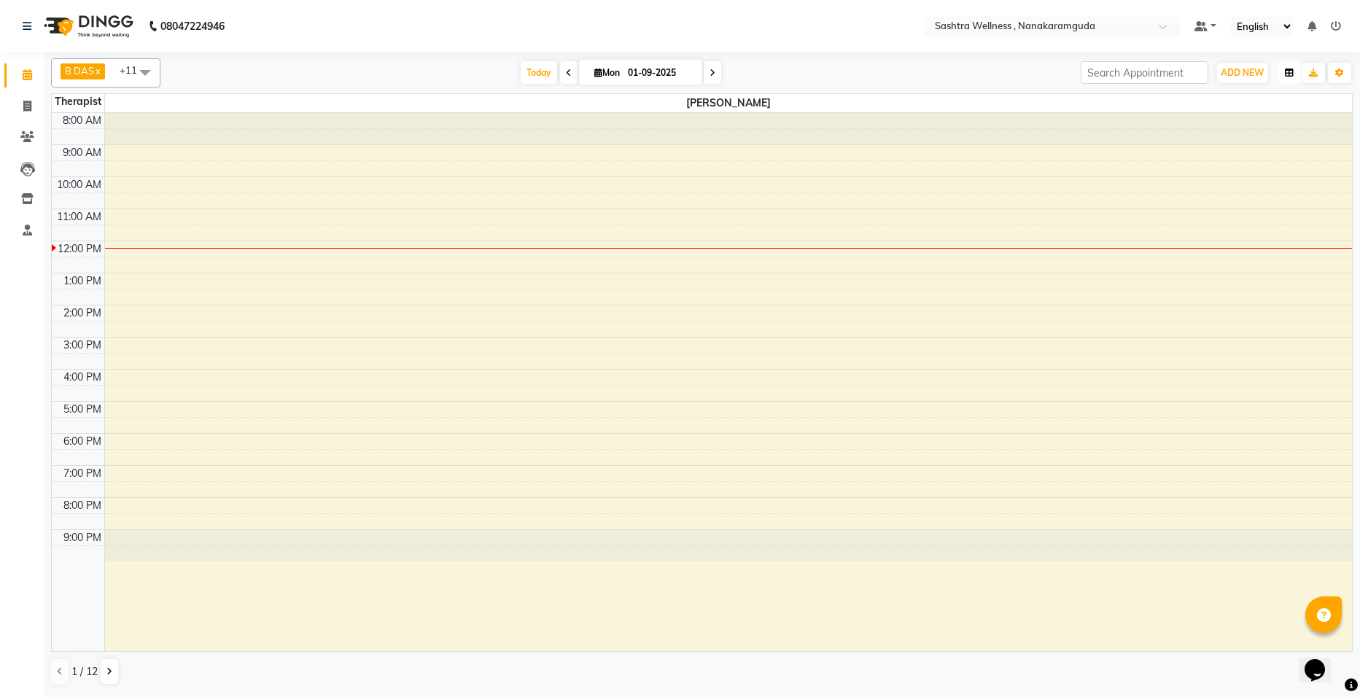
click at [1286, 78] on button "button" at bounding box center [1288, 73] width 23 height 20
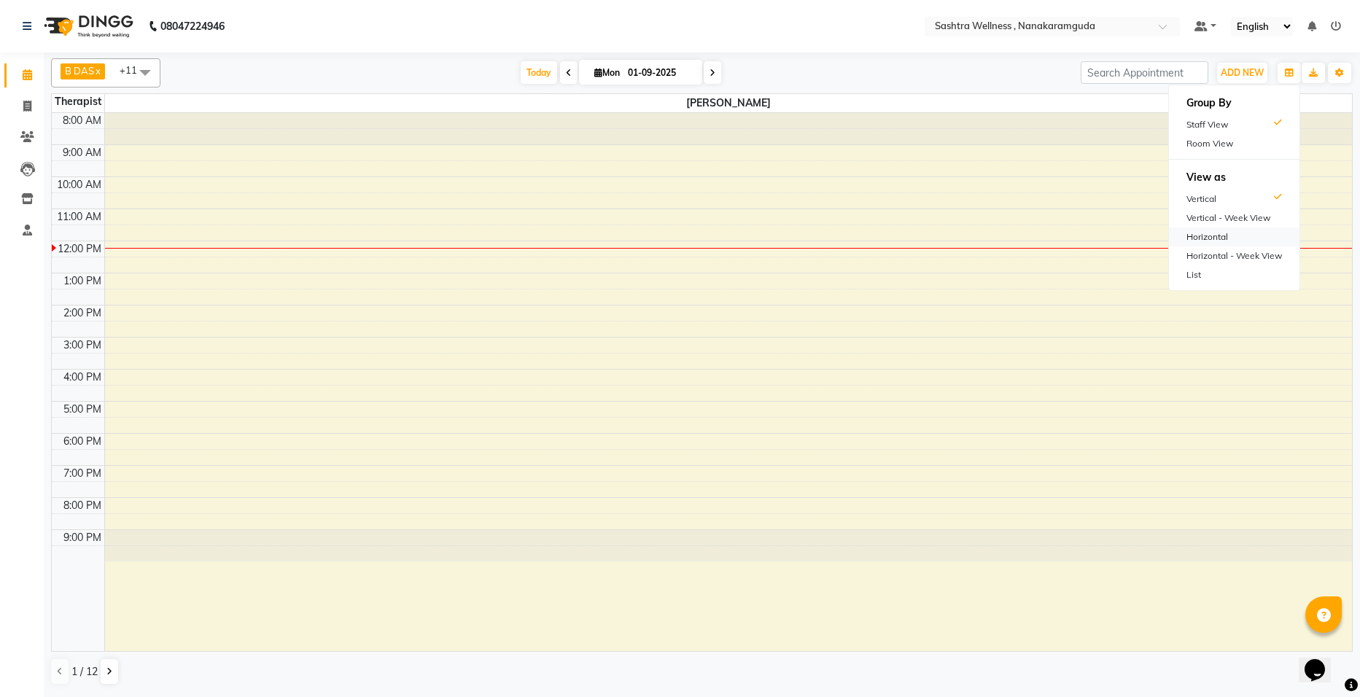
click at [1204, 230] on div "Horizontal" at bounding box center [1234, 236] width 130 height 19
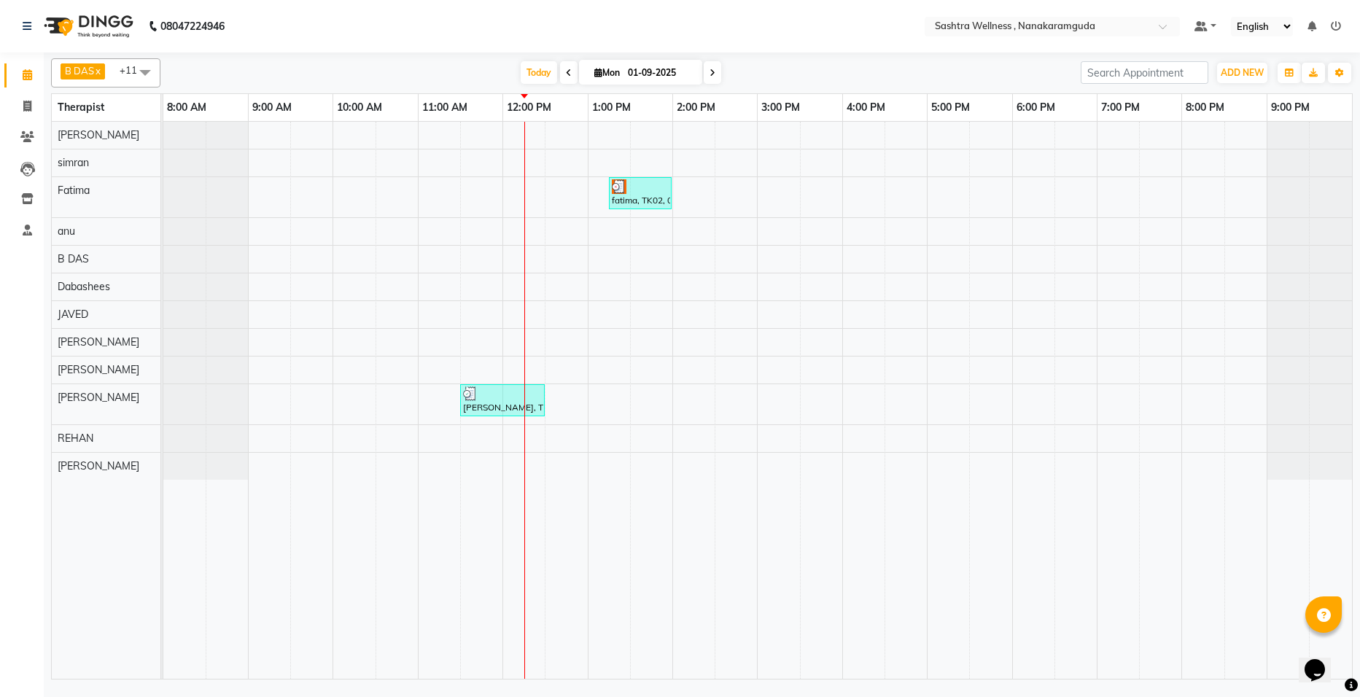
click at [426, 12] on nav "08047224946 Select Location × Sashtra Wellness , Nanakaramguda Default Panel My…" at bounding box center [680, 26] width 1360 height 52
